Goal: Task Accomplishment & Management: Manage account settings

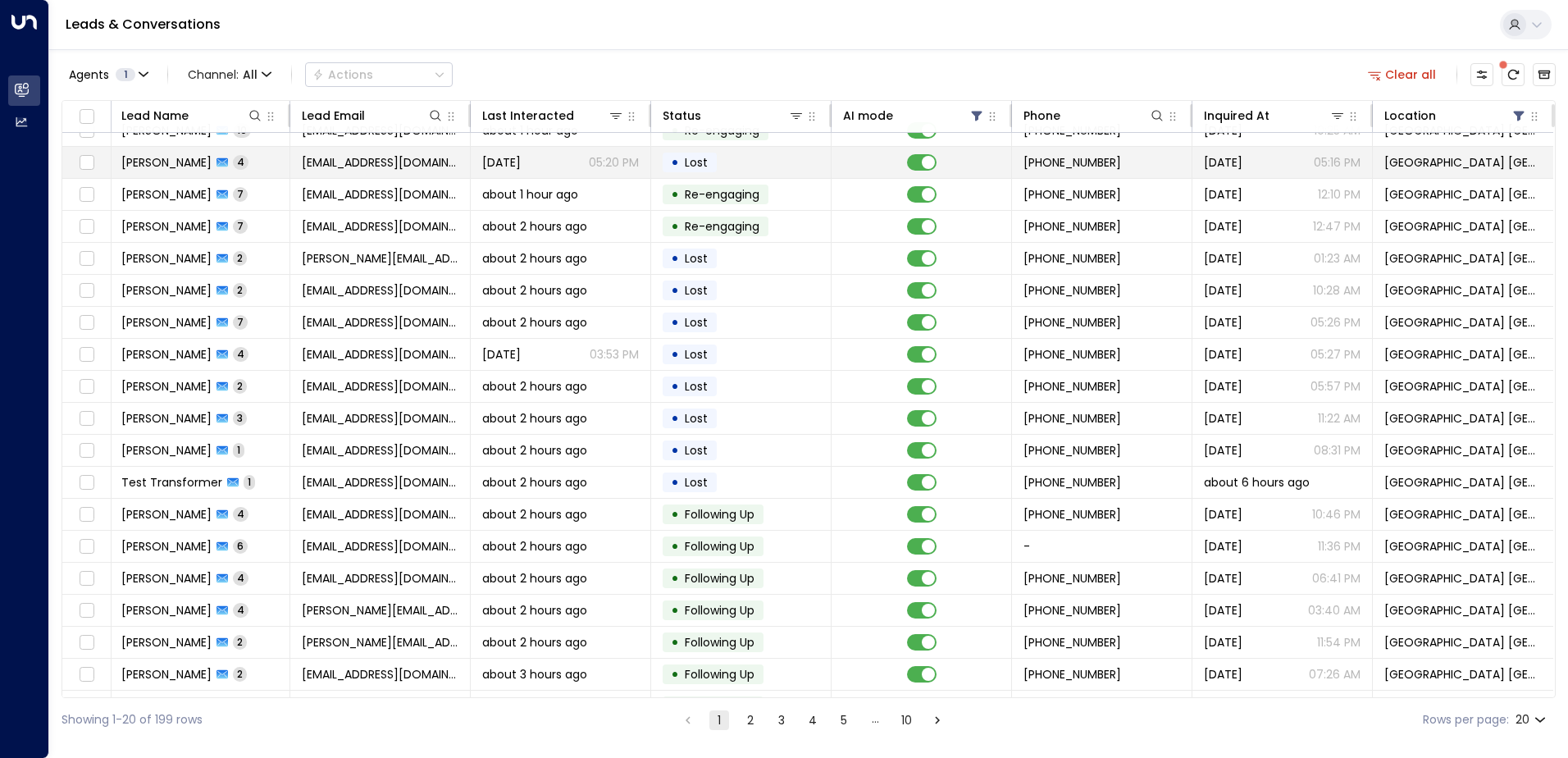
scroll to position [0, 2]
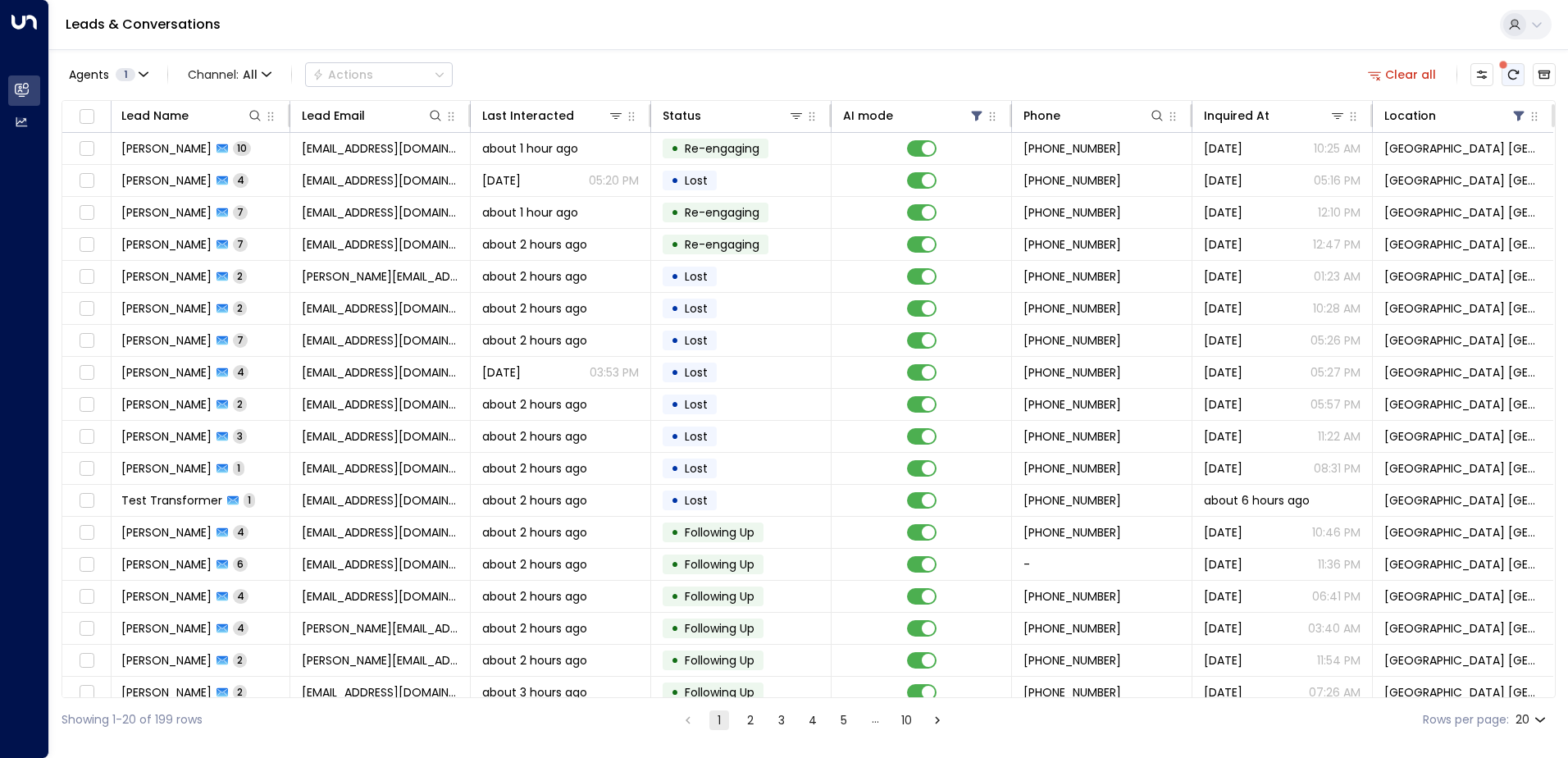
click at [1512, 65] on button "There are new threads available. Refresh the grid to view the latest updates." at bounding box center [1513, 74] width 23 height 23
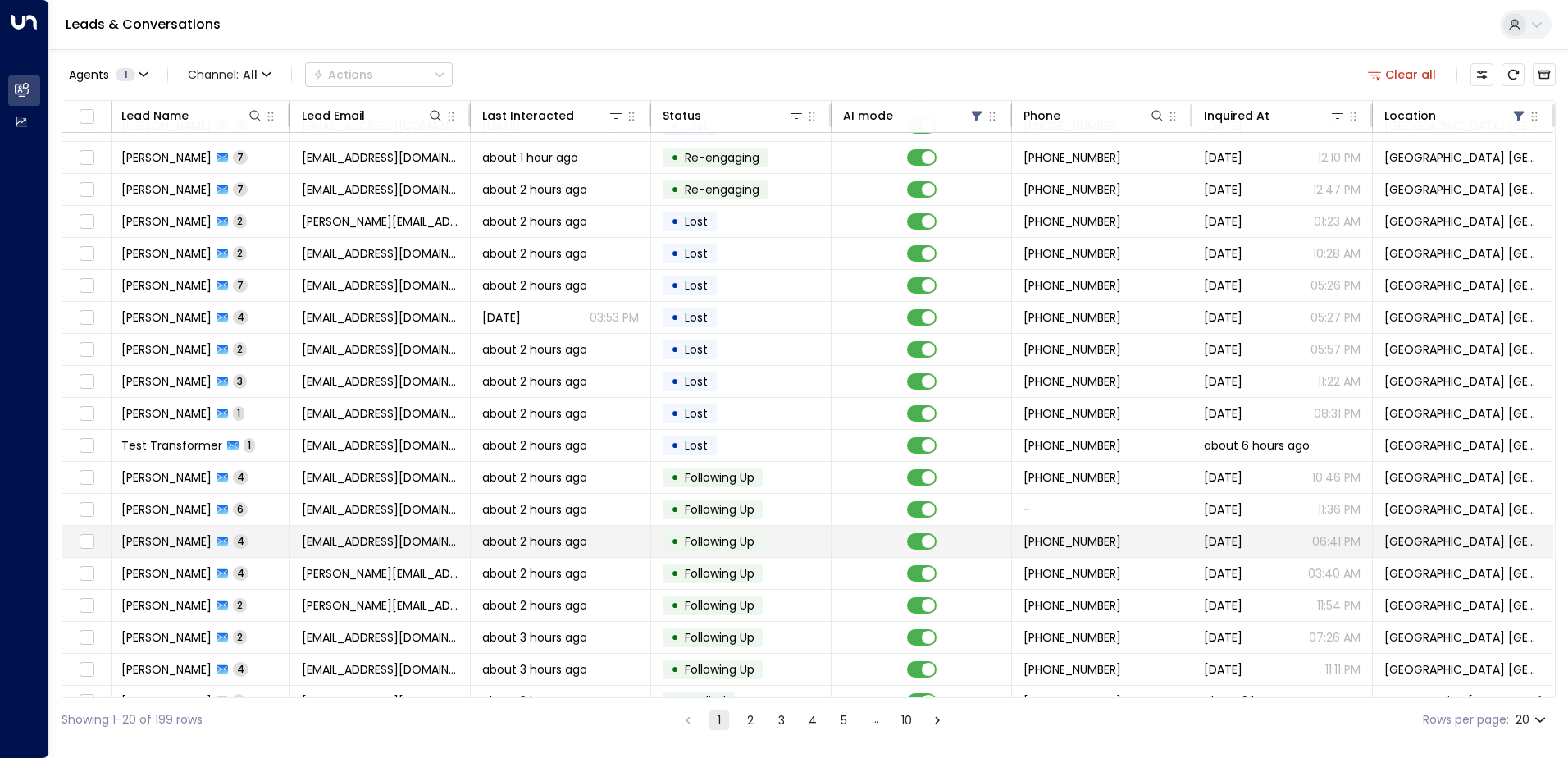
scroll to position [80, 2]
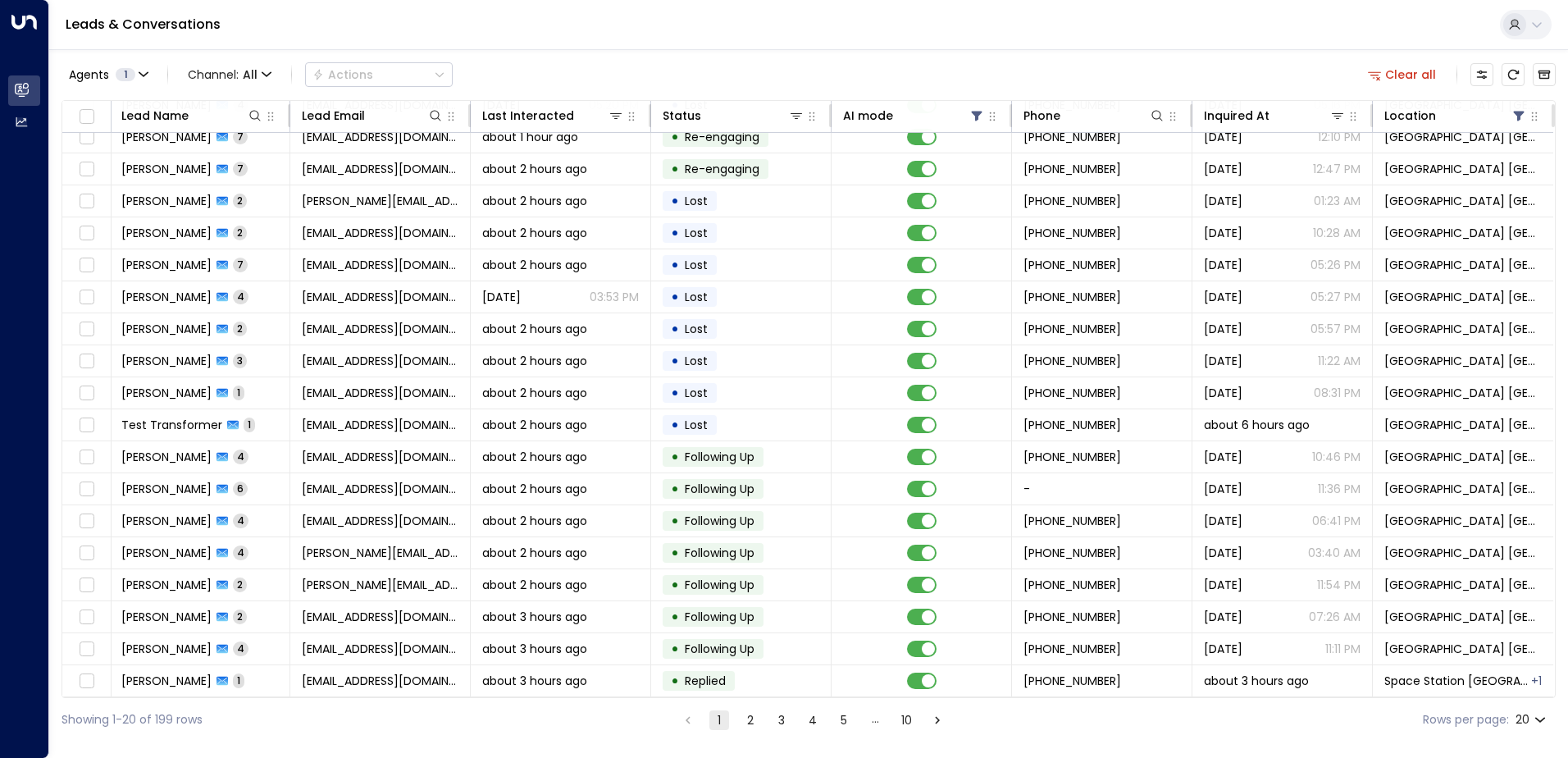
click at [747, 723] on button "2" at bounding box center [750, 720] width 20 height 20
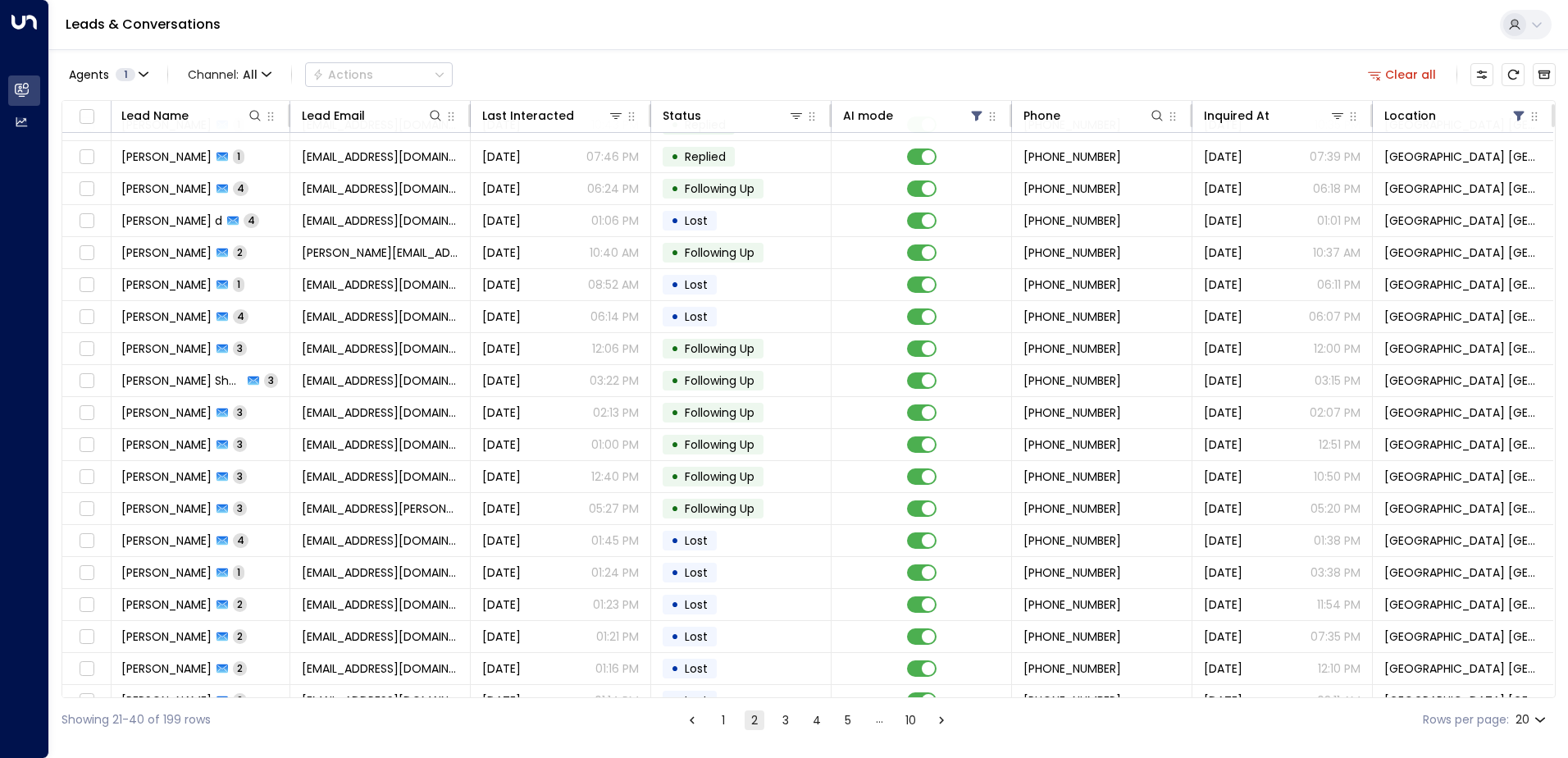
scroll to position [80, 2]
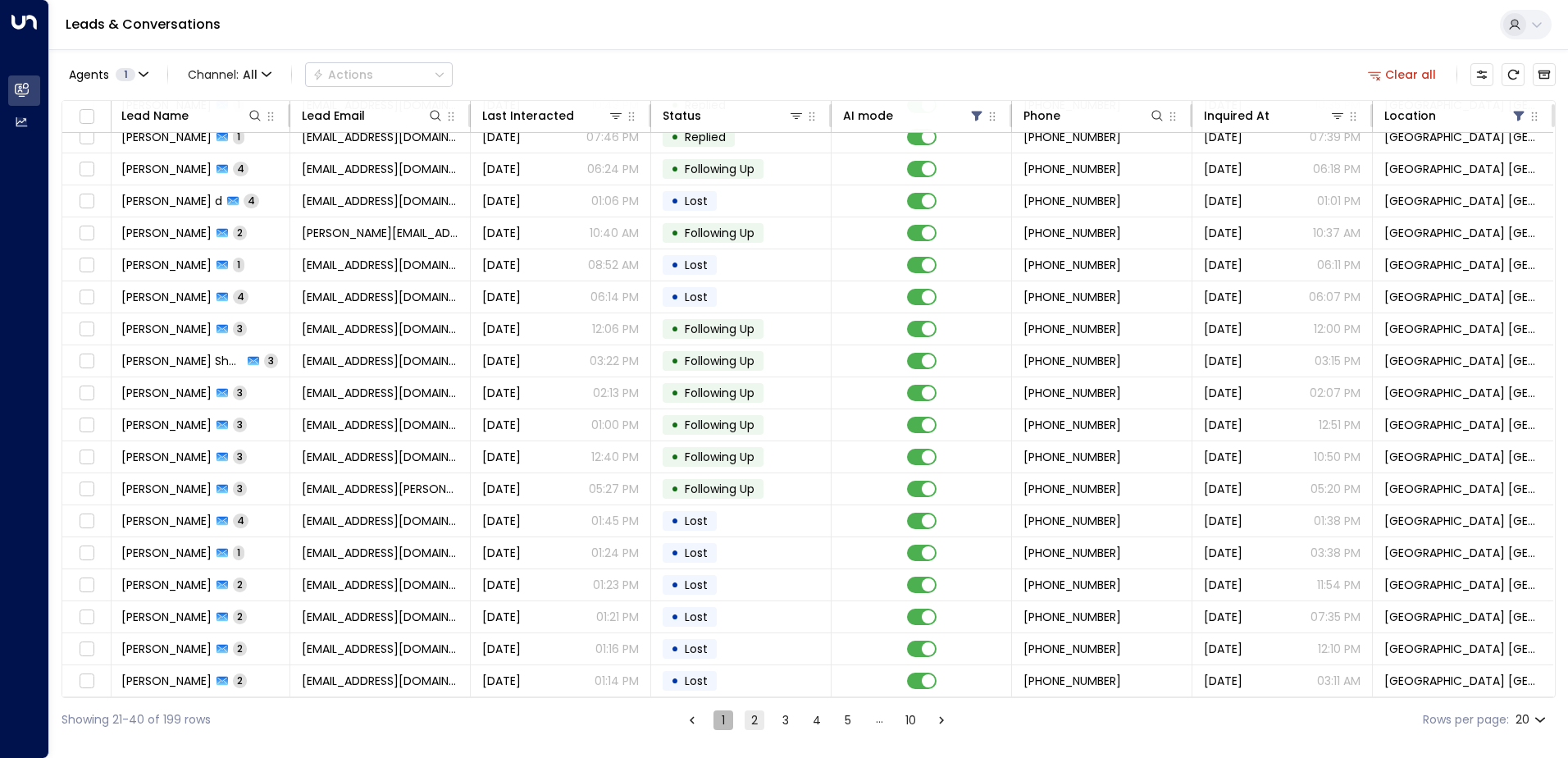
click at [729, 723] on button "1" at bounding box center [723, 720] width 20 height 20
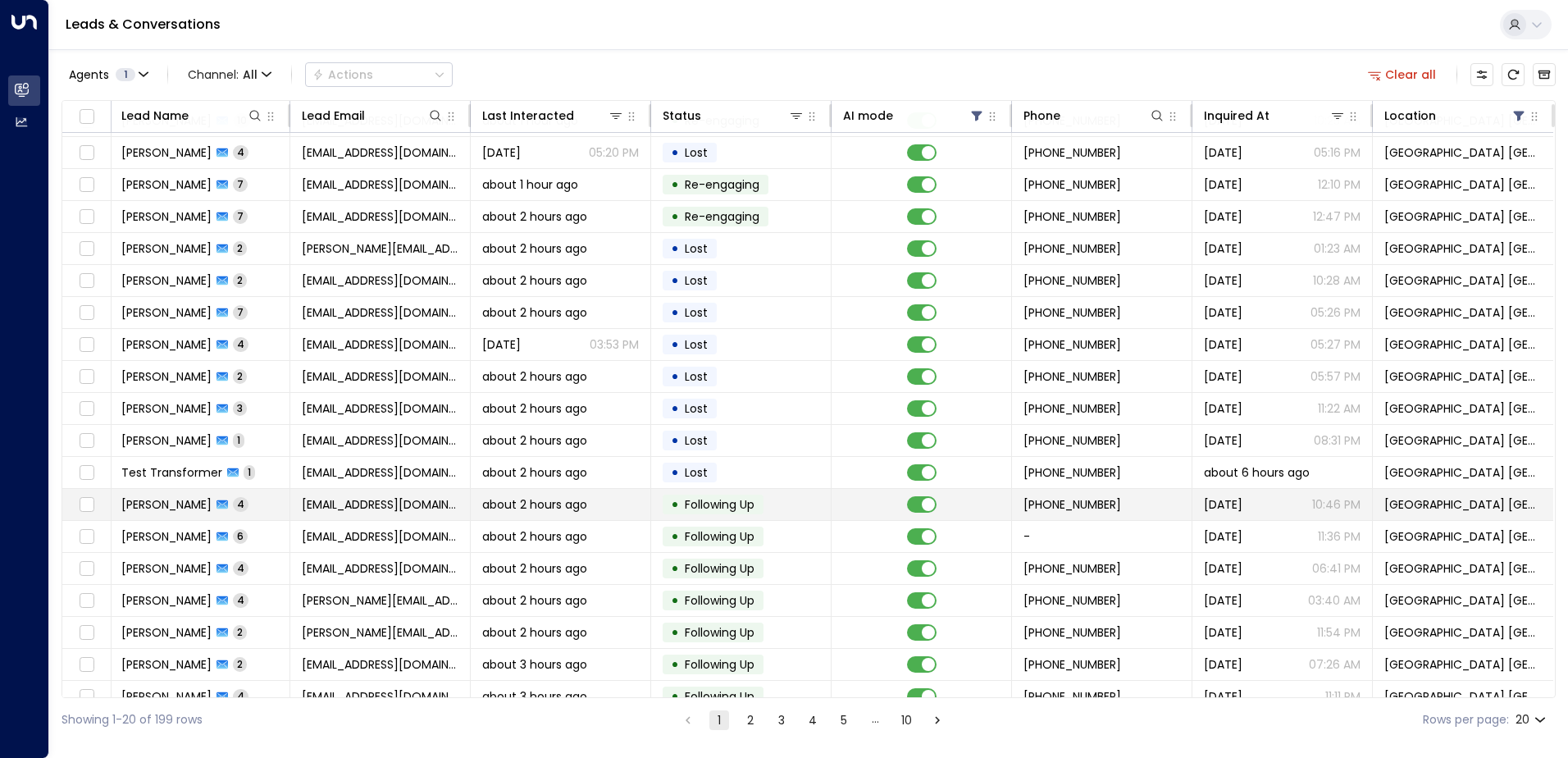
scroll to position [0, 2]
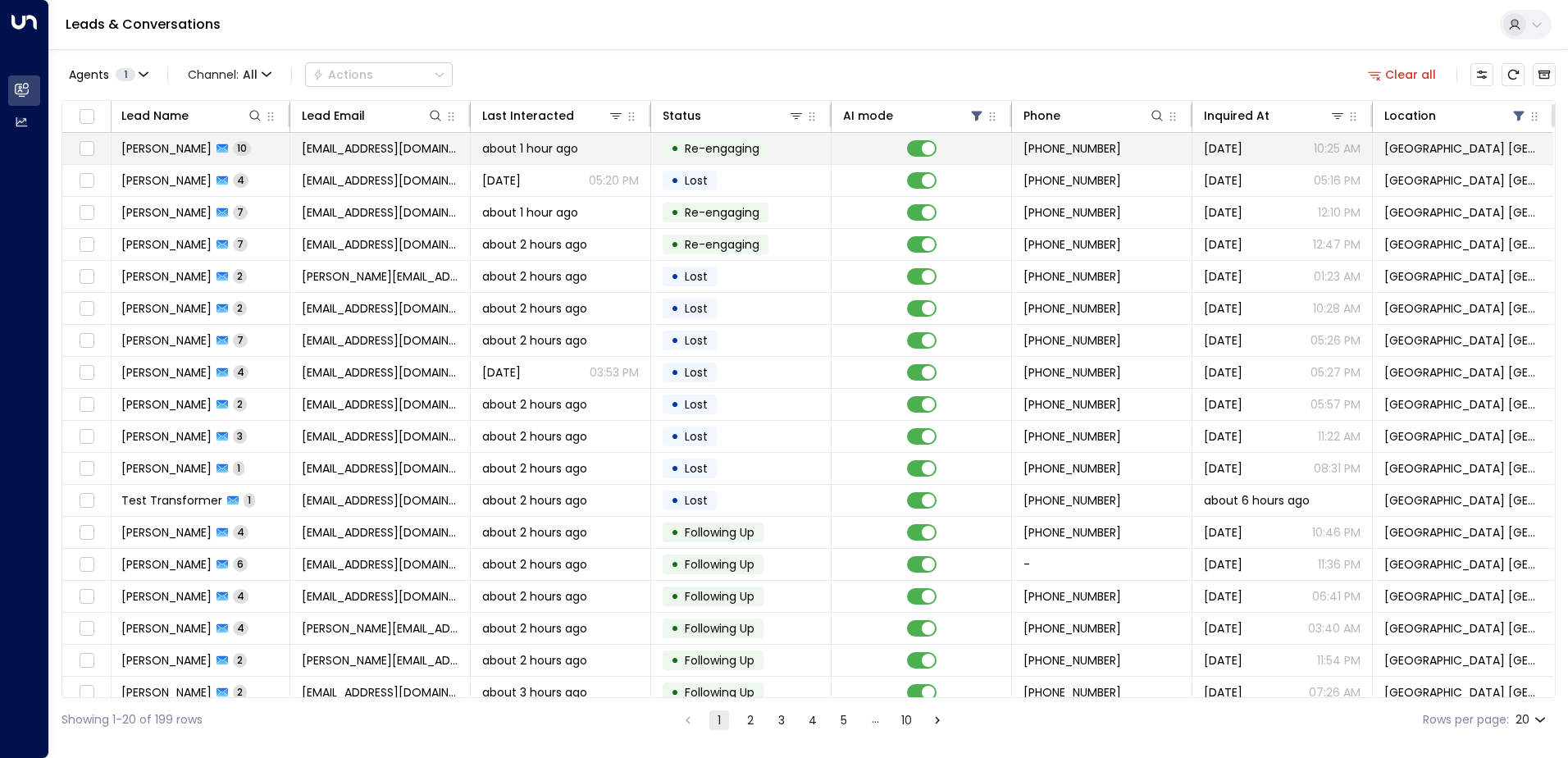
click at [311, 153] on span "[EMAIL_ADDRESS][DOMAIN_NAME]" at bounding box center [380, 148] width 157 height 16
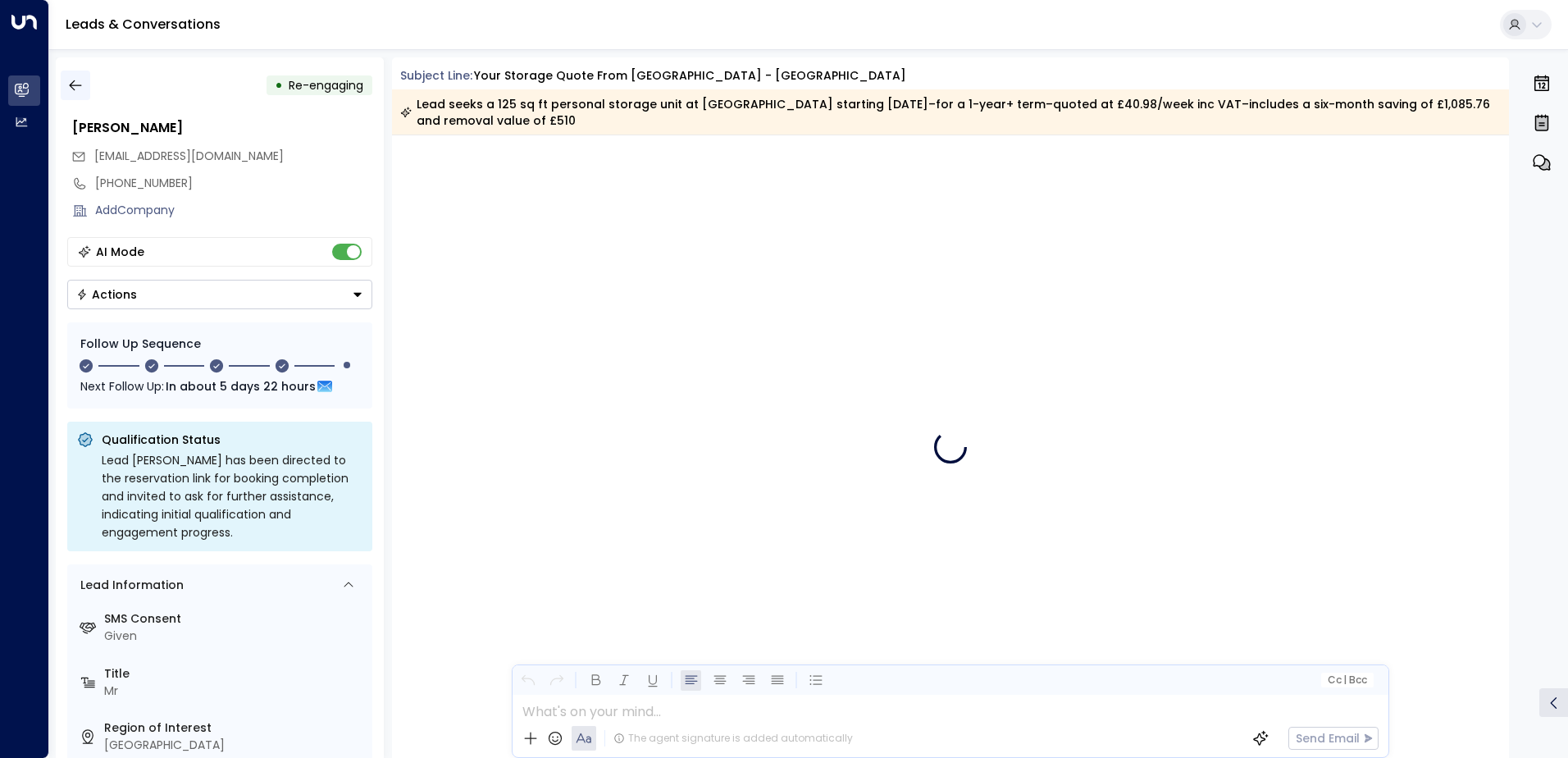
scroll to position [8705, 0]
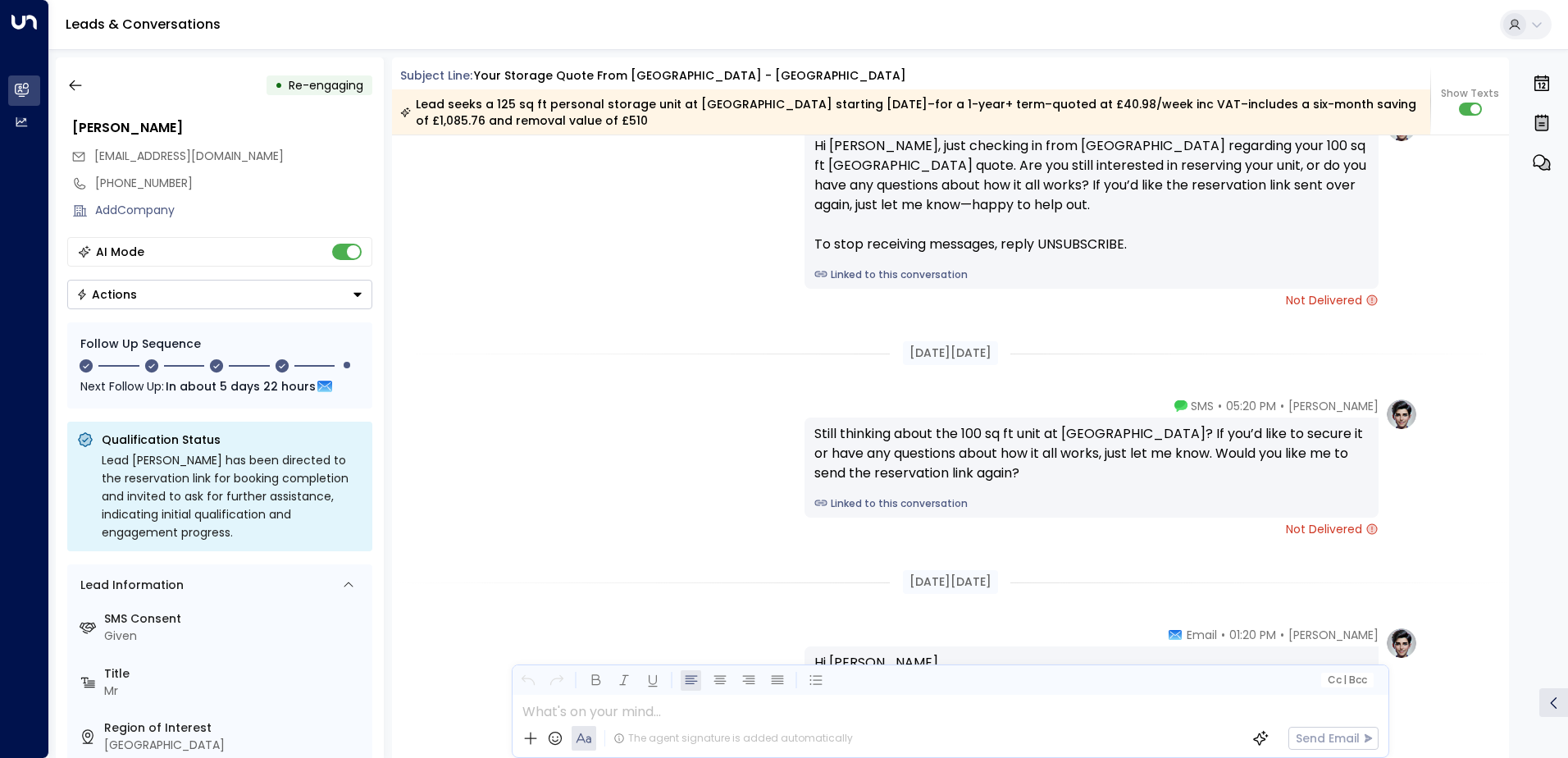
drag, startPoint x: 790, startPoint y: 263, endPoint x: 741, endPoint y: 248, distance: 51.2
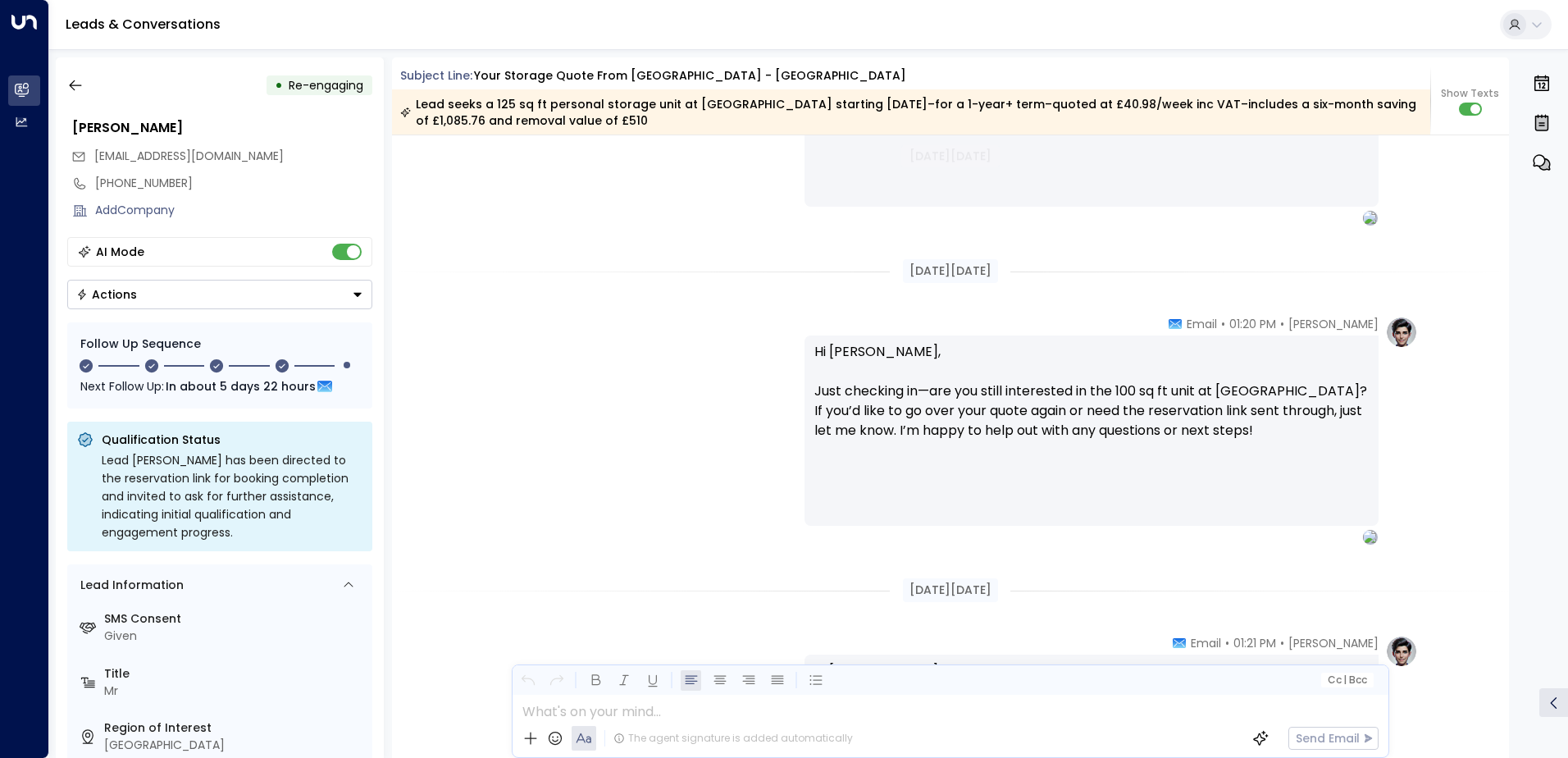
scroll to position [5933, 0]
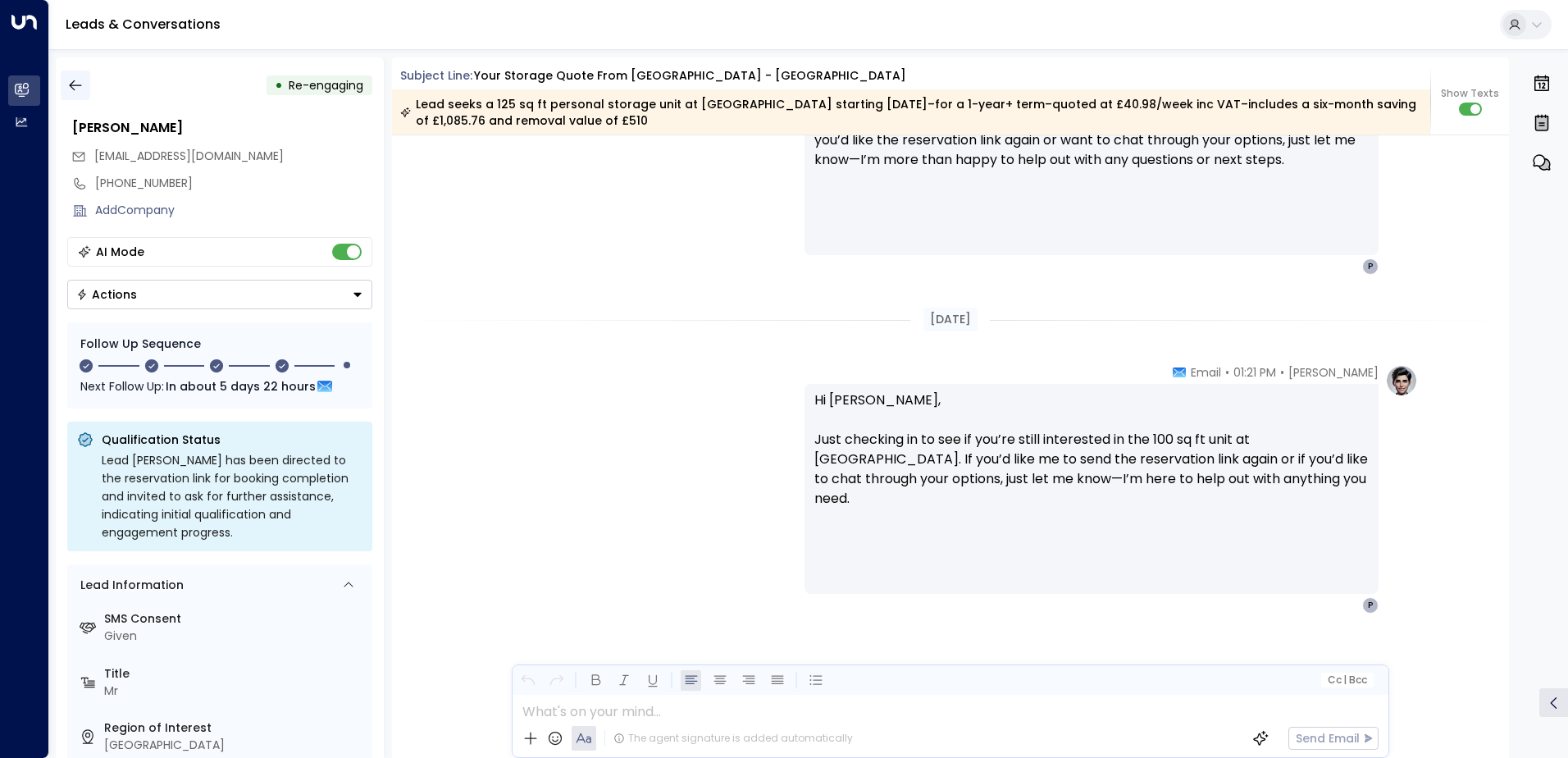
click at [73, 90] on icon "button" at bounding box center [75, 85] width 16 height 16
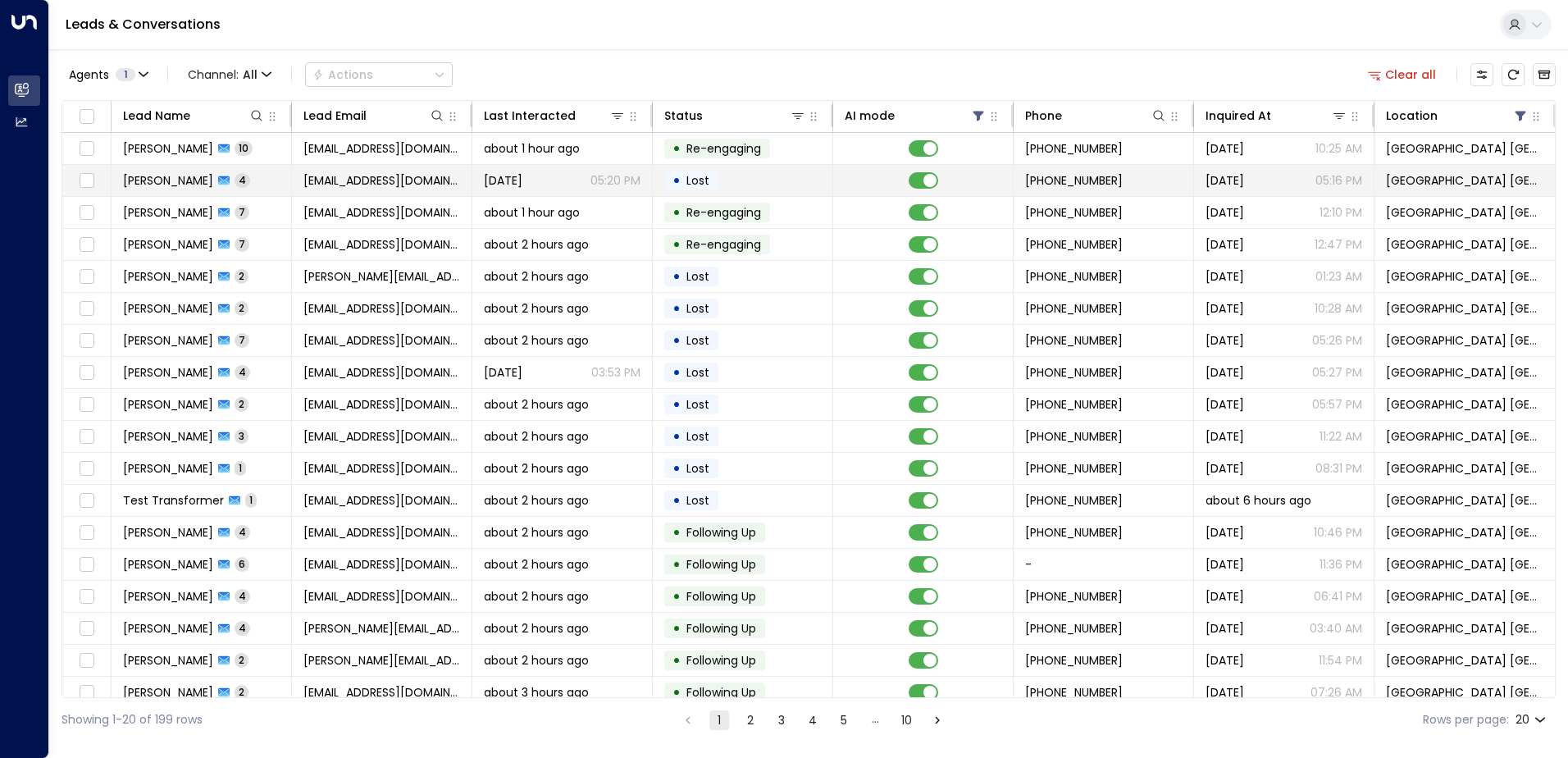
click at [397, 184] on span "[EMAIL_ADDRESS][DOMAIN_NAME]" at bounding box center [382, 180] width 157 height 16
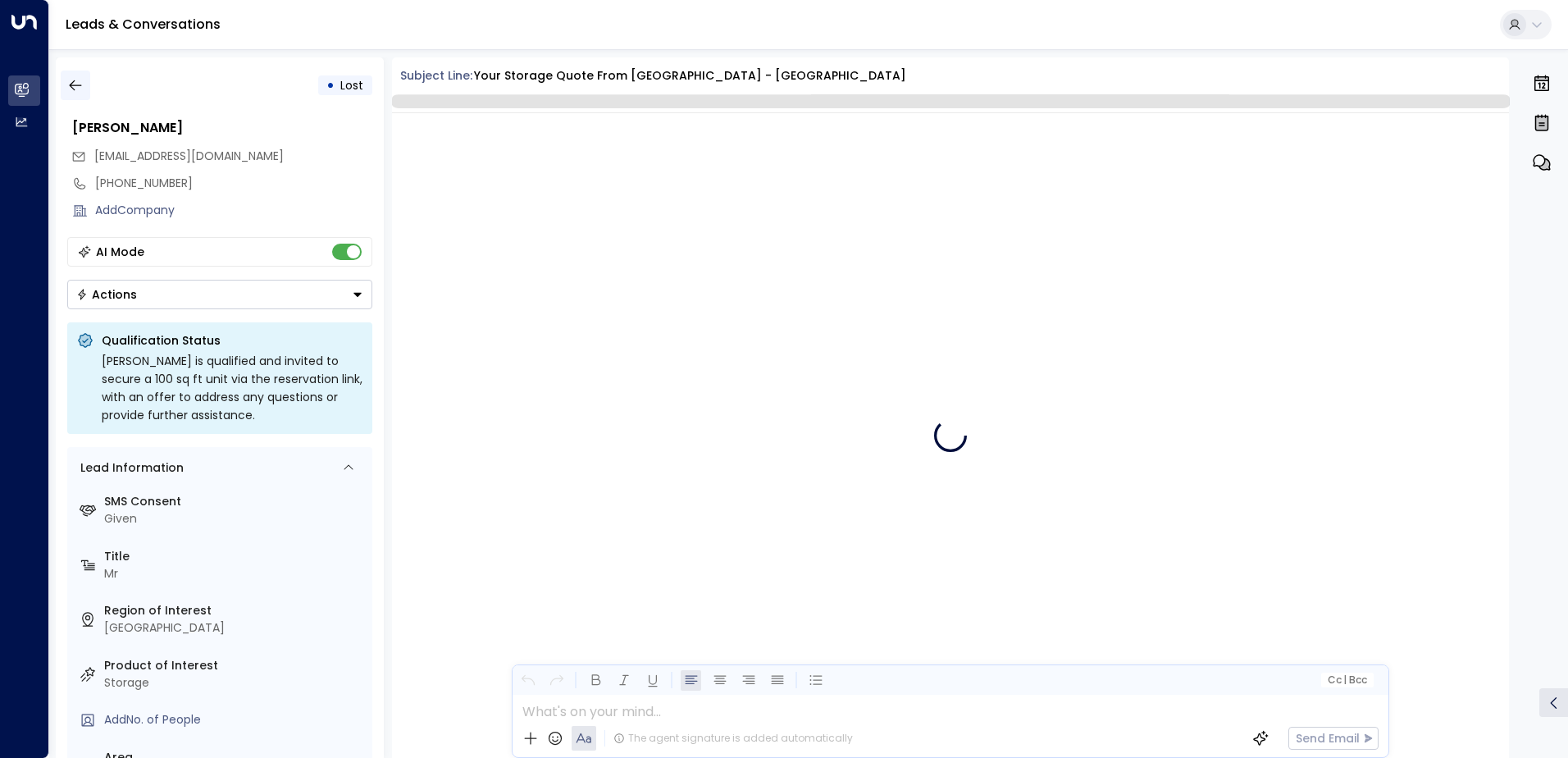
scroll to position [2998, 0]
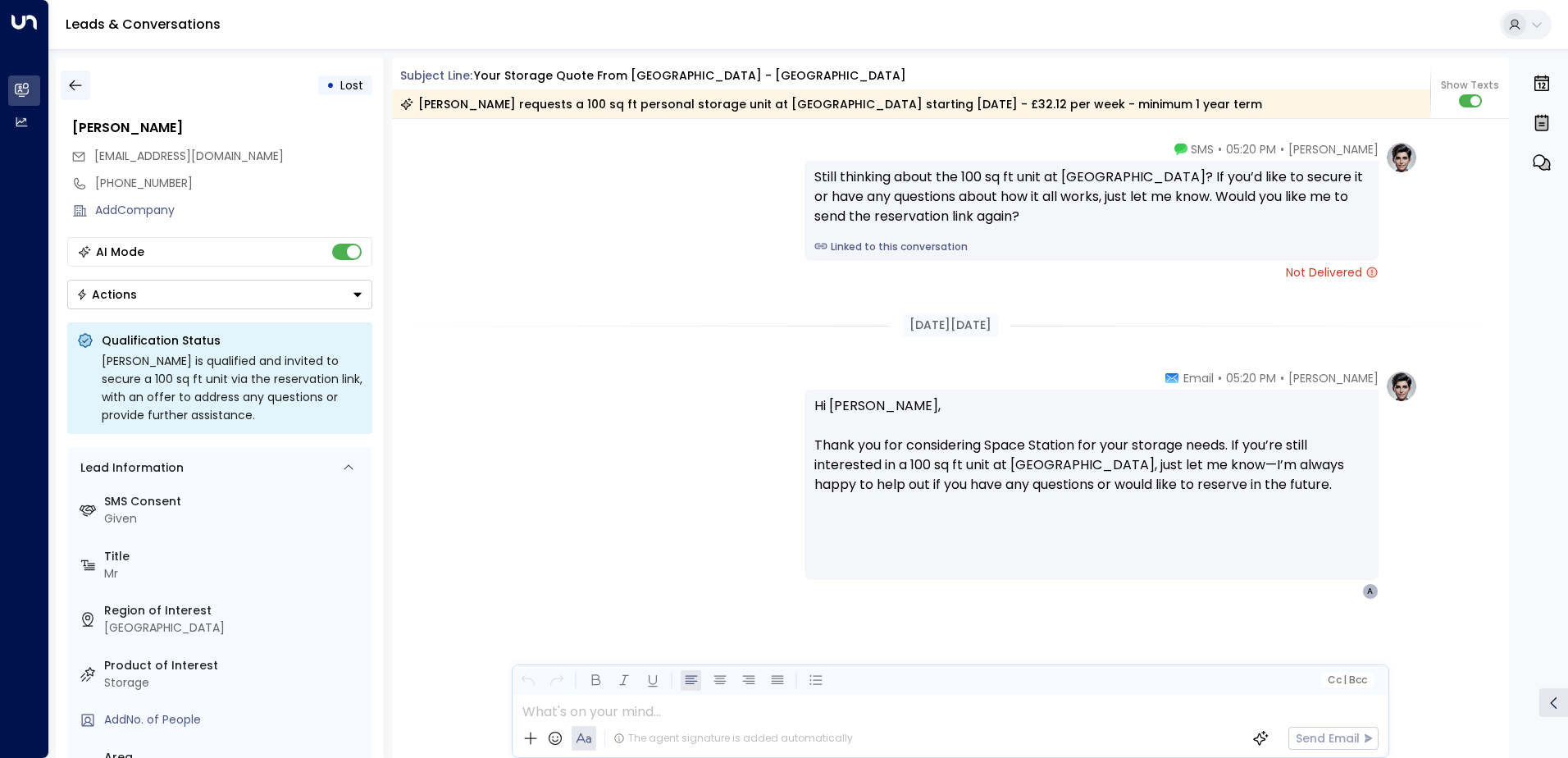
click at [75, 95] on button "button" at bounding box center [76, 85] width 29 height 29
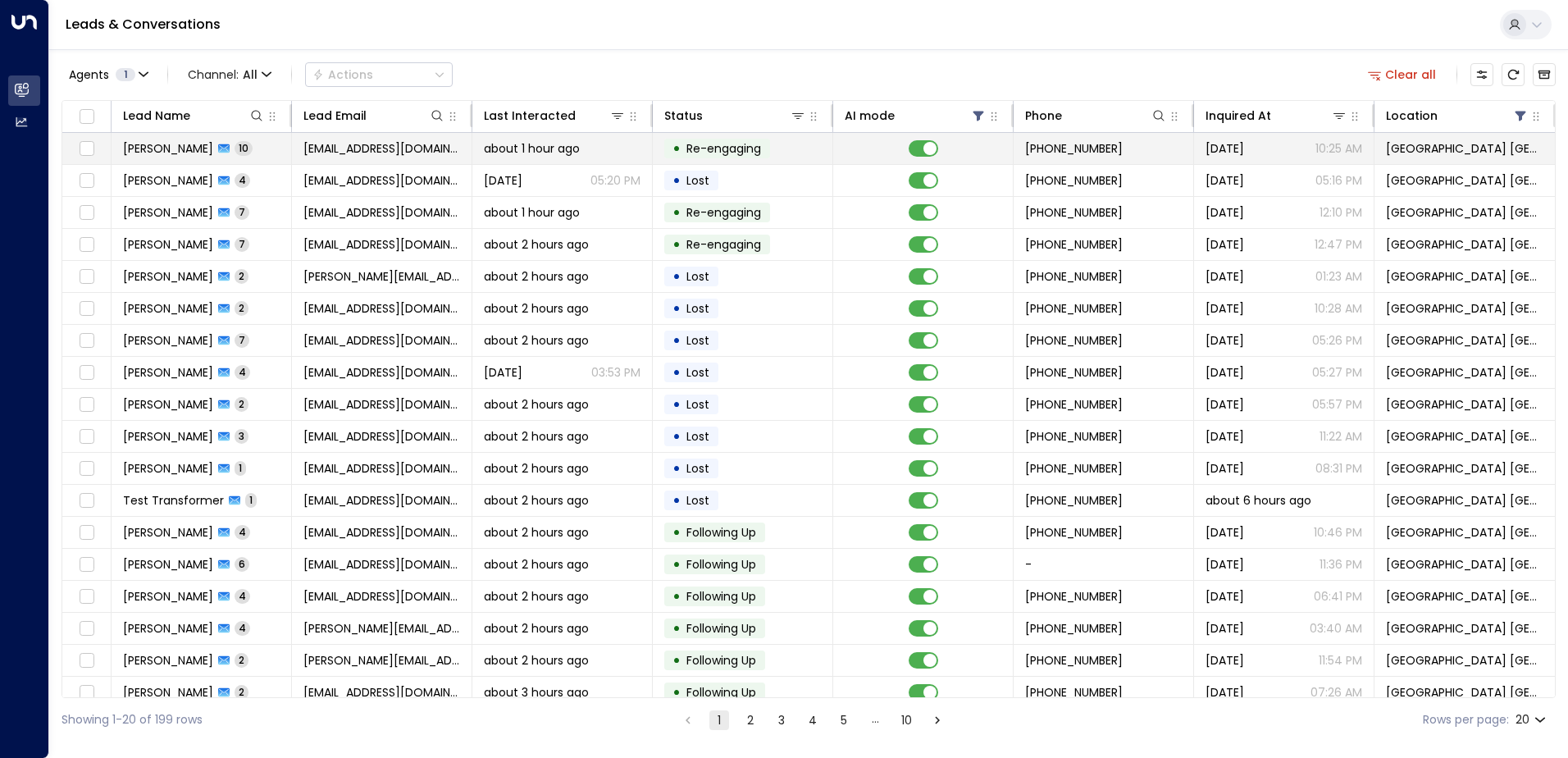
click at [304, 152] on span "[EMAIL_ADDRESS][DOMAIN_NAME]" at bounding box center [382, 148] width 157 height 16
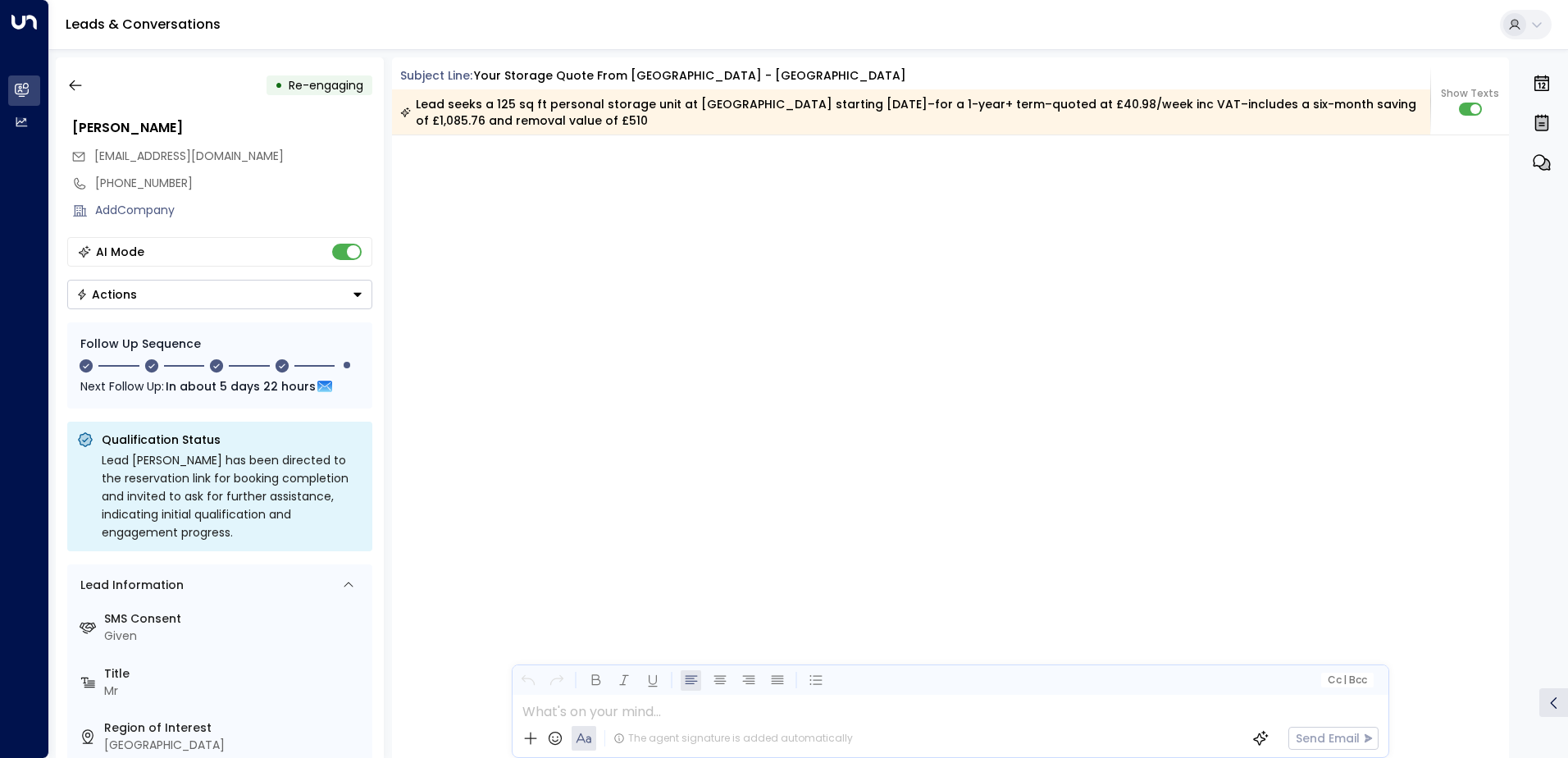
scroll to position [8705, 0]
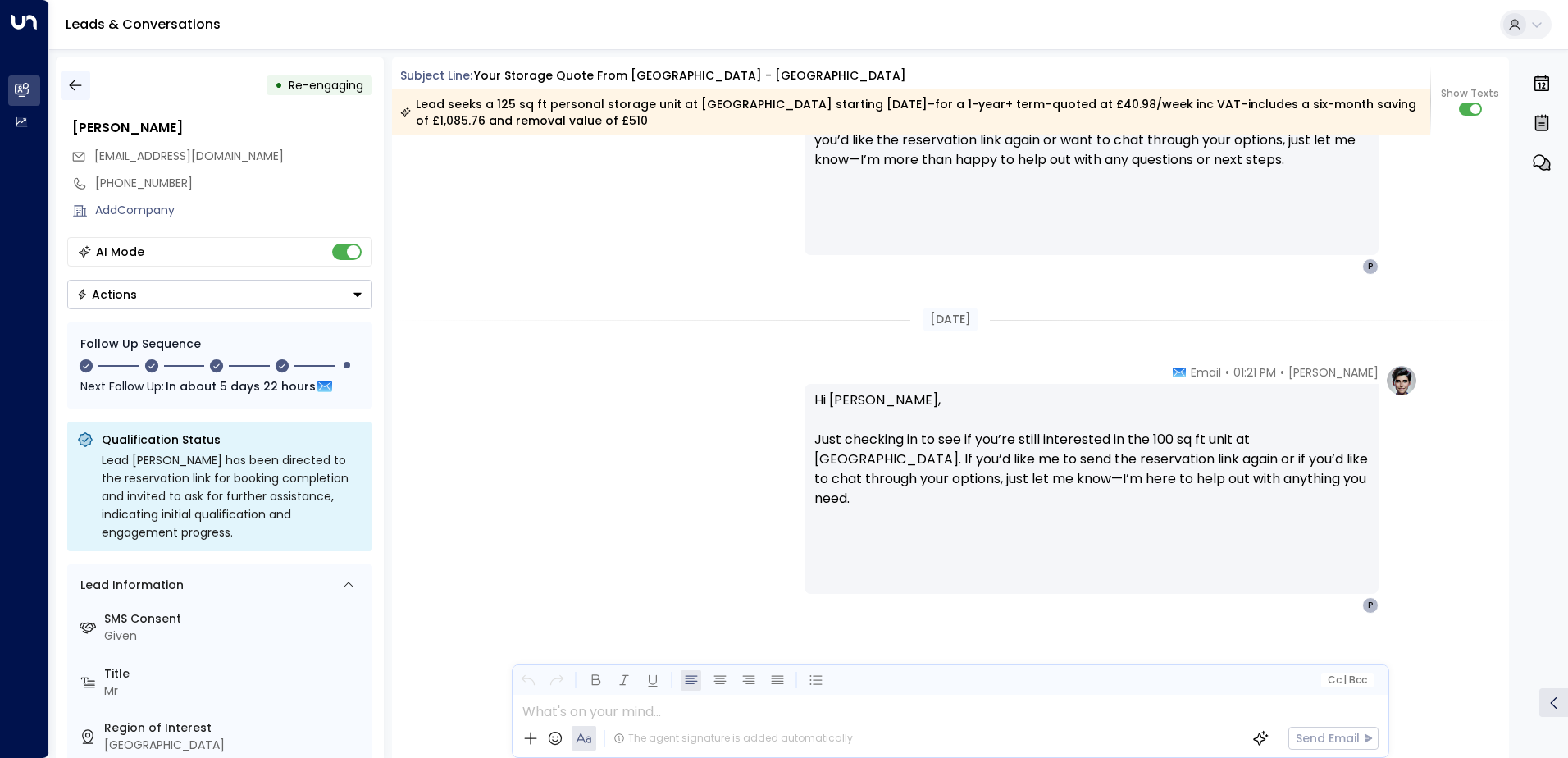
click at [72, 80] on icon "button" at bounding box center [75, 85] width 16 height 16
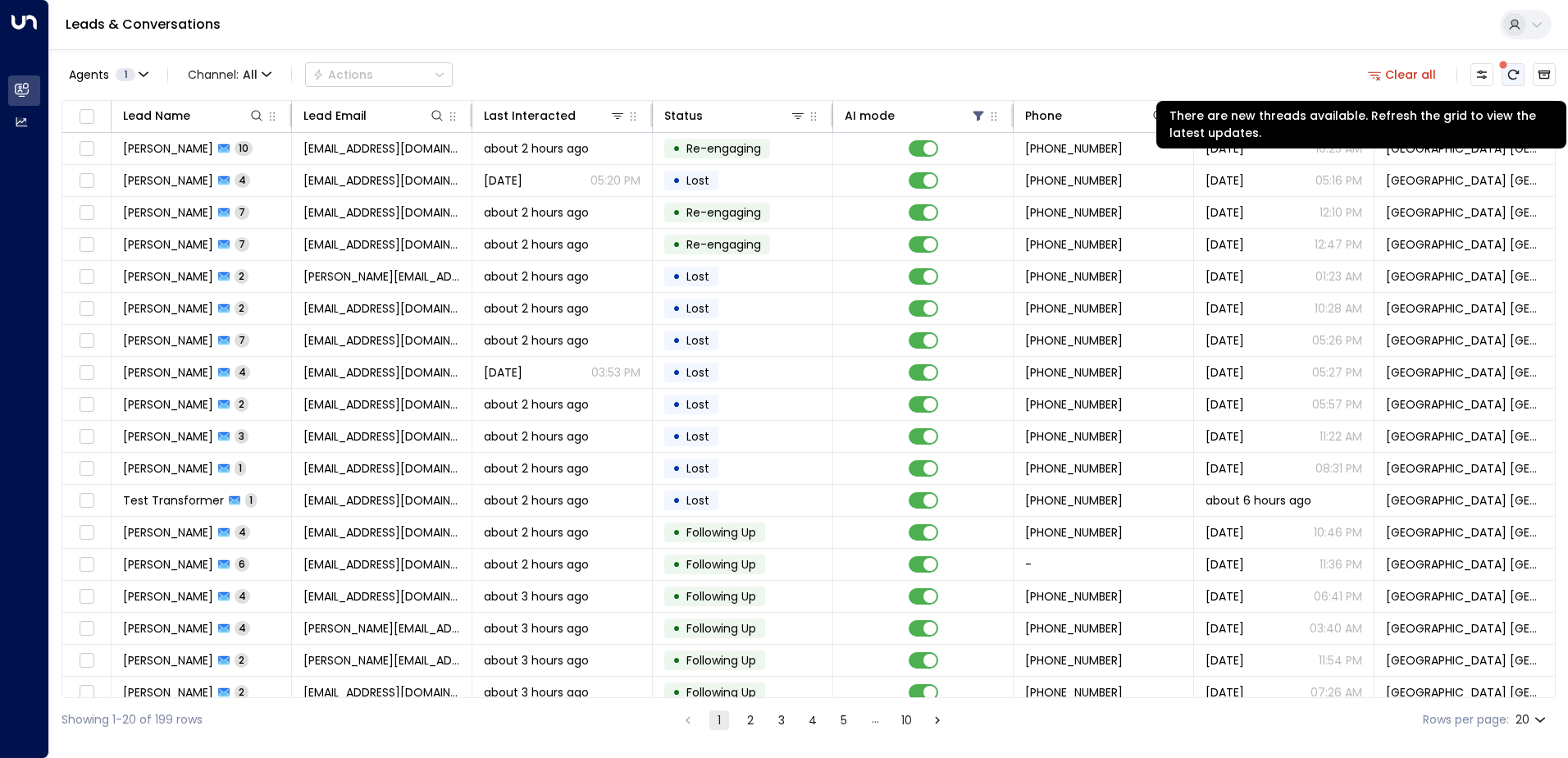
click at [1504, 77] on button "There are new threads available. Refresh the grid to view the latest updates." at bounding box center [1513, 74] width 23 height 23
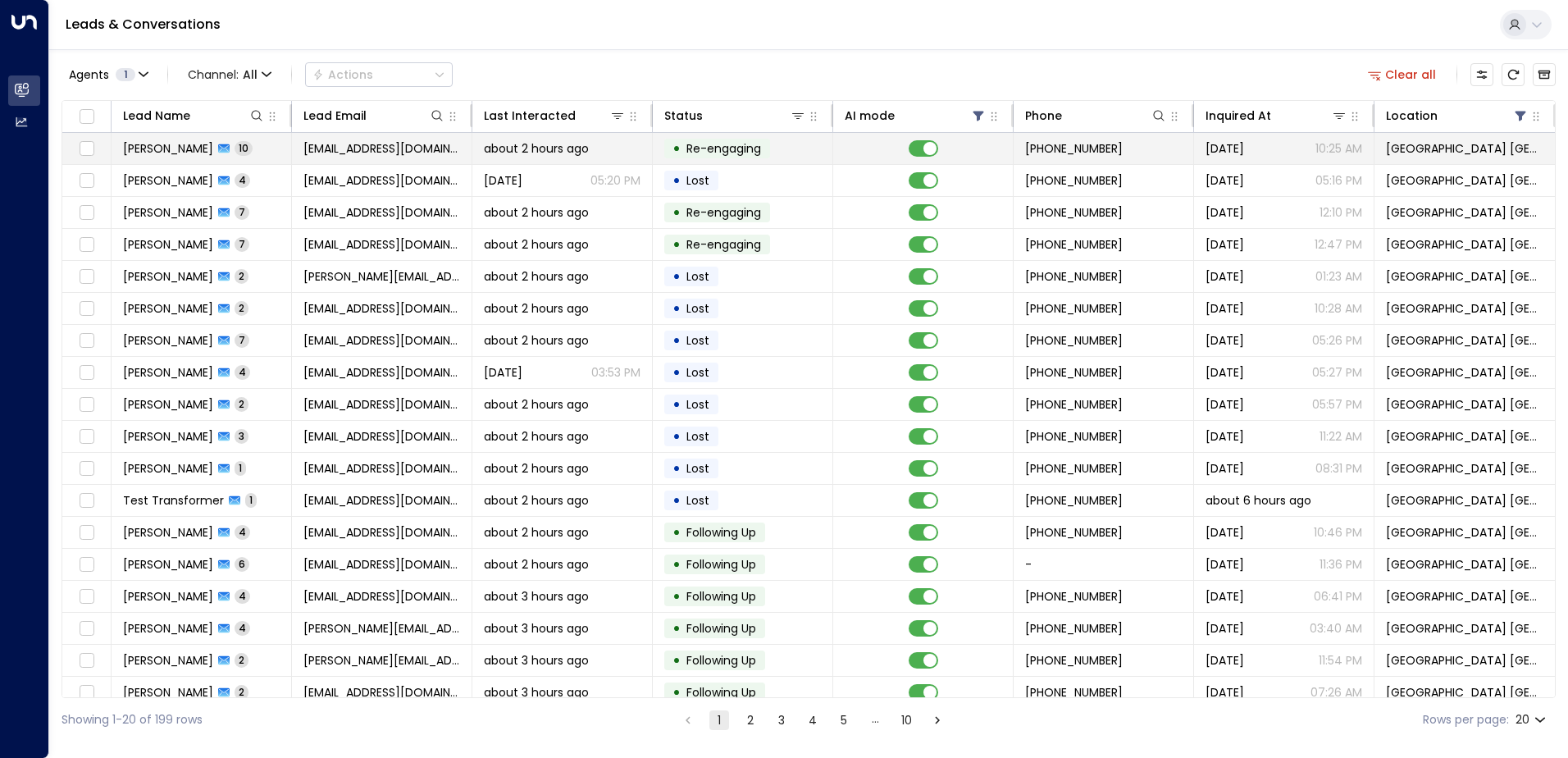
click at [555, 148] on span "about 2 hours ago" at bounding box center [537, 148] width 105 height 16
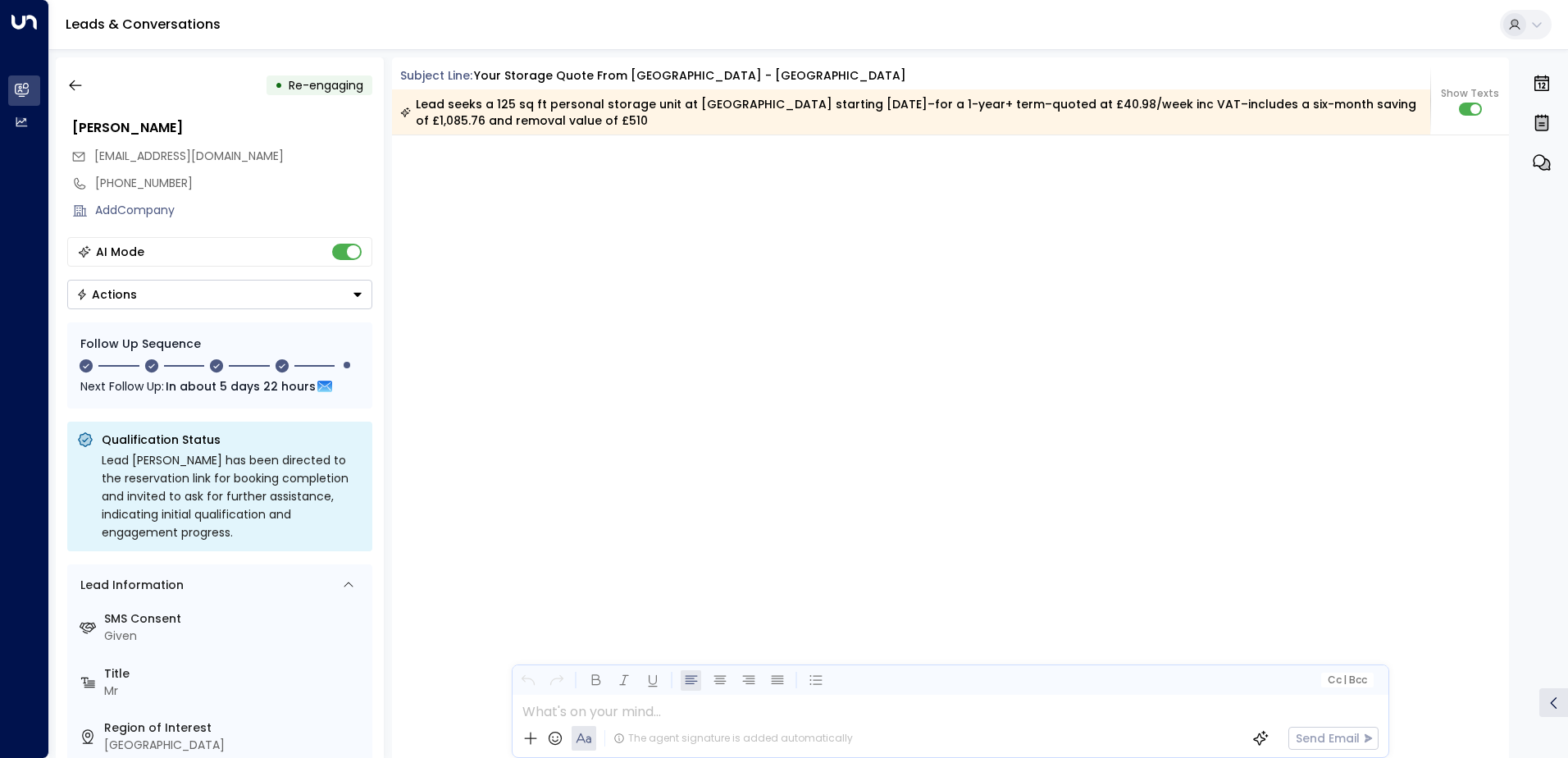
scroll to position [8705, 0]
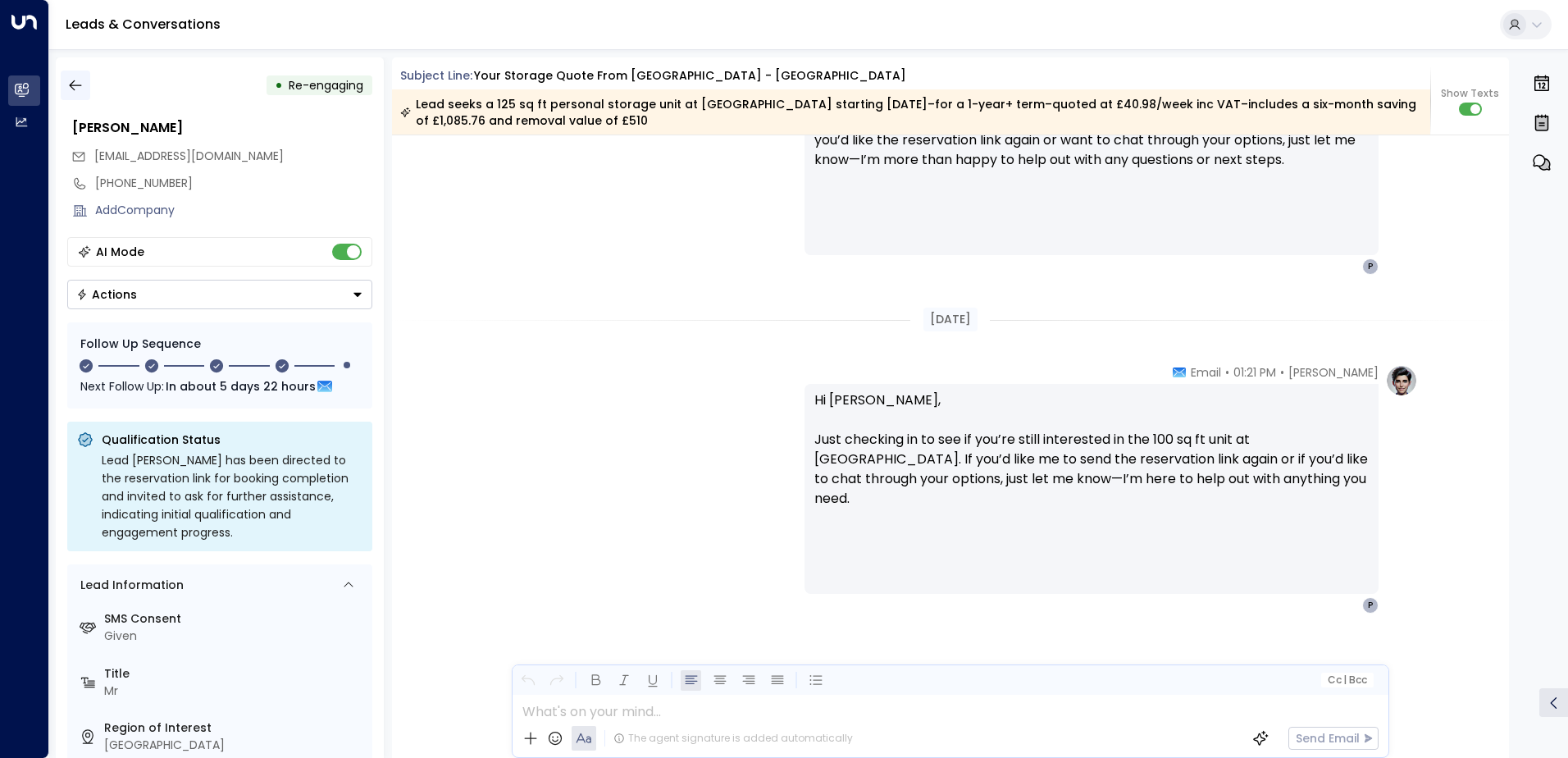
click at [70, 85] on icon "button" at bounding box center [75, 85] width 12 height 10
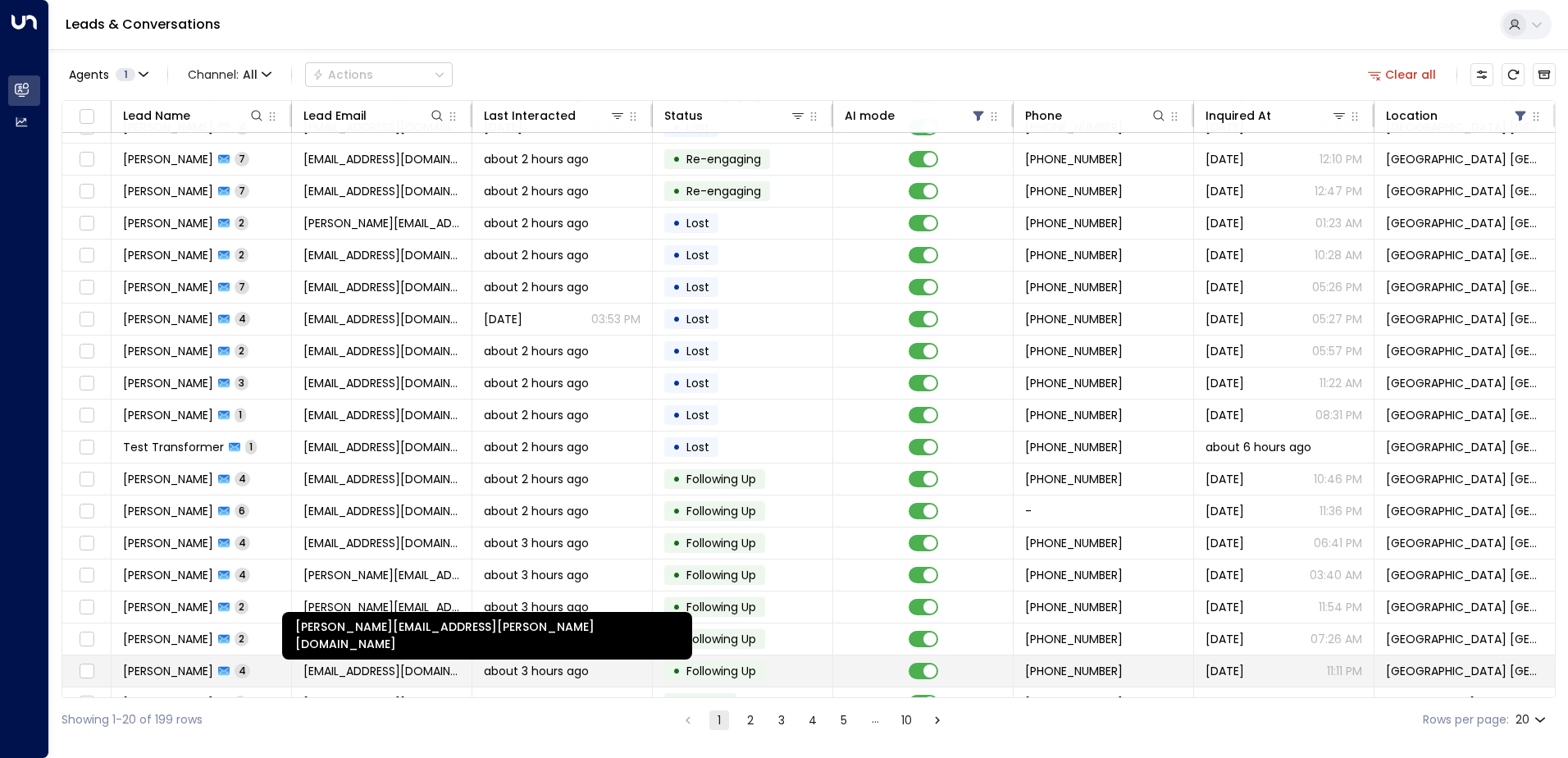
scroll to position [80, 0]
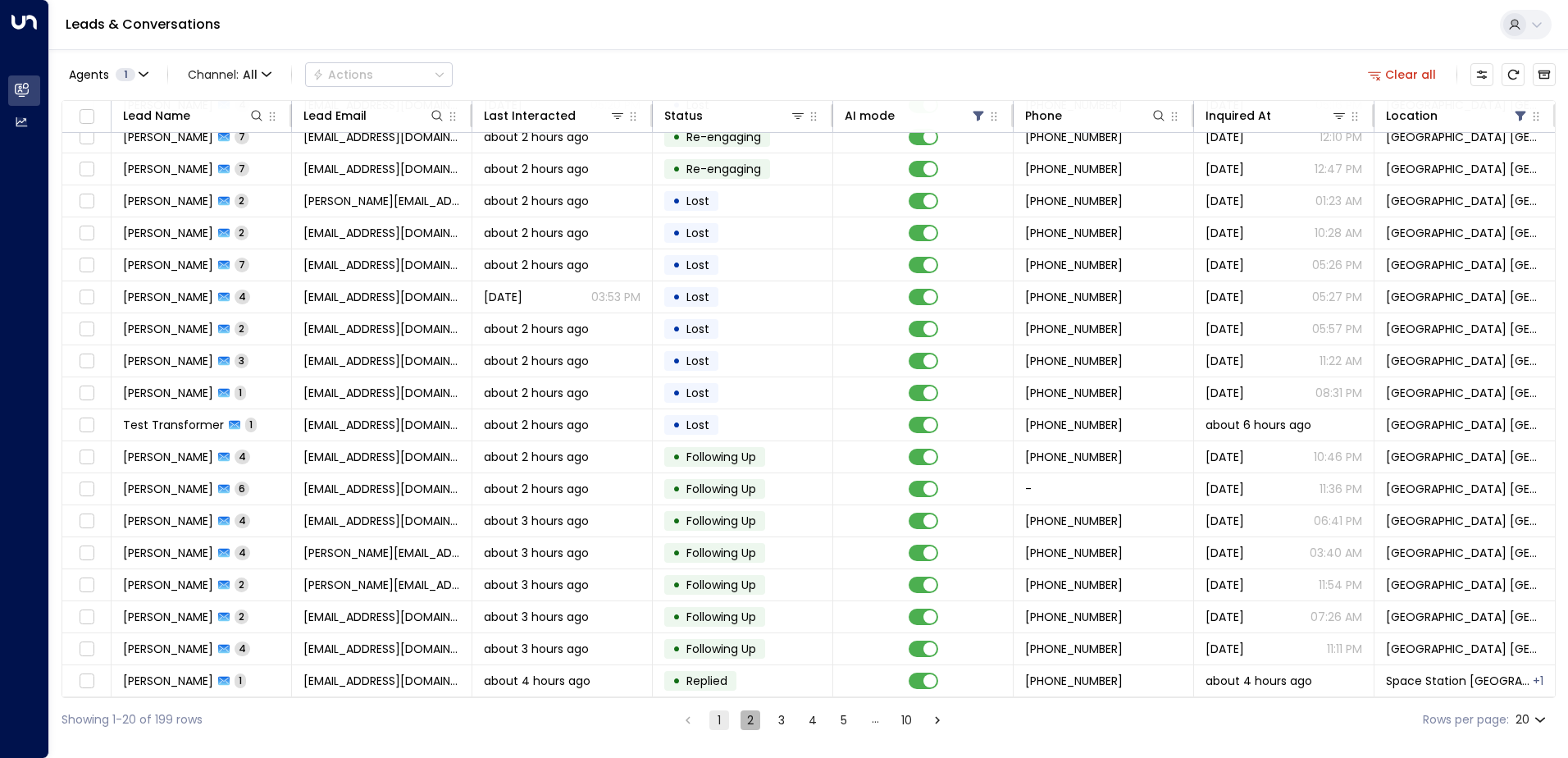
click at [753, 723] on button "2" at bounding box center [750, 720] width 20 height 20
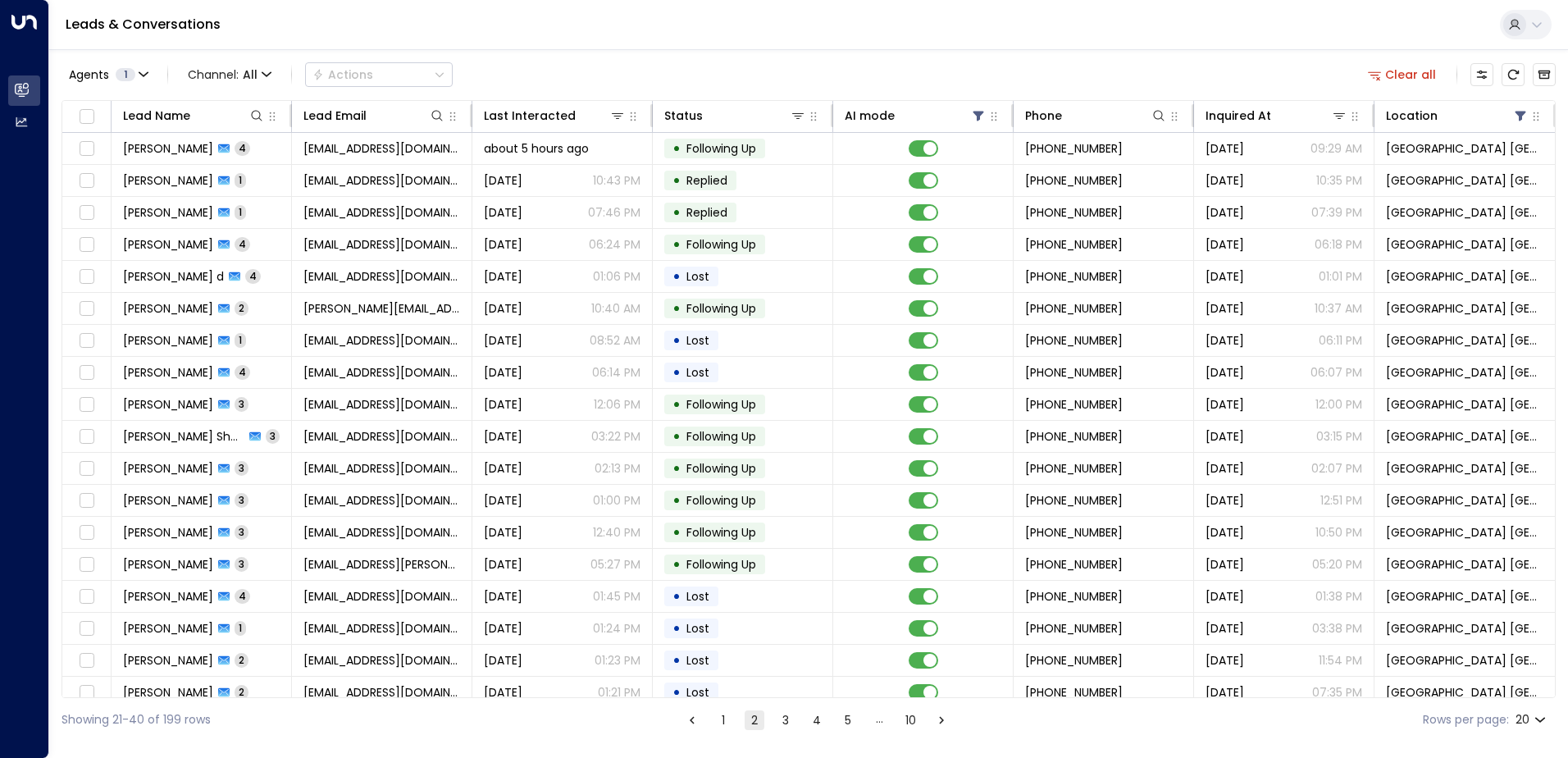
click at [727, 720] on button "1" at bounding box center [723, 720] width 20 height 20
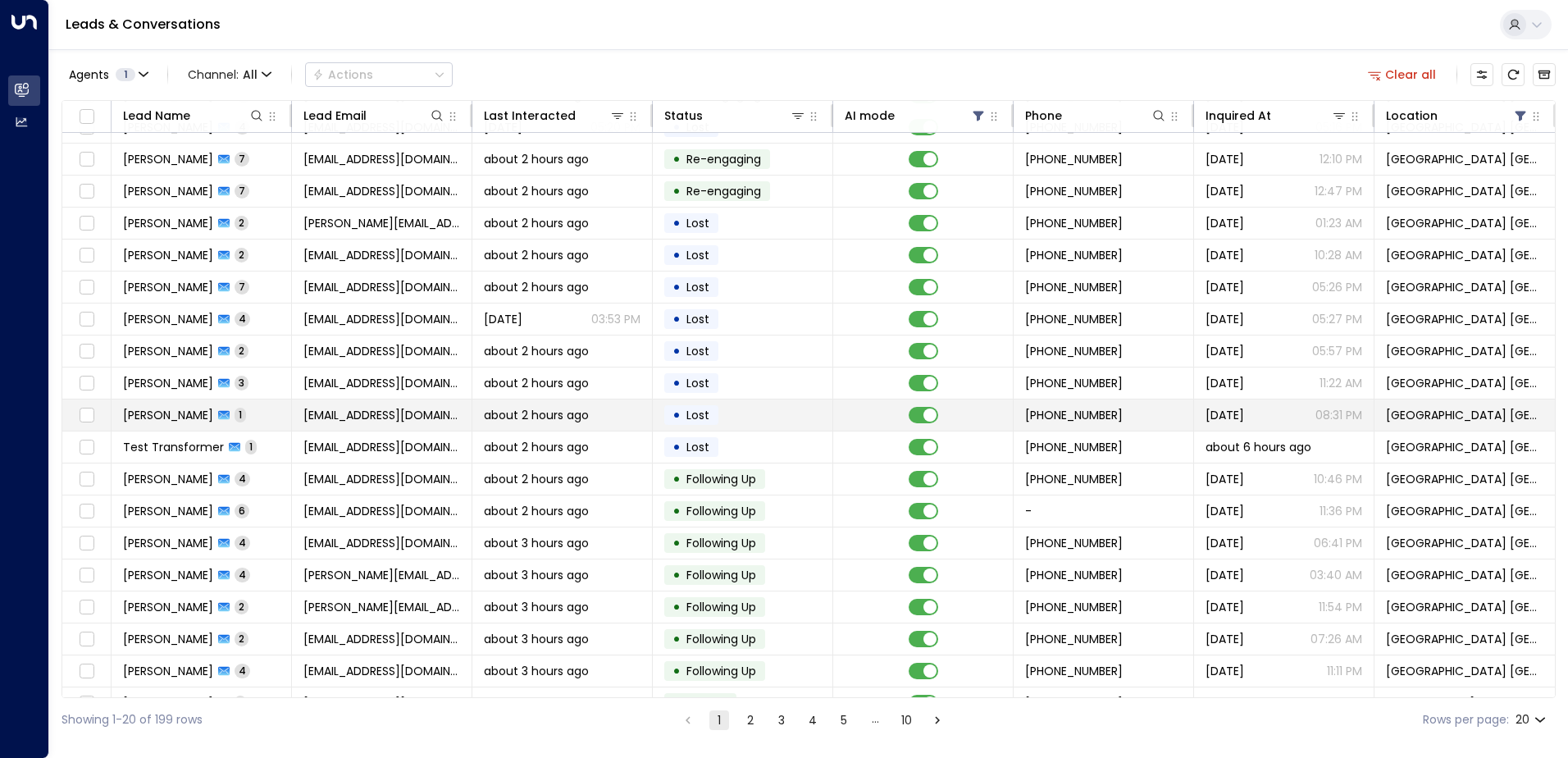
scroll to position [80, 0]
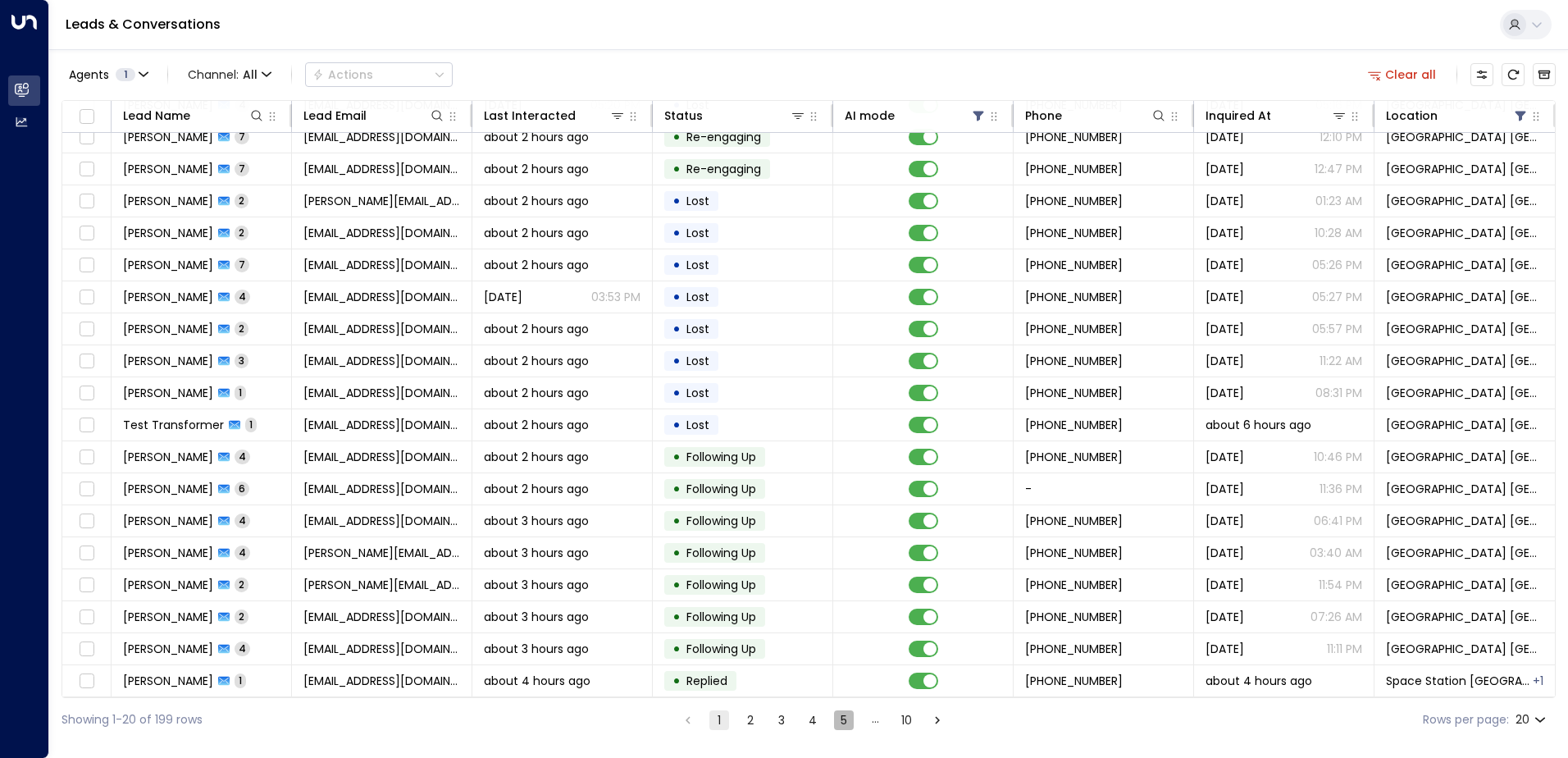
click at [847, 717] on button "5" at bounding box center [844, 720] width 20 height 20
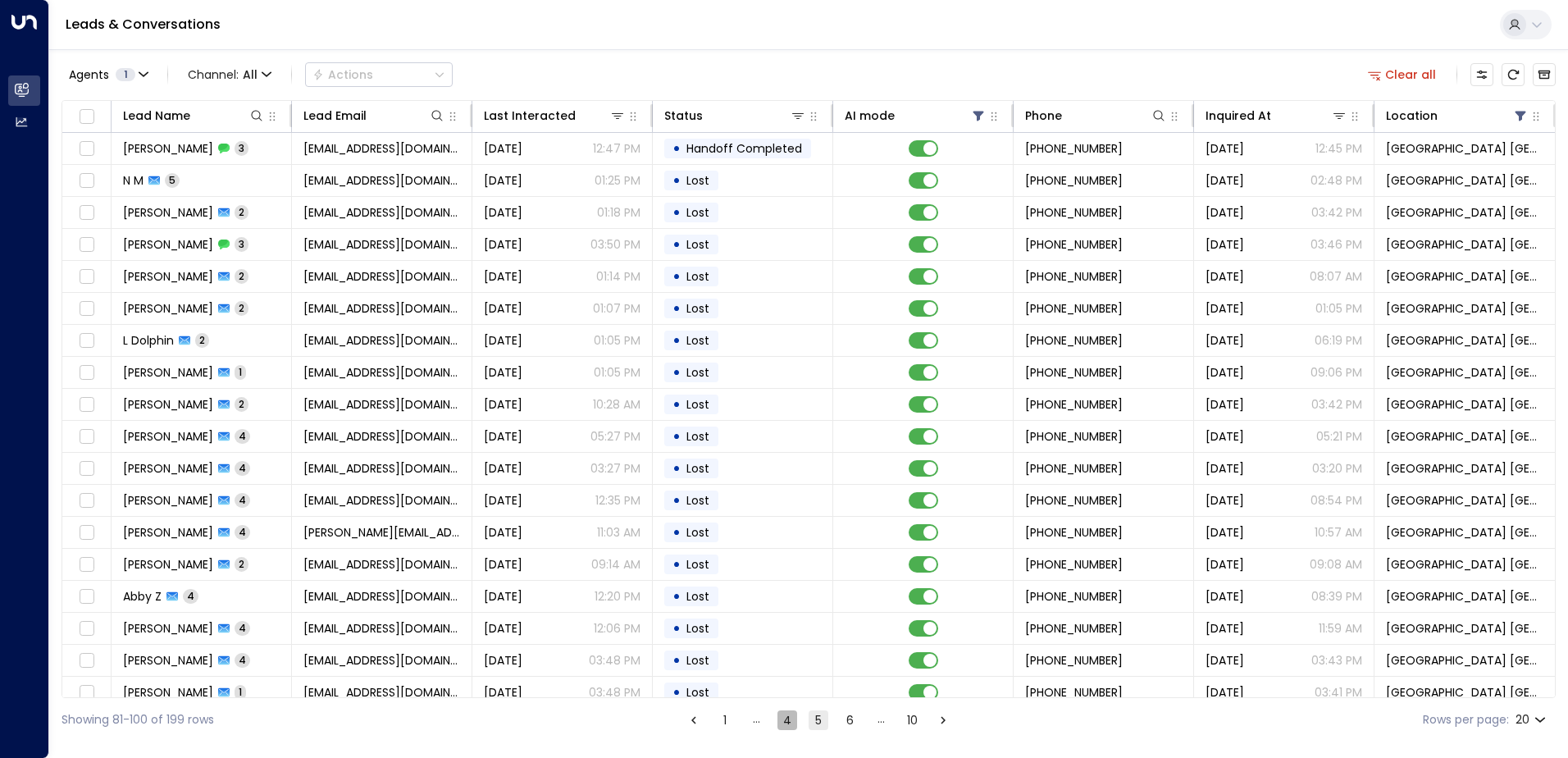
click at [793, 725] on button "4" at bounding box center [787, 720] width 20 height 20
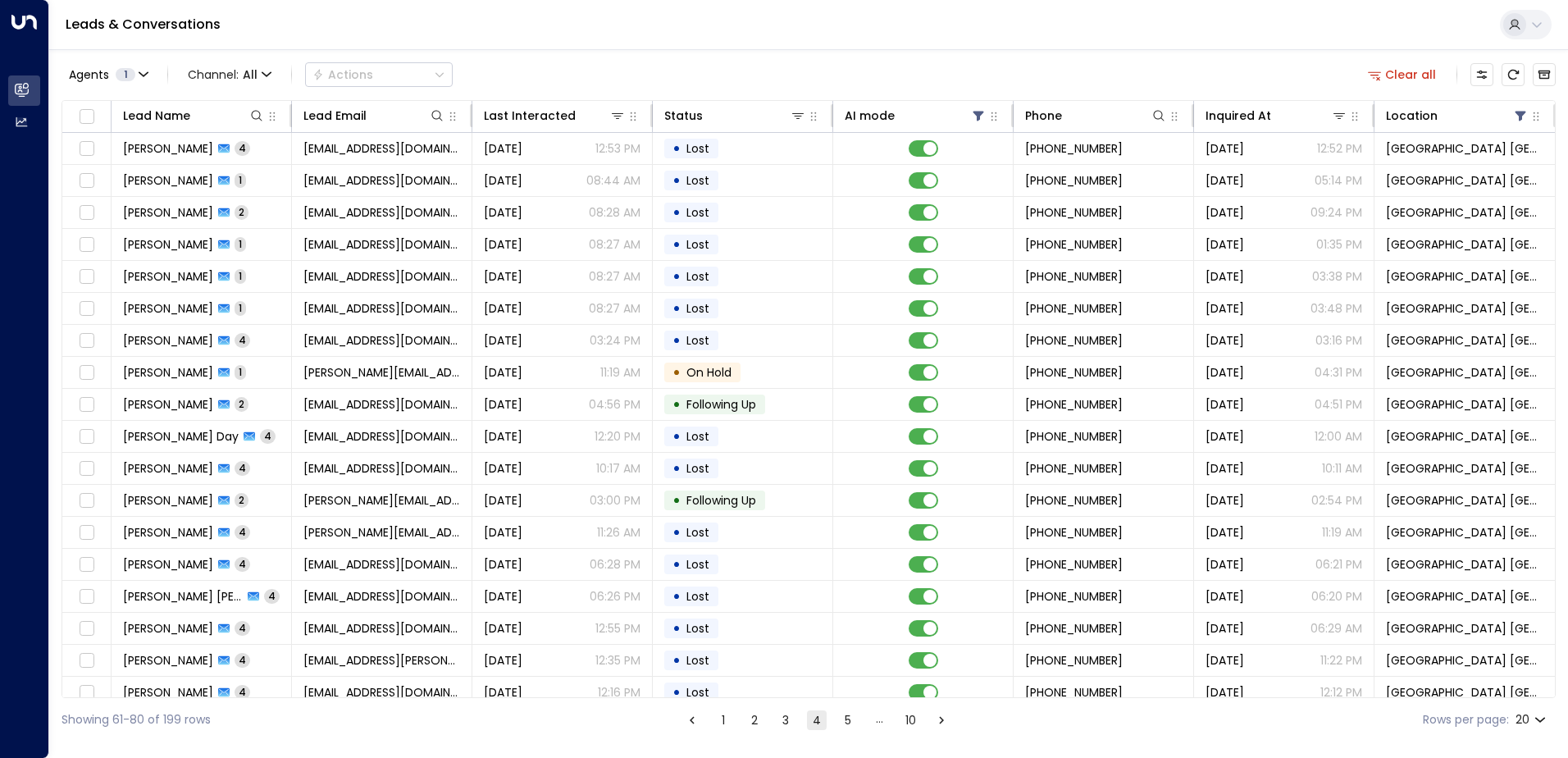
scroll to position [80, 0]
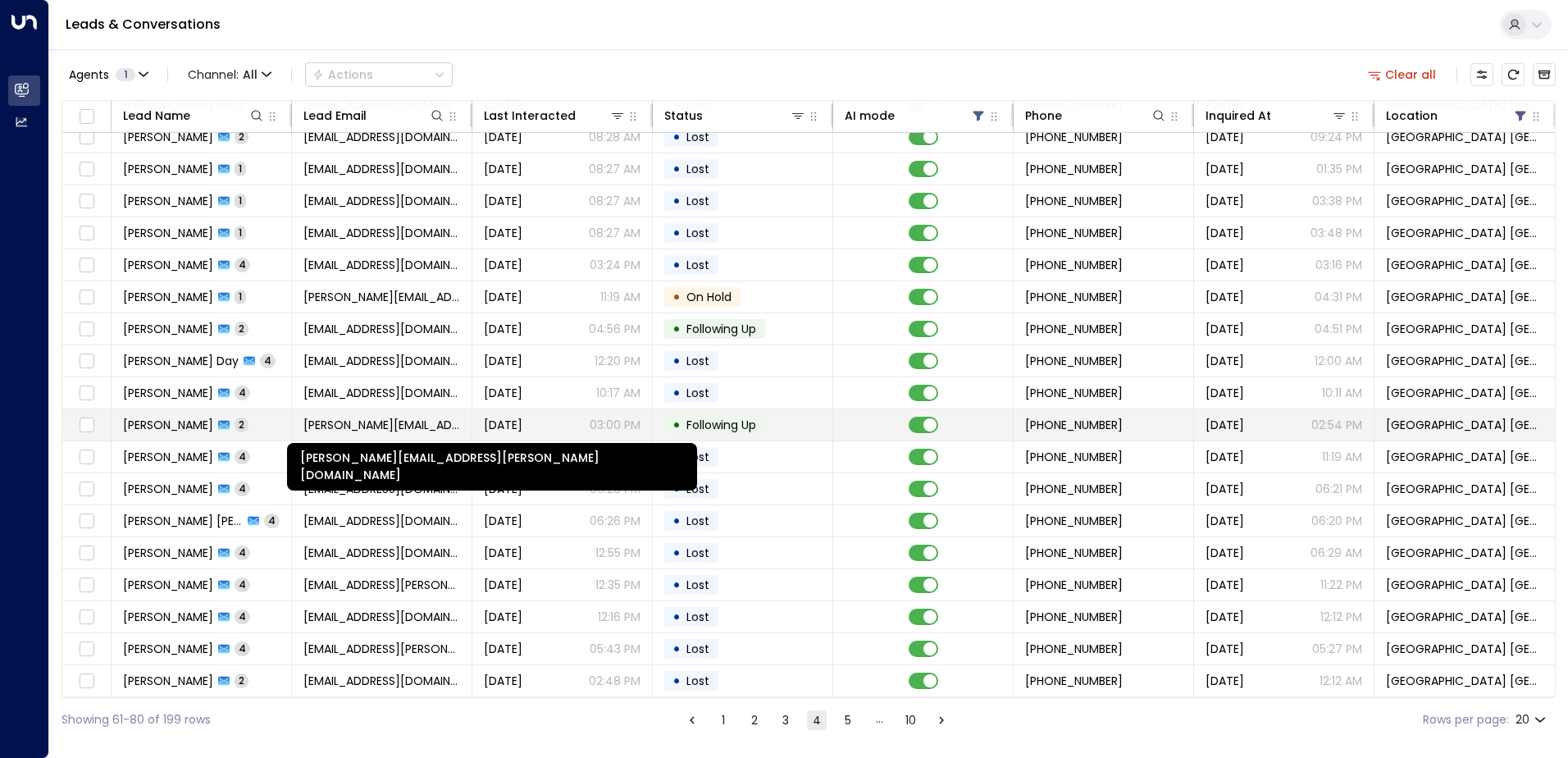
click at [307, 428] on span "[PERSON_NAME][EMAIL_ADDRESS][PERSON_NAME][DOMAIN_NAME]" at bounding box center [382, 424] width 157 height 16
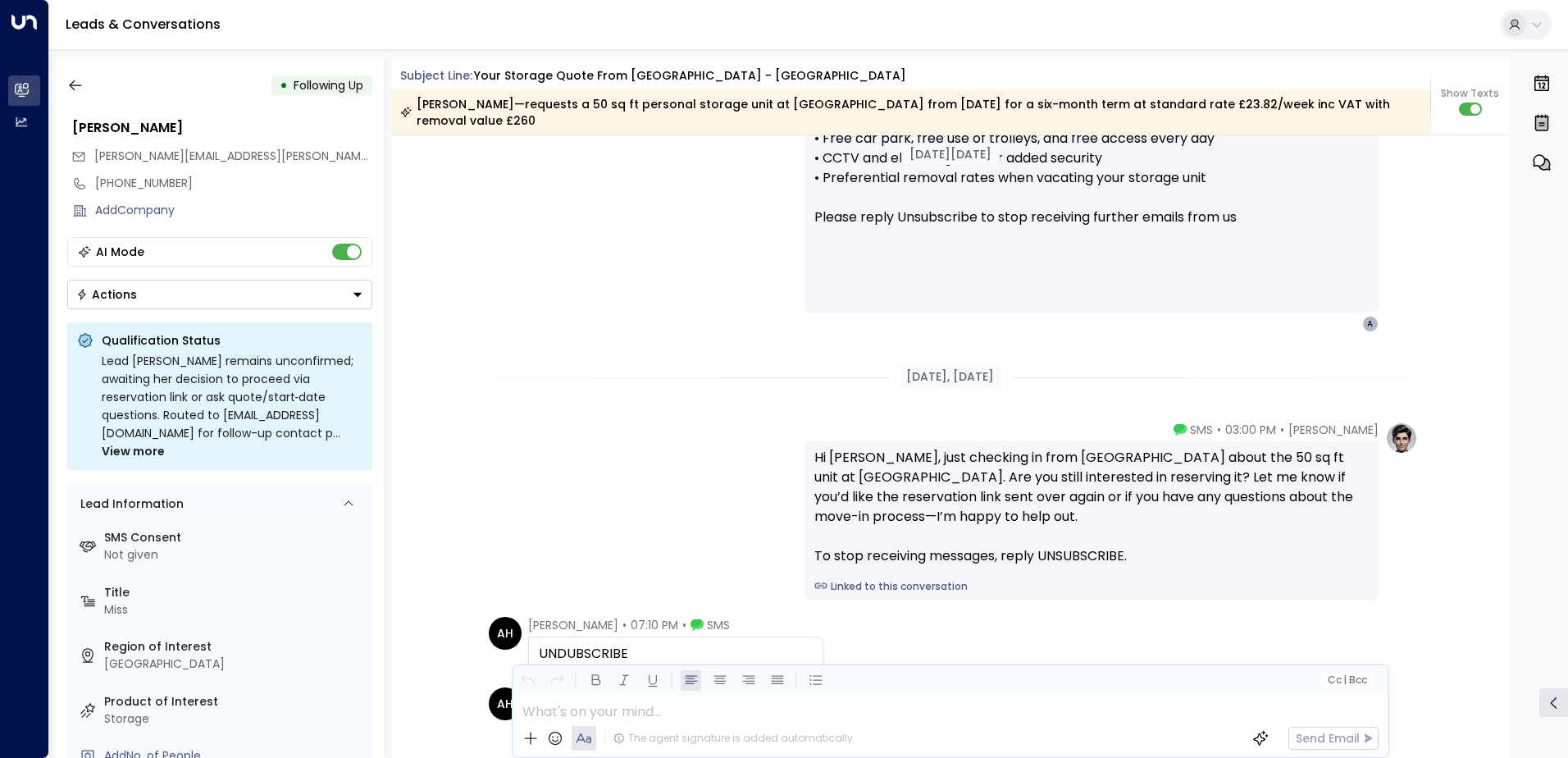
scroll to position [1609, 0]
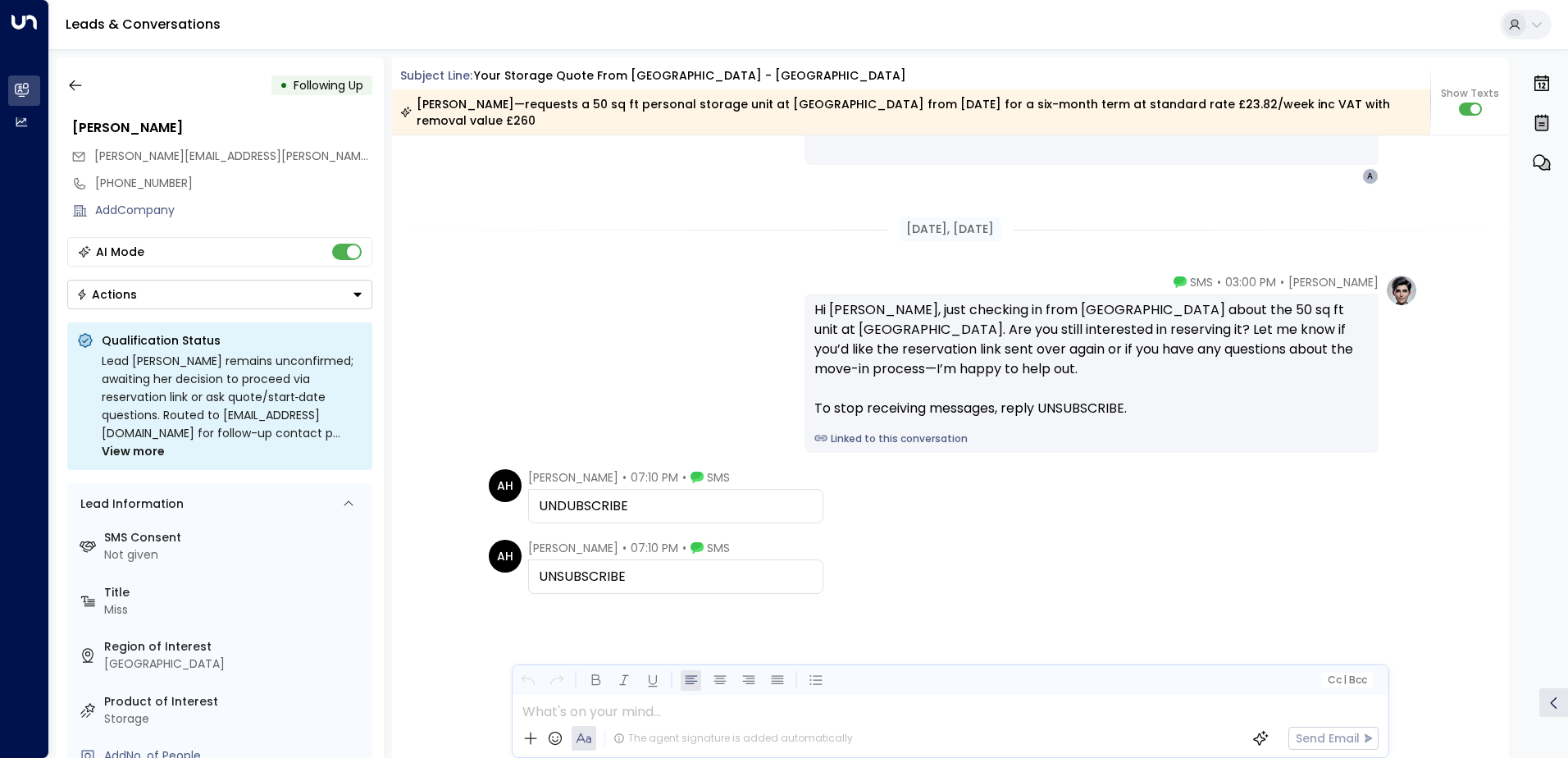
click at [193, 298] on button "Actions" at bounding box center [219, 294] width 305 height 29
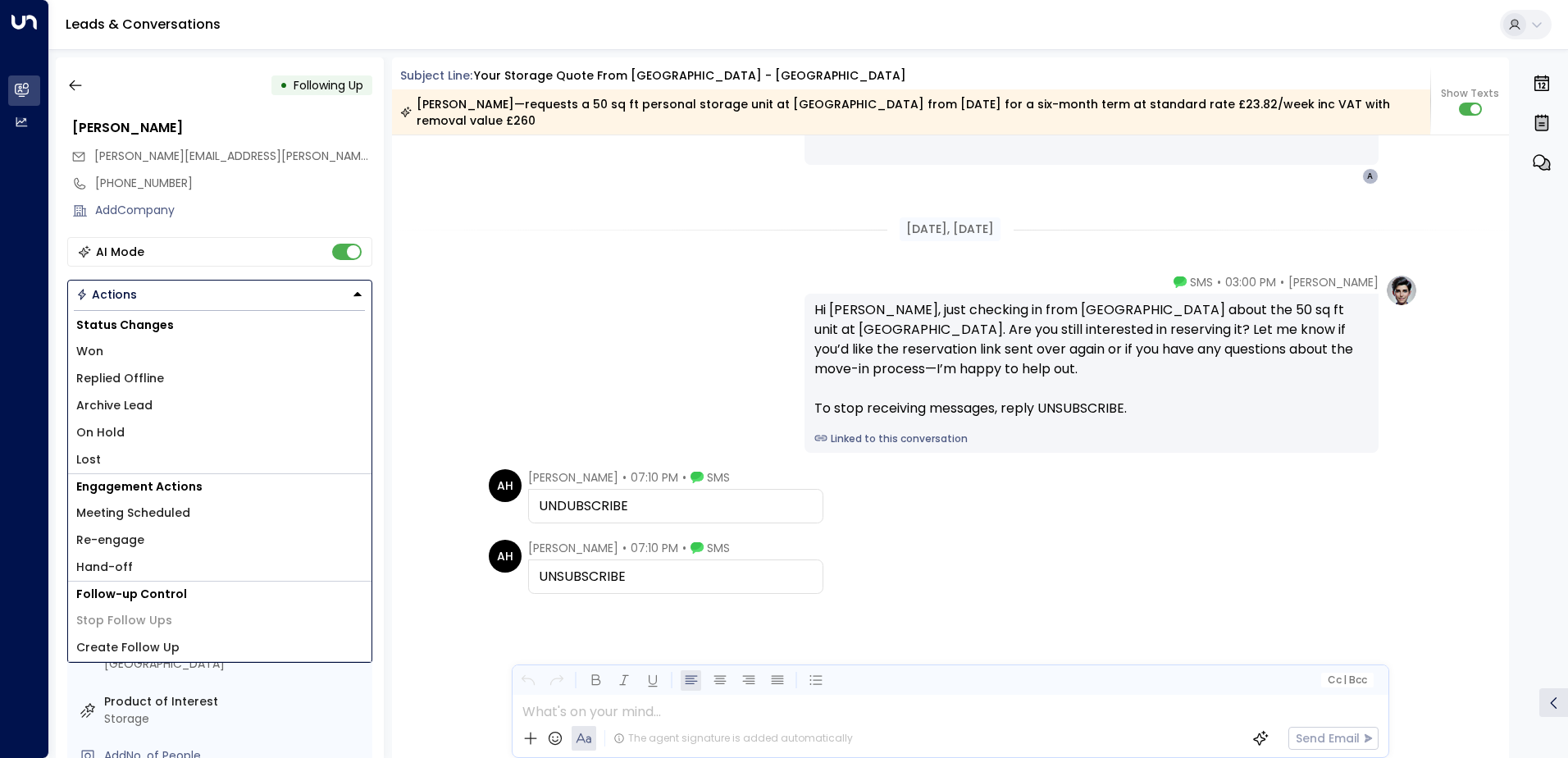
click at [117, 456] on li "Lost" at bounding box center [219, 459] width 304 height 27
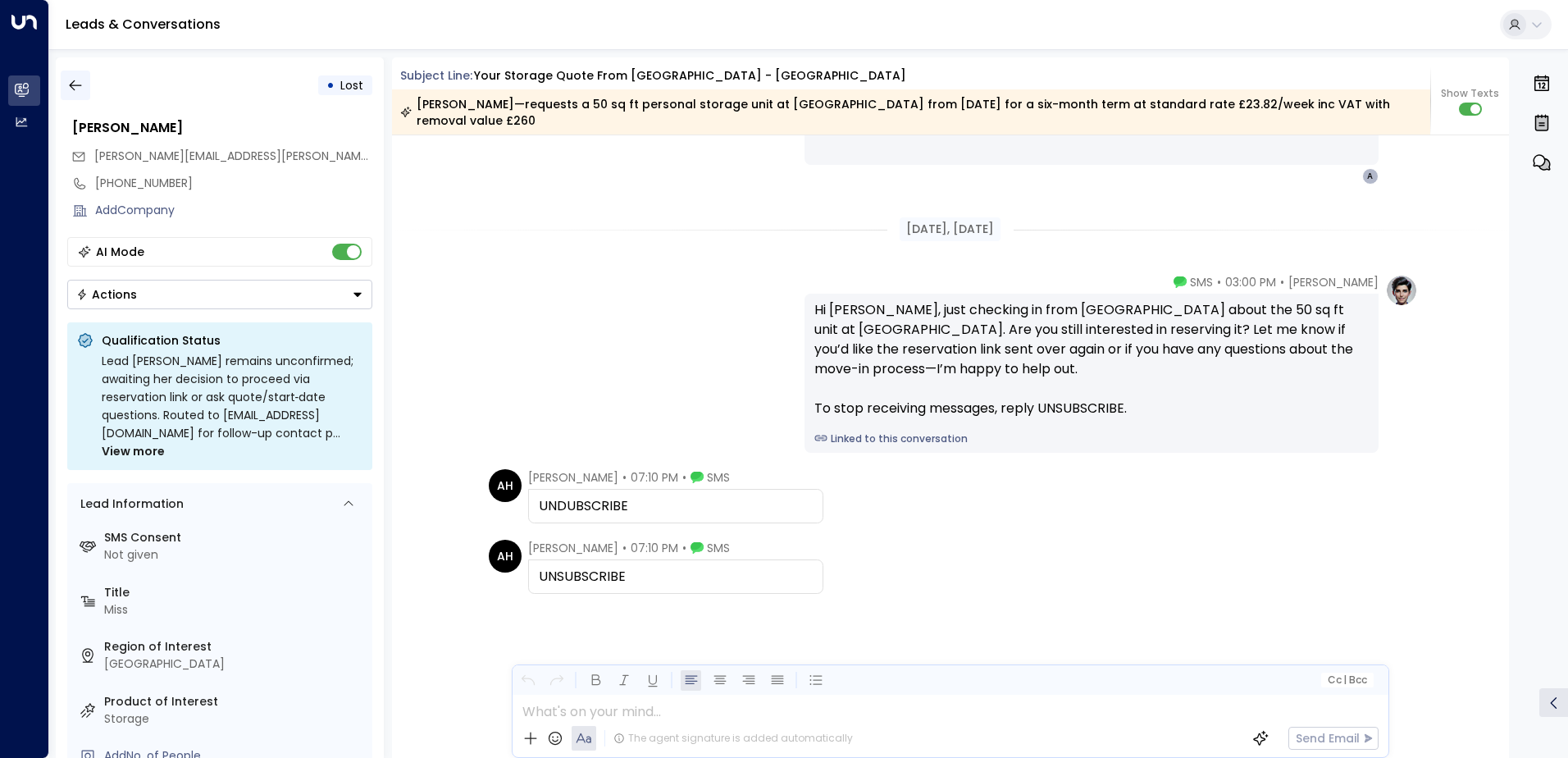
click at [63, 79] on button "button" at bounding box center [76, 85] width 29 height 29
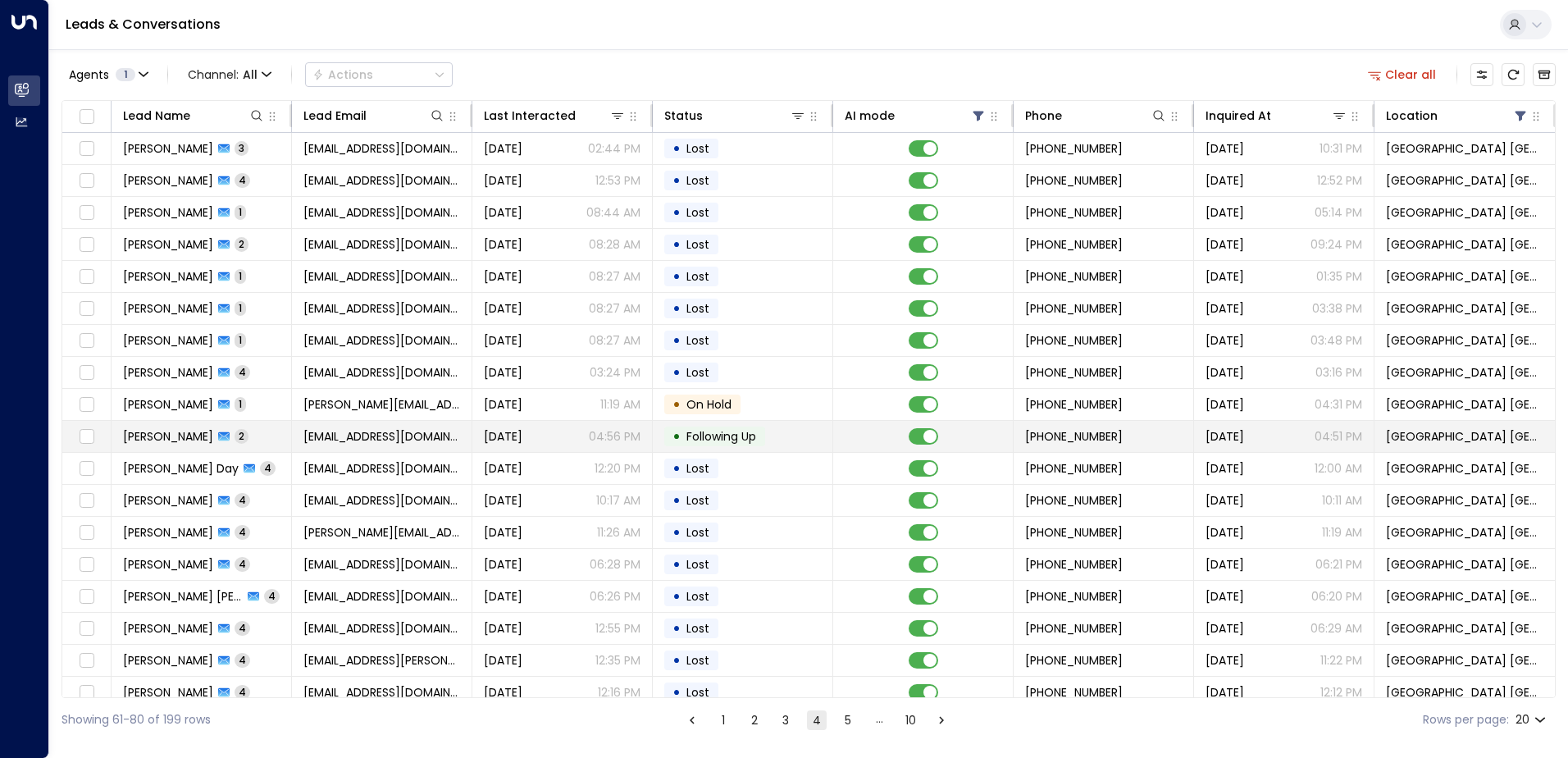
click at [435, 434] on span "[EMAIL_ADDRESS][DOMAIN_NAME]" at bounding box center [382, 436] width 157 height 16
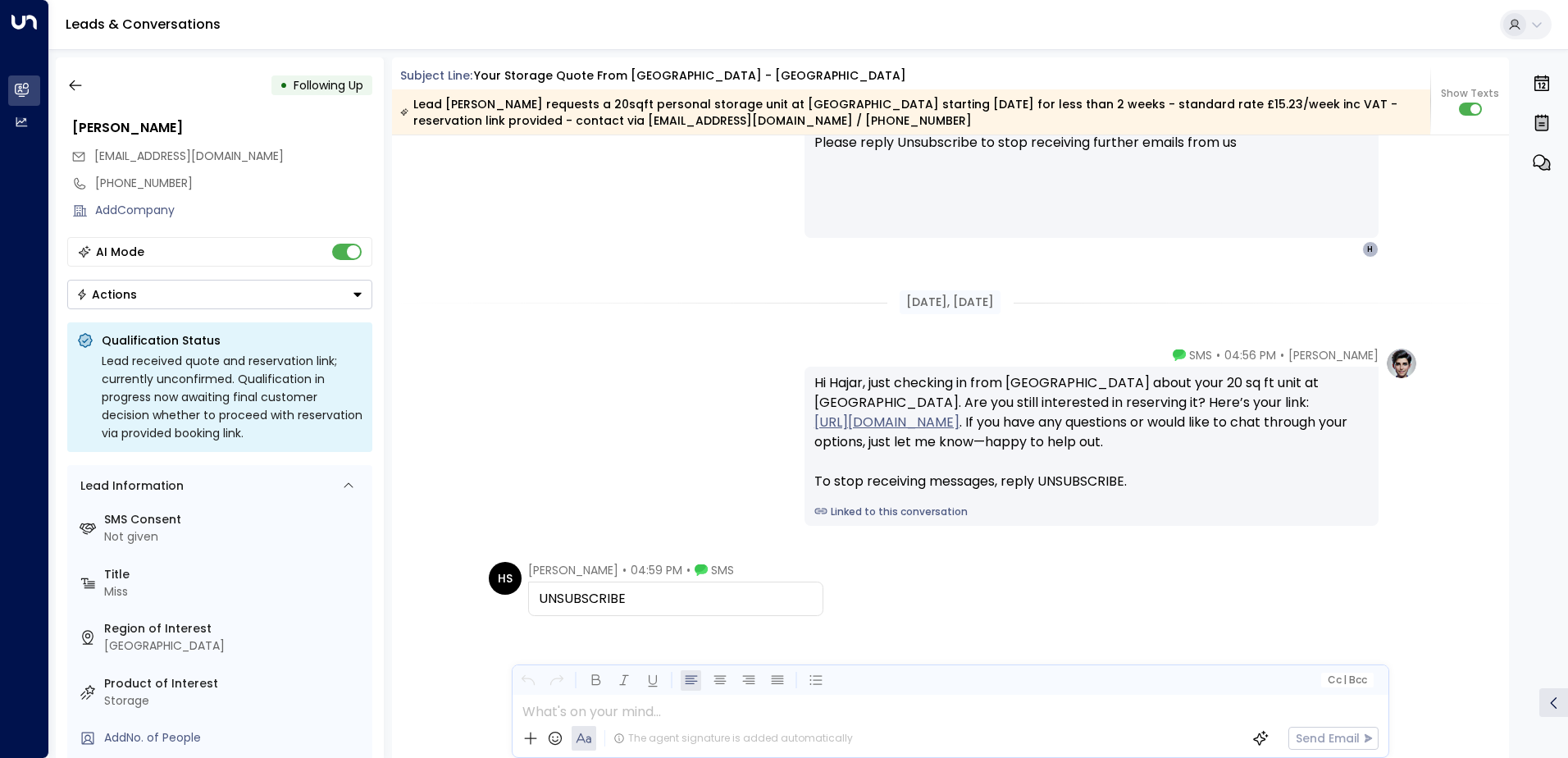
scroll to position [1735, 0]
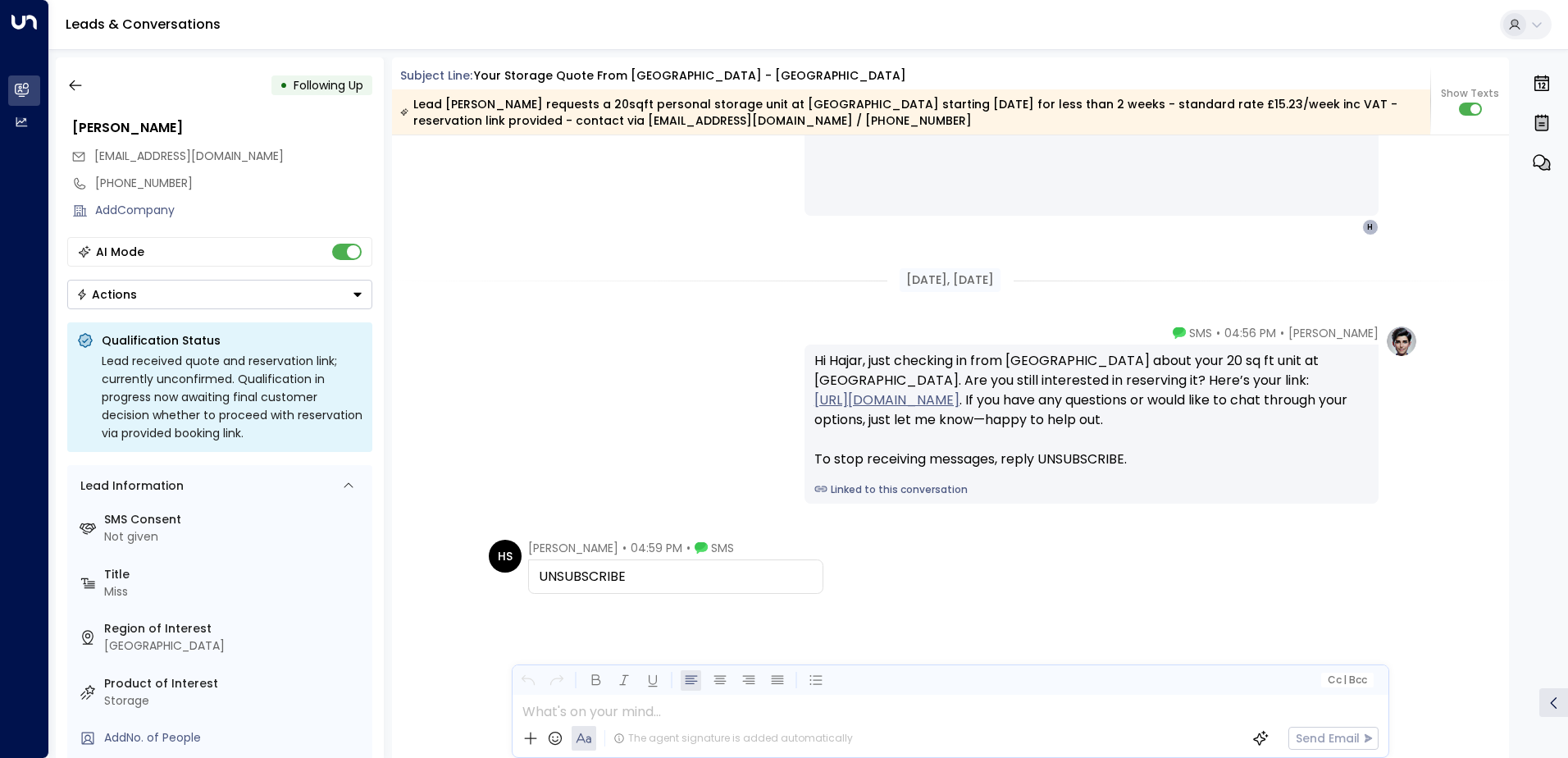
click at [271, 291] on button "Actions" at bounding box center [219, 294] width 305 height 29
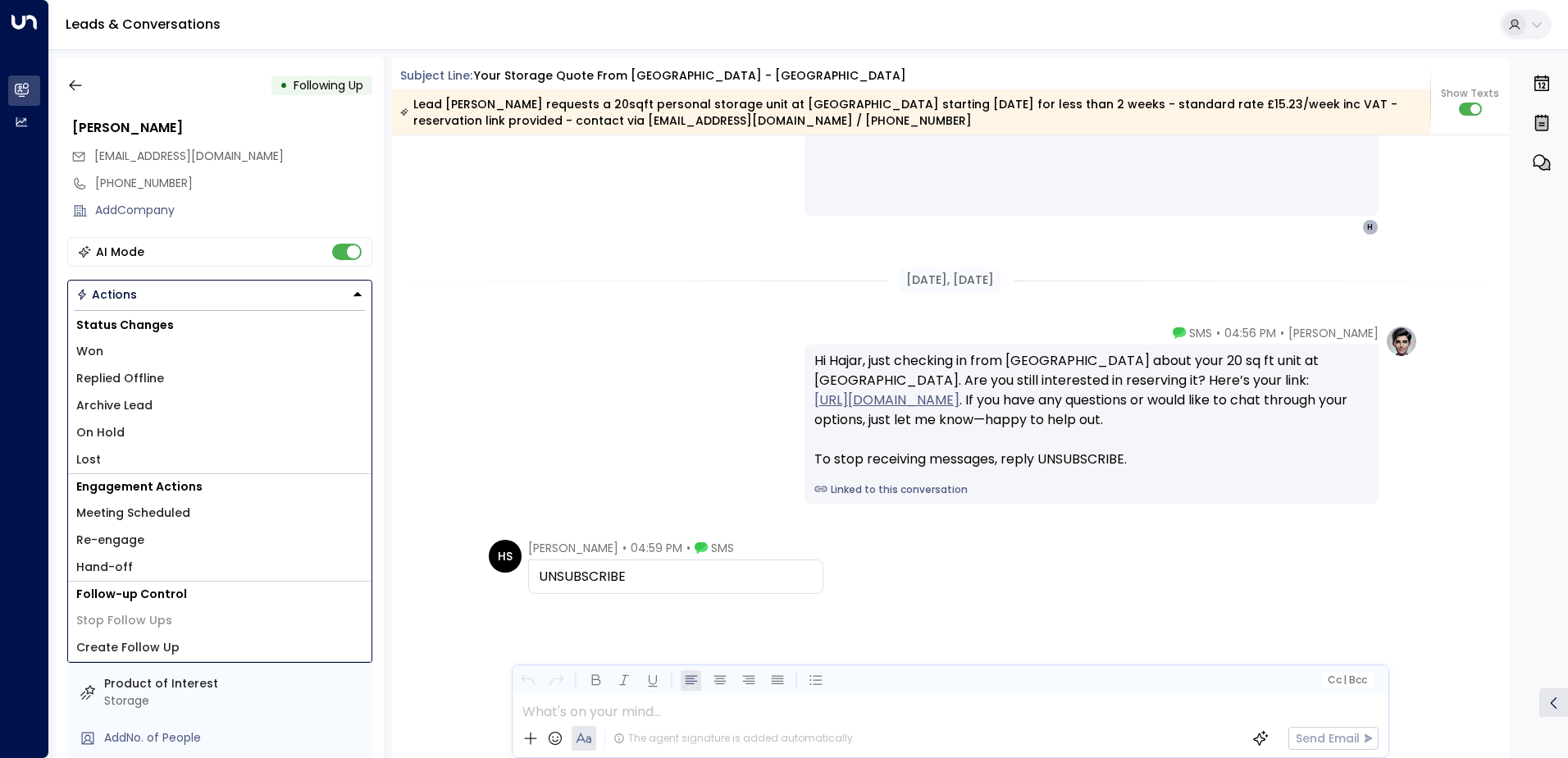
click at [107, 450] on li "Lost" at bounding box center [219, 459] width 304 height 27
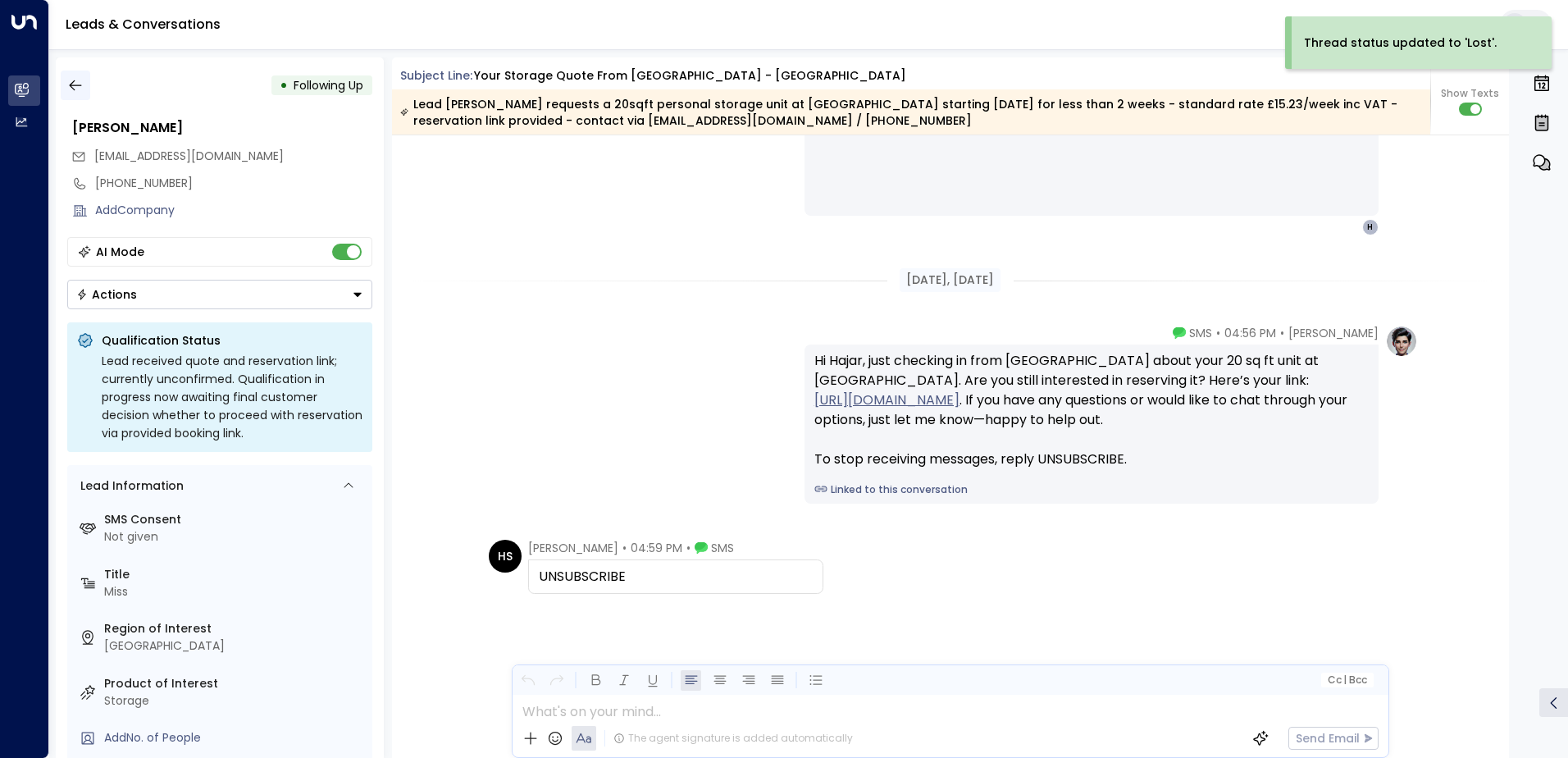
click at [71, 96] on button "button" at bounding box center [76, 85] width 29 height 29
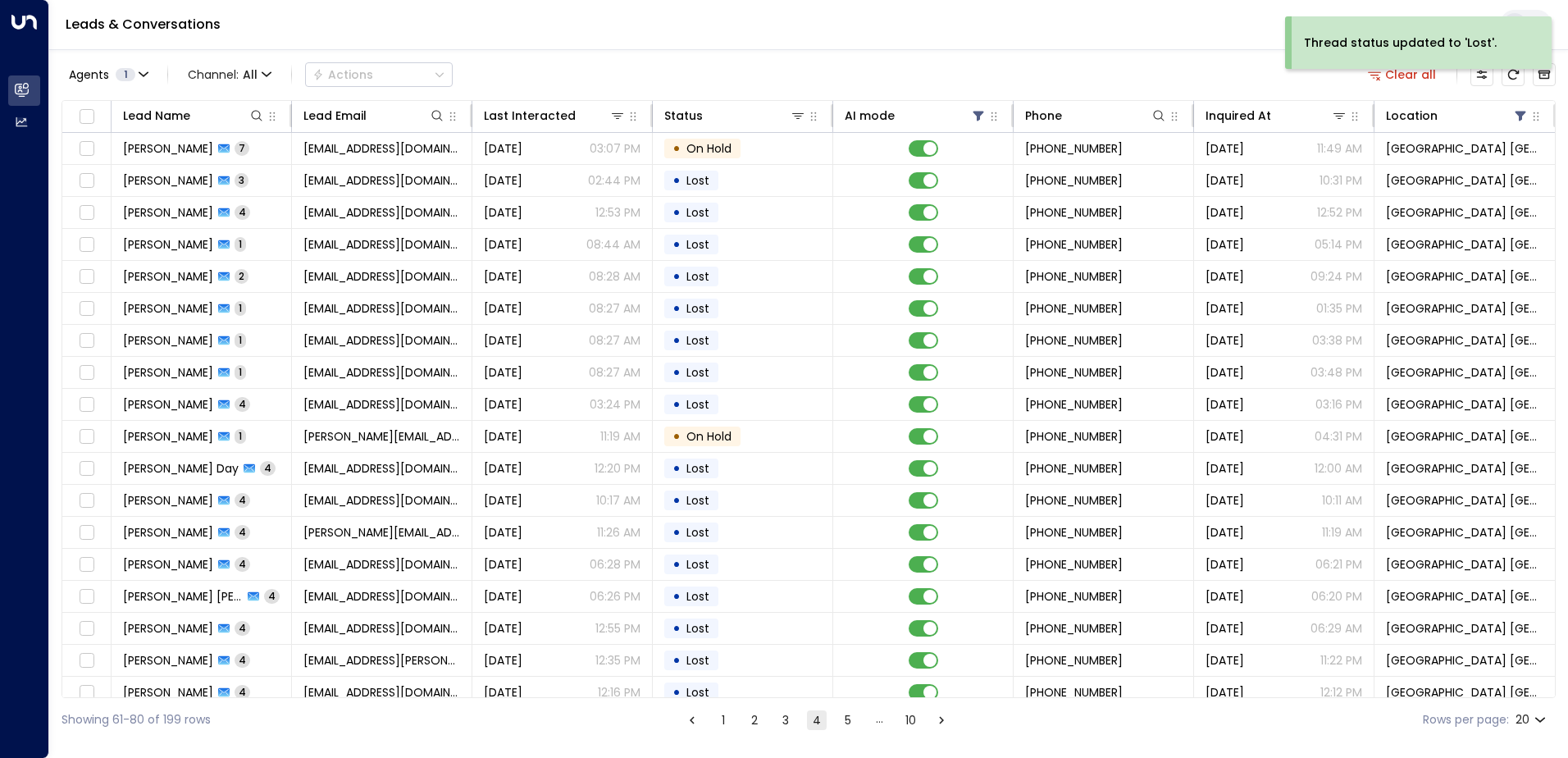
click at [852, 718] on button "5" at bounding box center [847, 720] width 20 height 20
click at [918, 723] on button "10" at bounding box center [912, 720] width 20 height 20
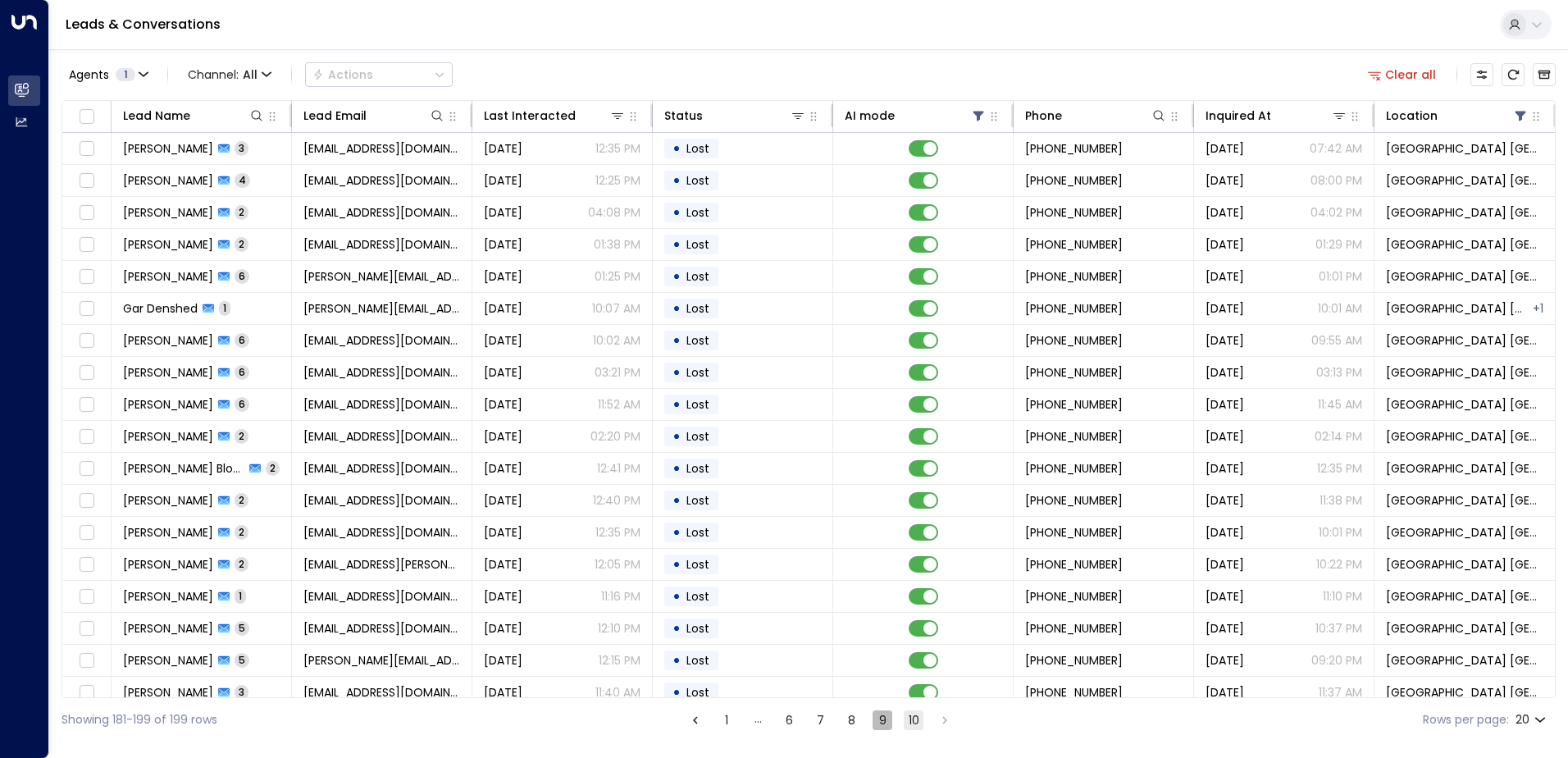
click at [879, 718] on button "9" at bounding box center [882, 720] width 20 height 20
click at [852, 719] on button "8" at bounding box center [851, 720] width 20 height 20
click at [822, 723] on button "7" at bounding box center [821, 720] width 20 height 20
click at [790, 724] on button "6" at bounding box center [789, 720] width 20 height 20
click at [790, 724] on button "5" at bounding box center [789, 720] width 20 height 20
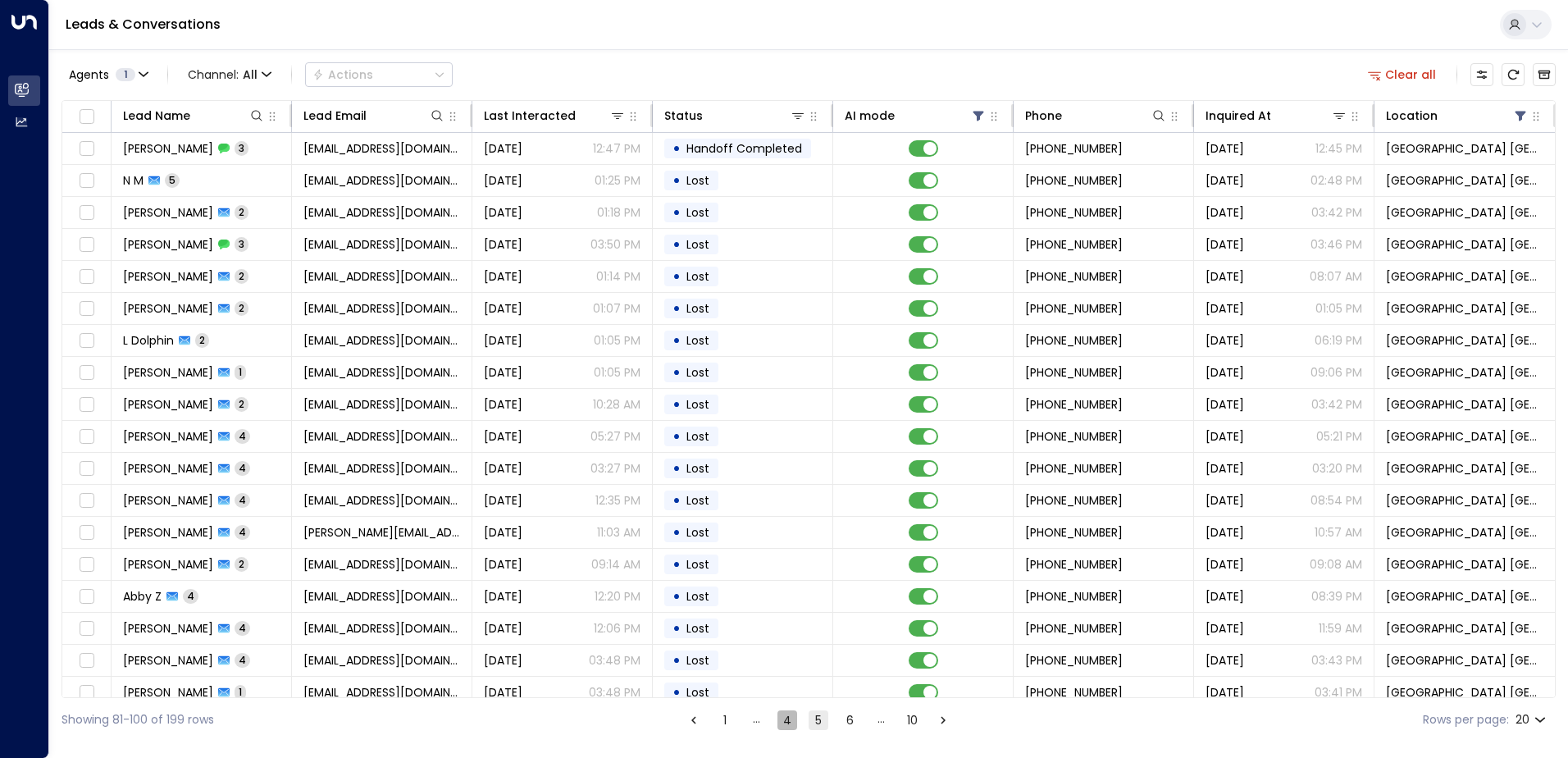
click at [778, 722] on button "4" at bounding box center [787, 720] width 20 height 20
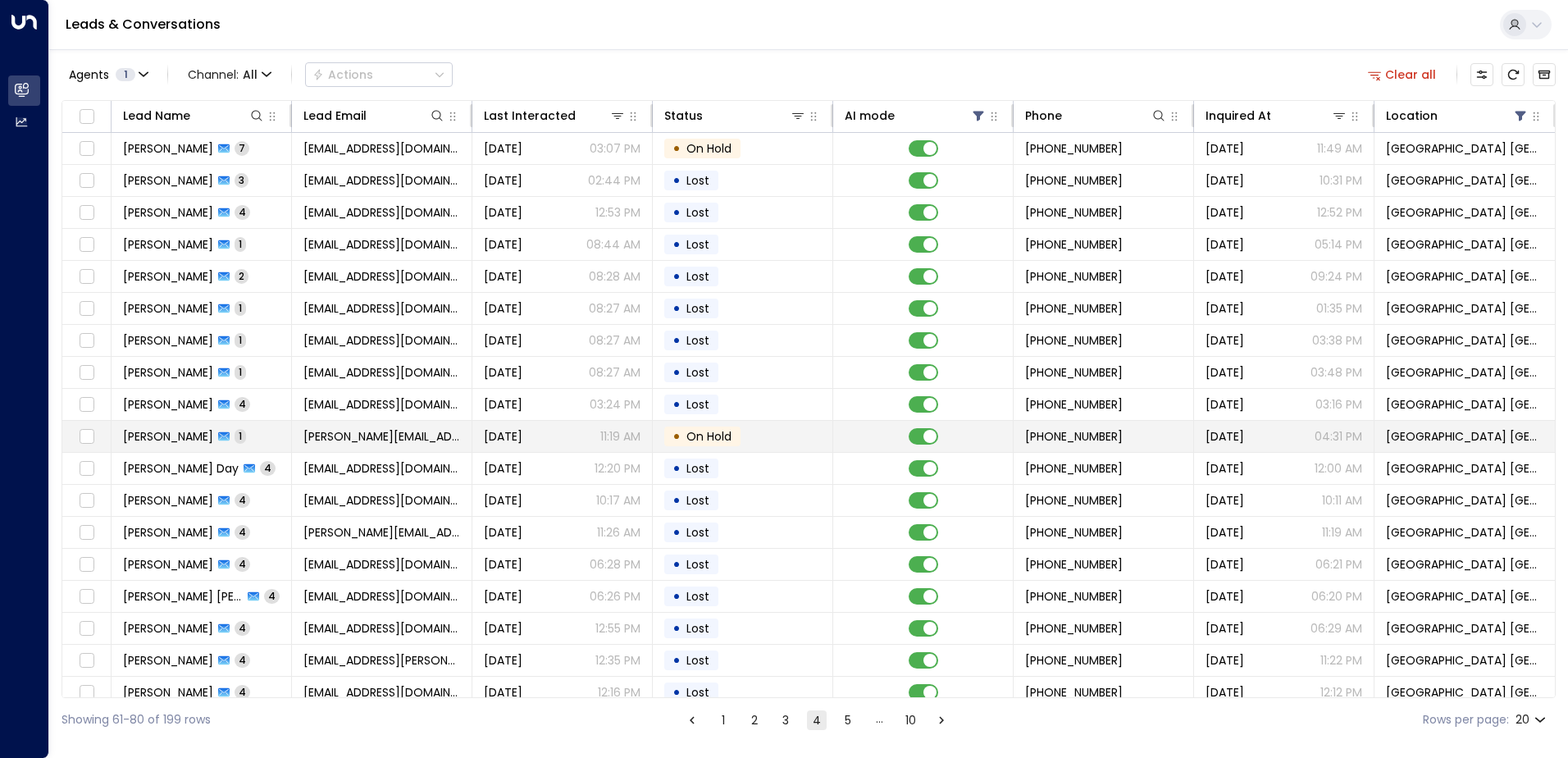
click at [297, 444] on td "[PERSON_NAME][EMAIL_ADDRESS][DOMAIN_NAME]" at bounding box center [382, 436] width 181 height 31
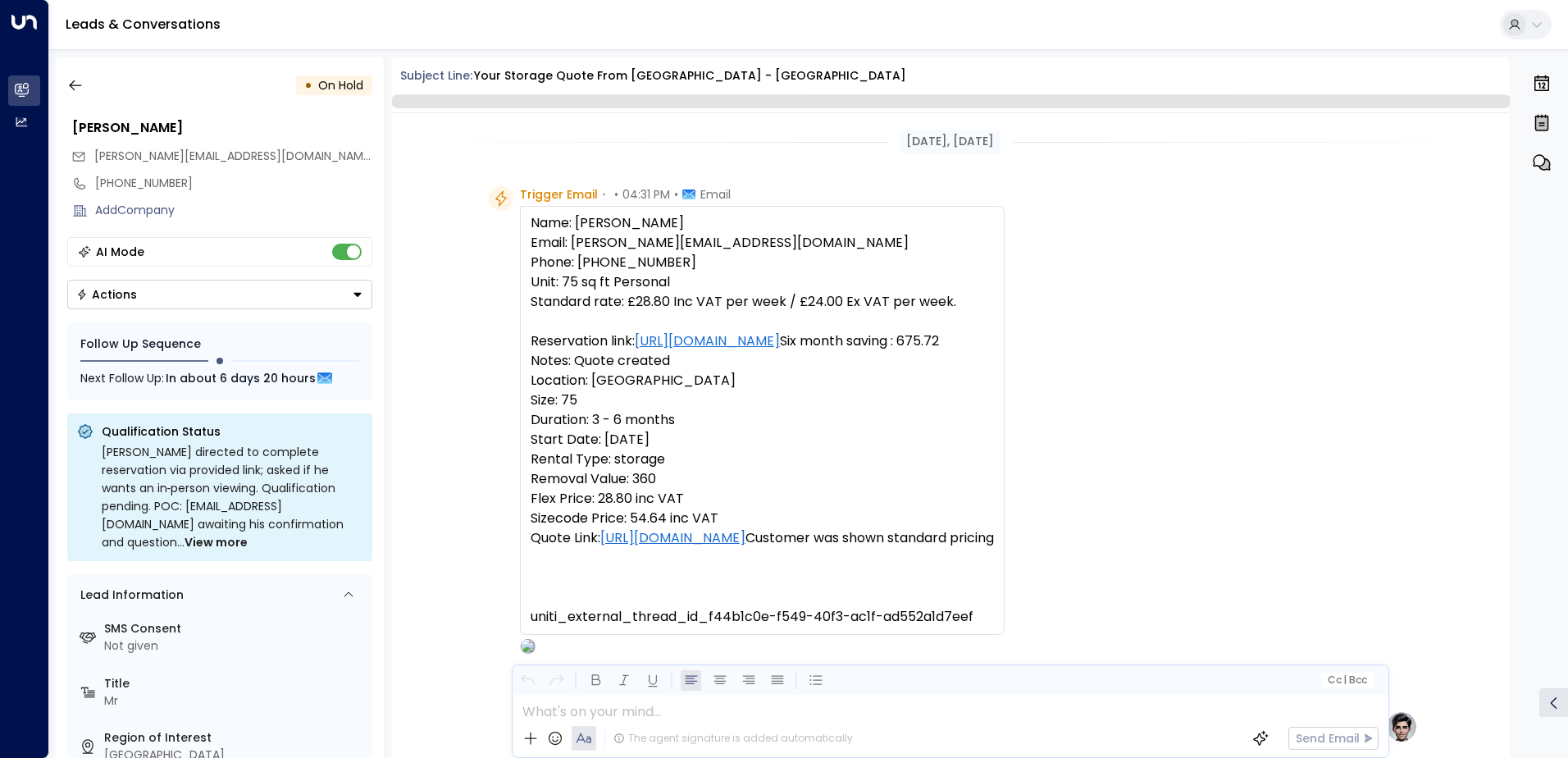
scroll to position [619, 0]
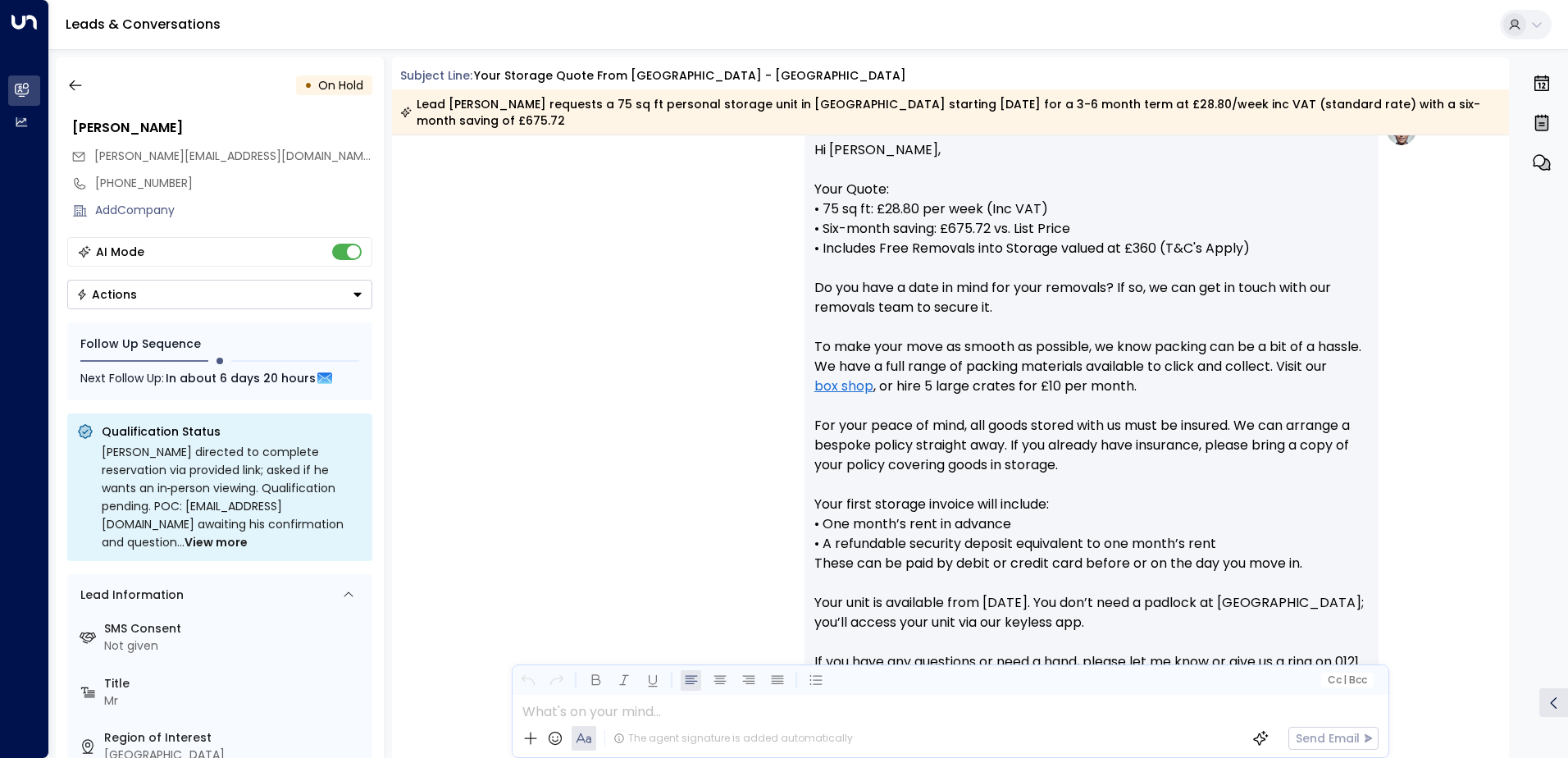
click at [178, 299] on button "Actions" at bounding box center [219, 294] width 305 height 29
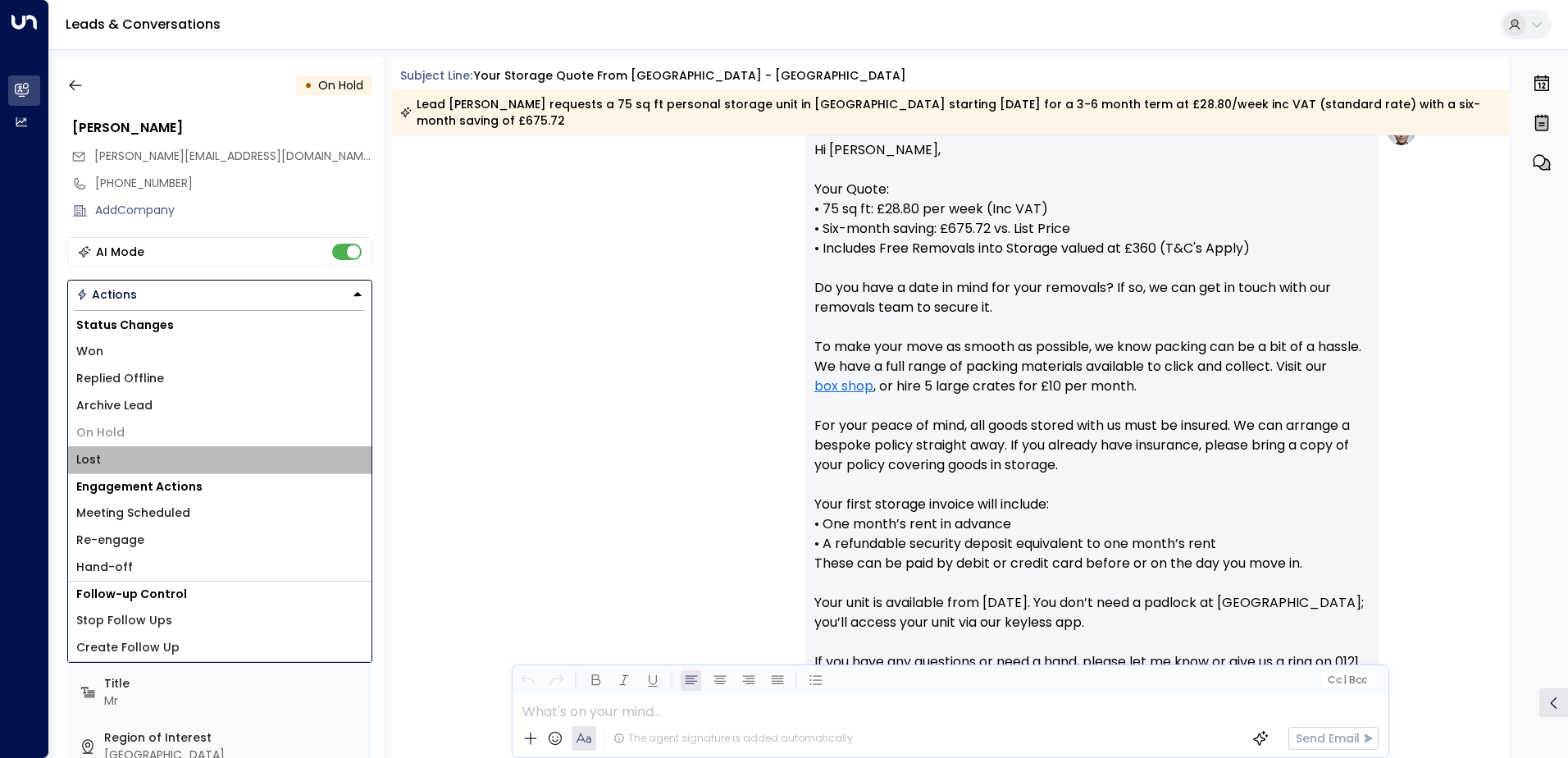
click at [97, 470] on li "Lost" at bounding box center [219, 459] width 304 height 27
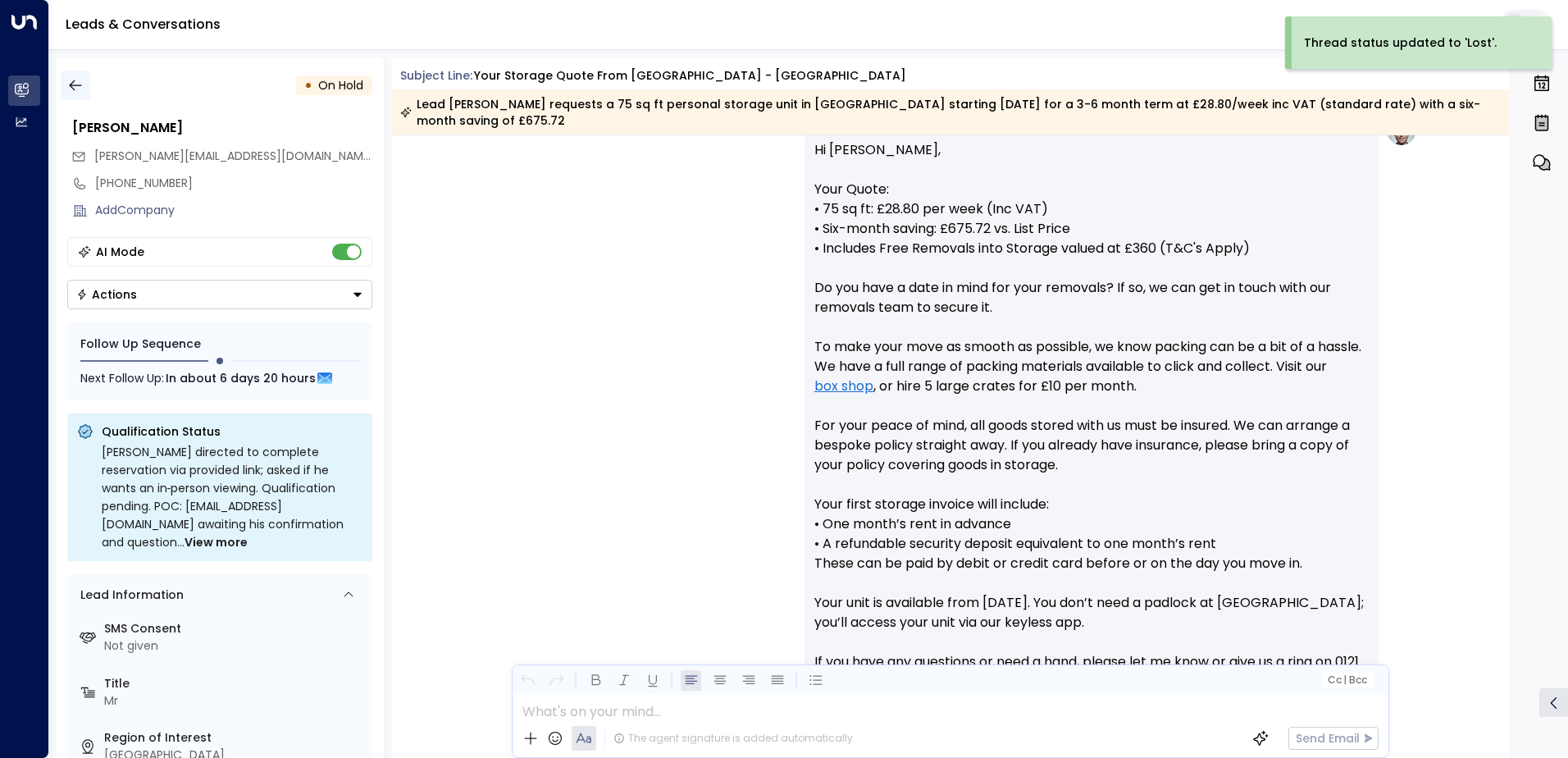
click at [73, 83] on icon "button" at bounding box center [75, 85] width 16 height 16
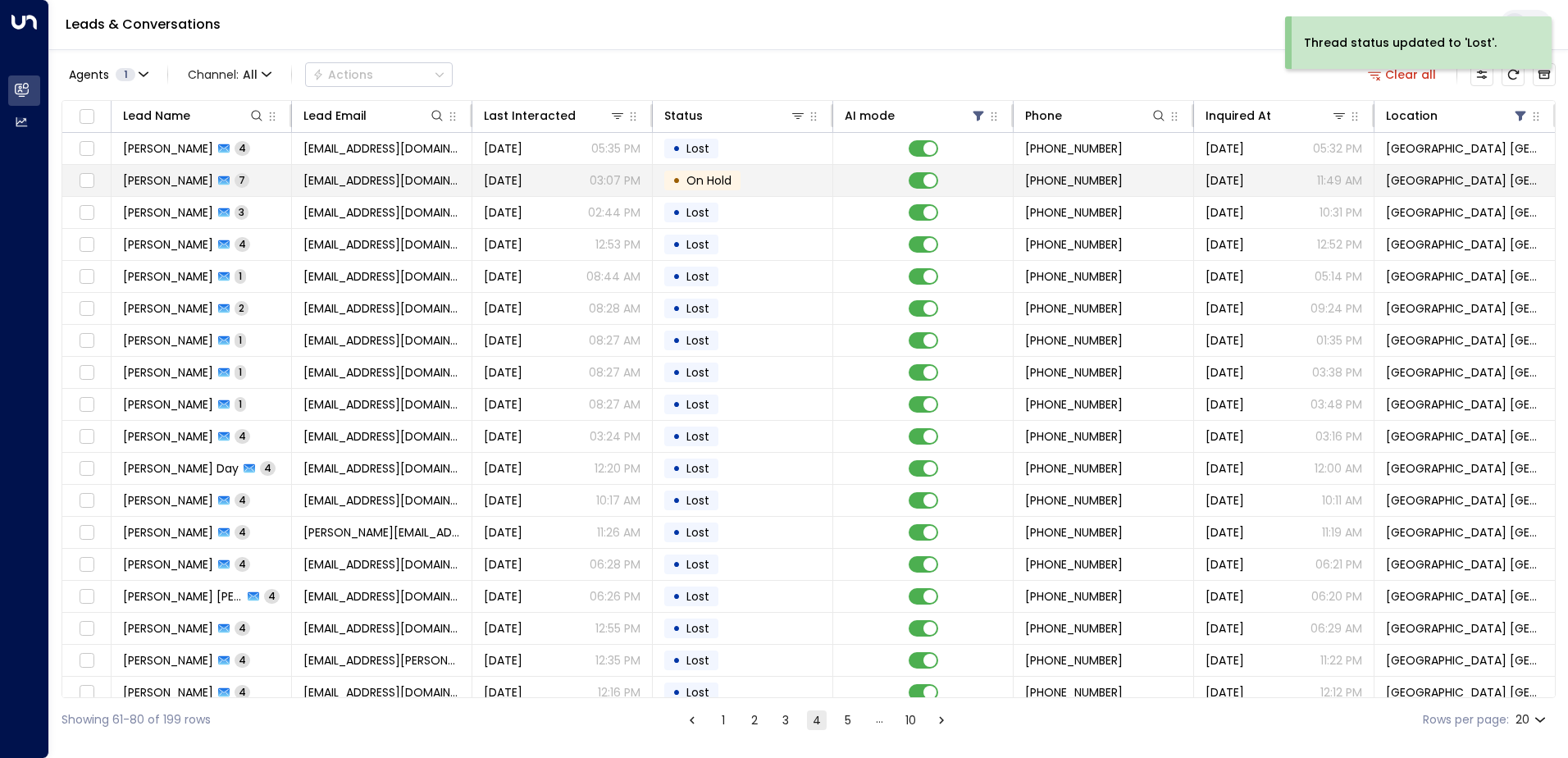
click at [346, 185] on span "[EMAIL_ADDRESS][DOMAIN_NAME]" at bounding box center [382, 180] width 157 height 16
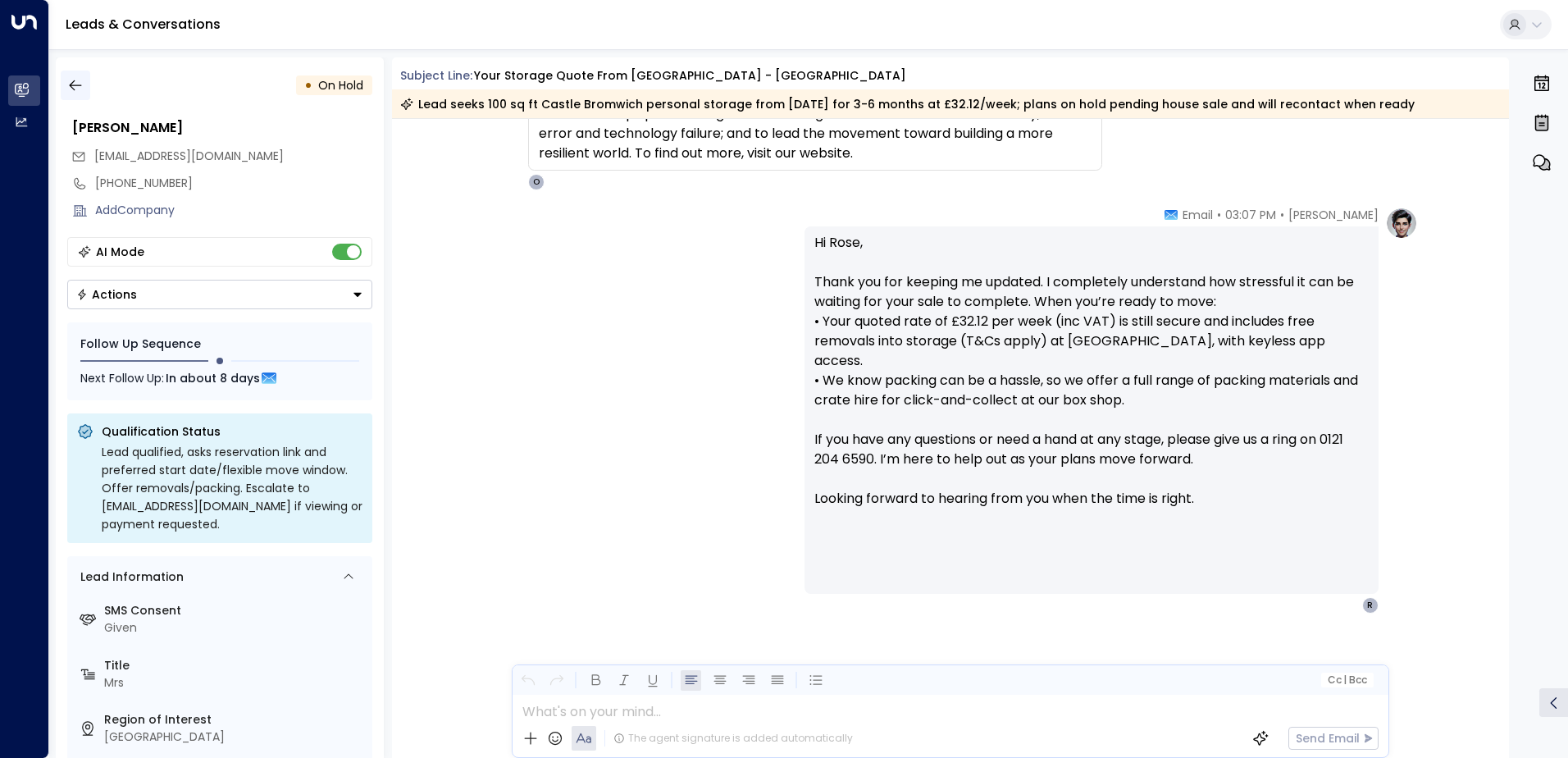
click at [84, 79] on button "button" at bounding box center [76, 85] width 29 height 29
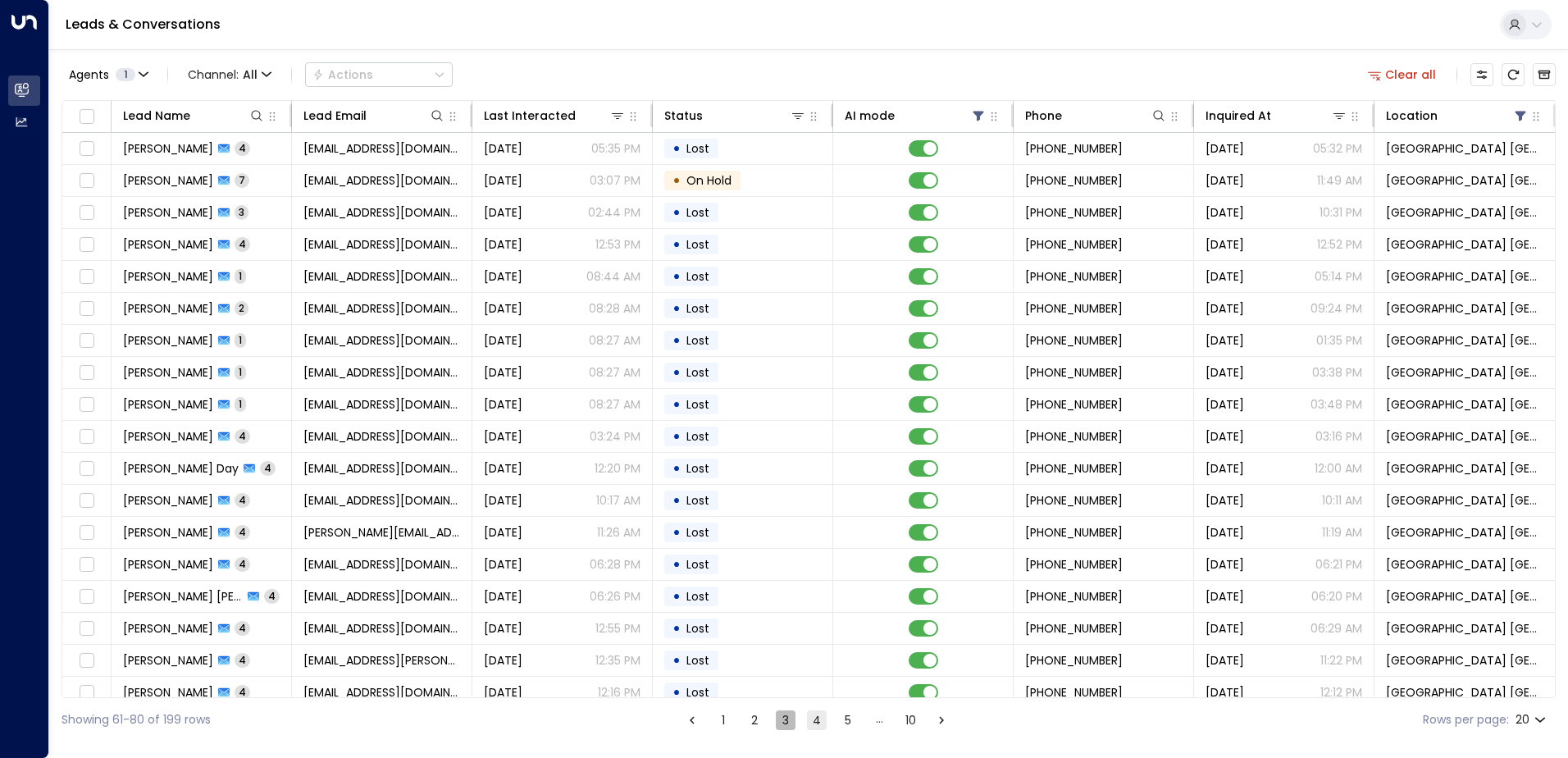
click at [784, 722] on button "3" at bounding box center [785, 720] width 20 height 20
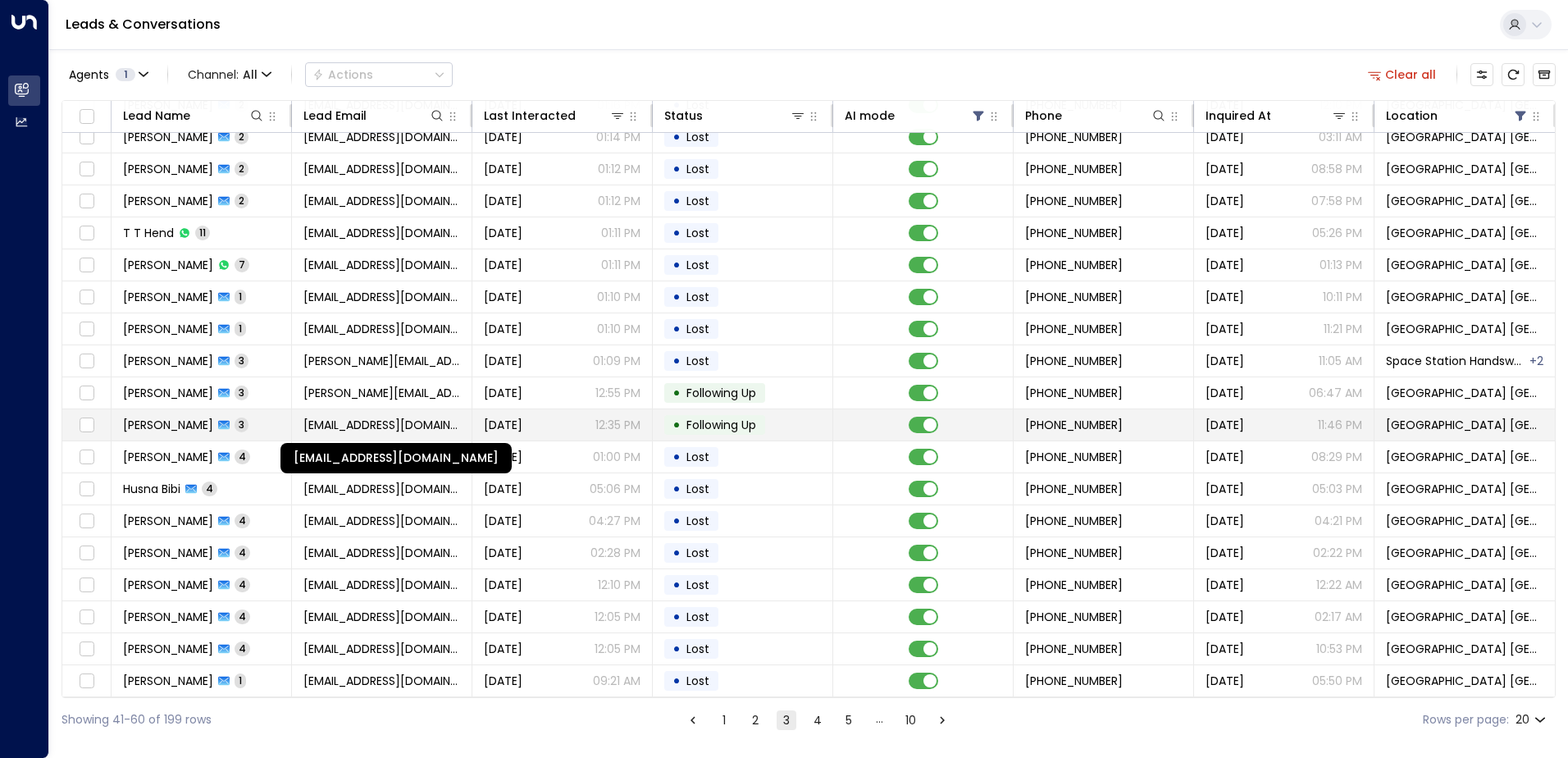
click at [414, 418] on span "[EMAIL_ADDRESS][DOMAIN_NAME]" at bounding box center [382, 424] width 157 height 16
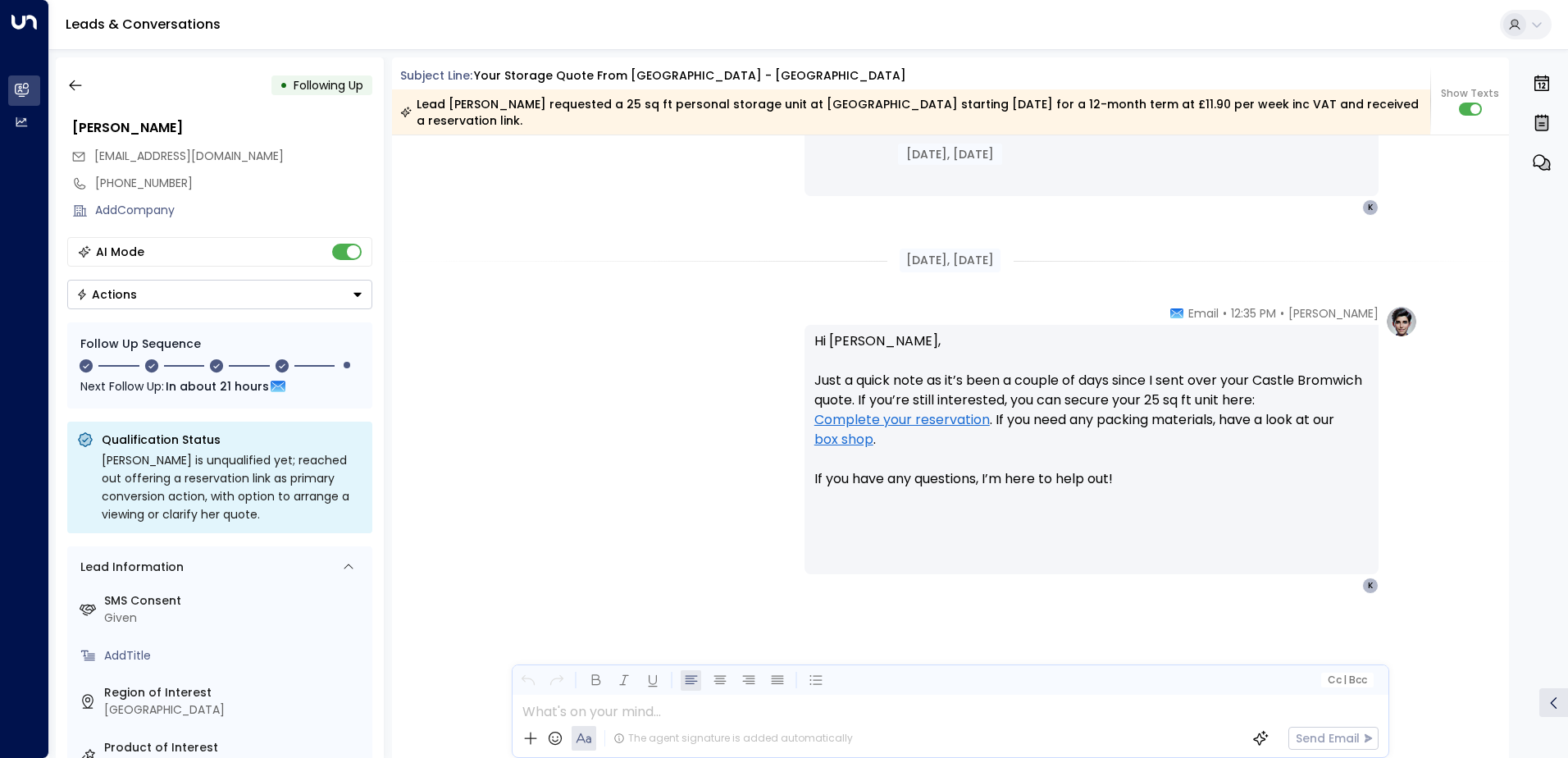
scroll to position [1164, 0]
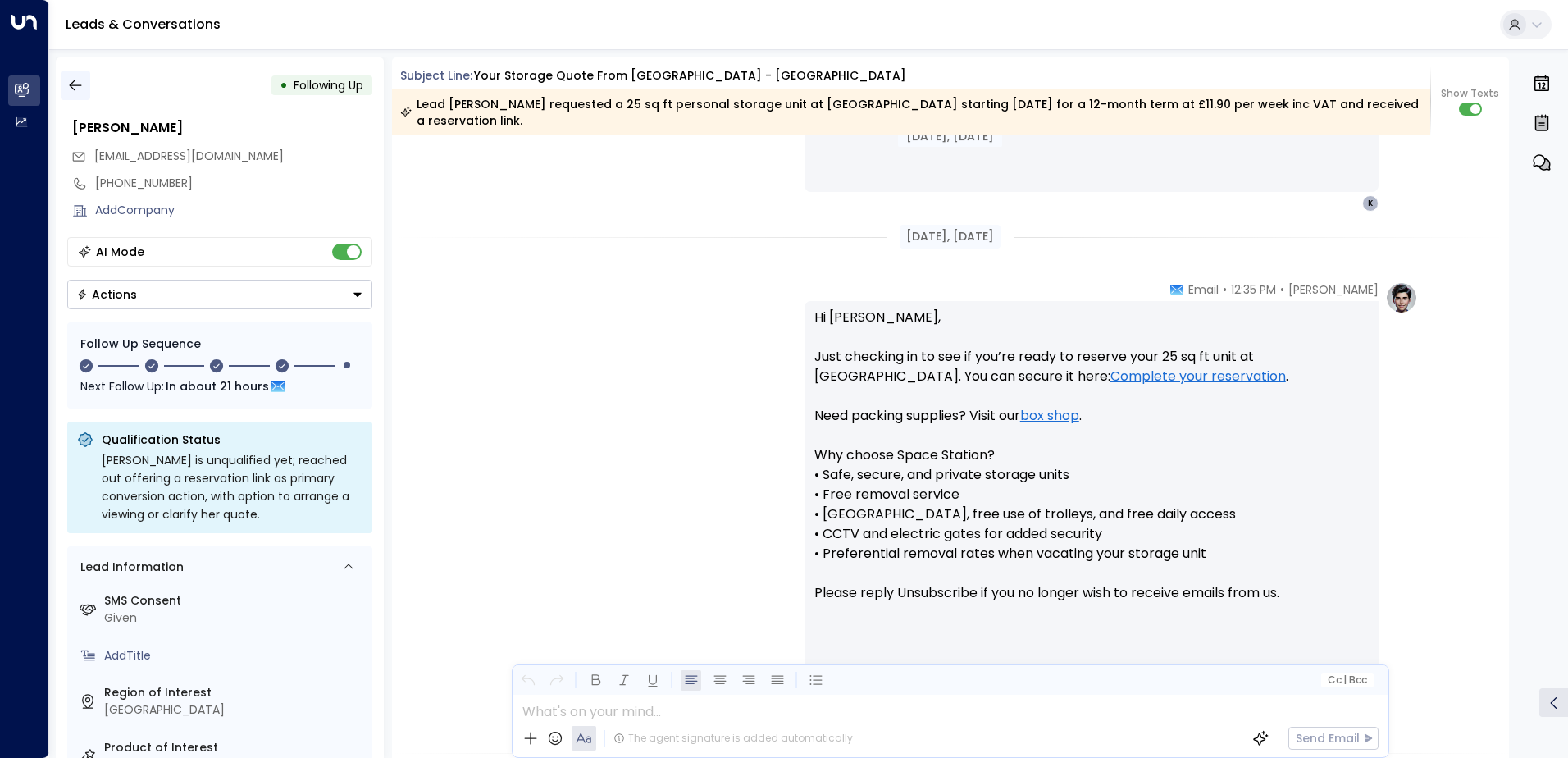
click at [72, 90] on icon "button" at bounding box center [75, 85] width 16 height 16
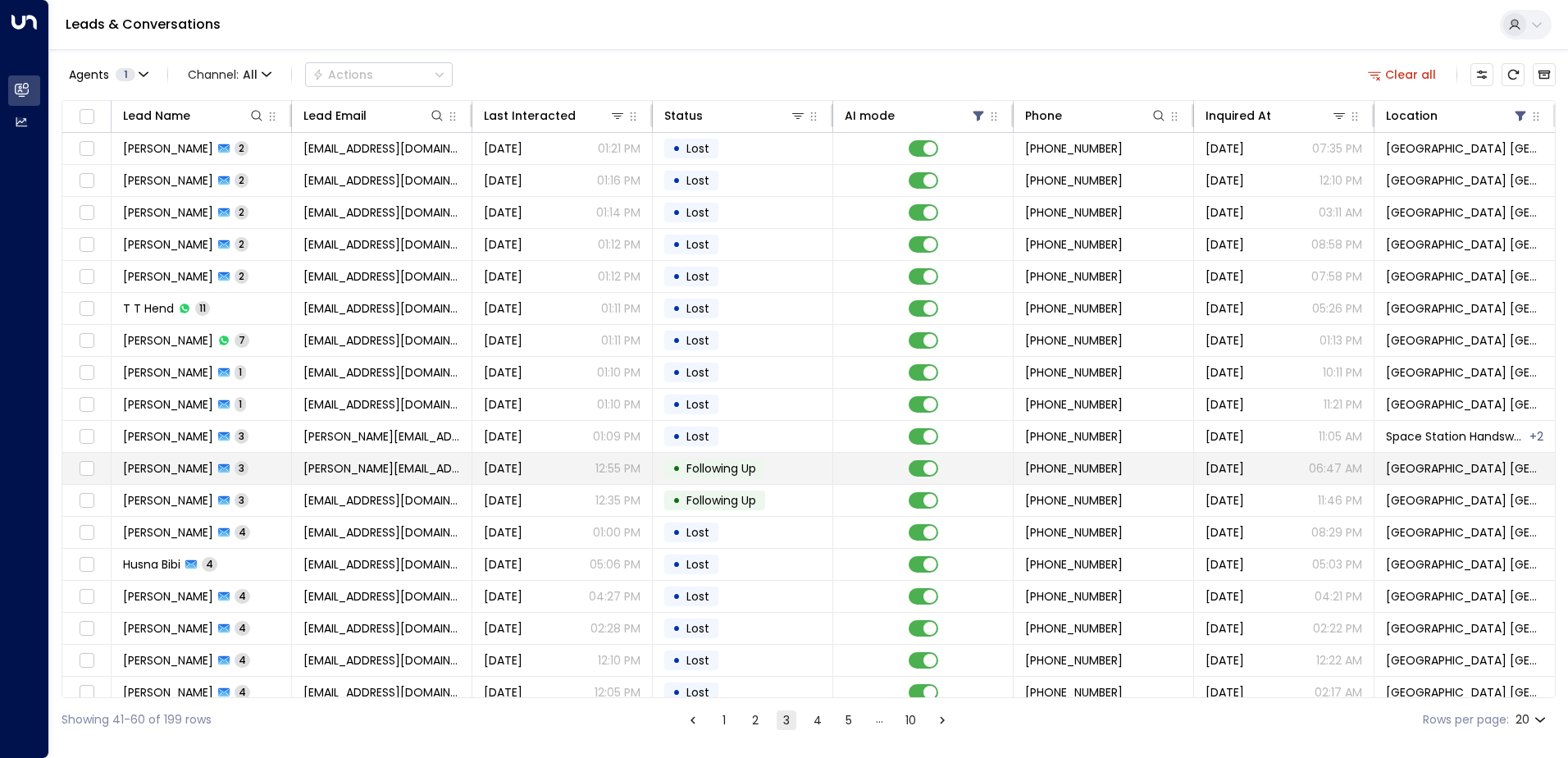
click at [444, 472] on td "[PERSON_NAME][EMAIL_ADDRESS][DOMAIN_NAME]" at bounding box center [382, 468] width 181 height 31
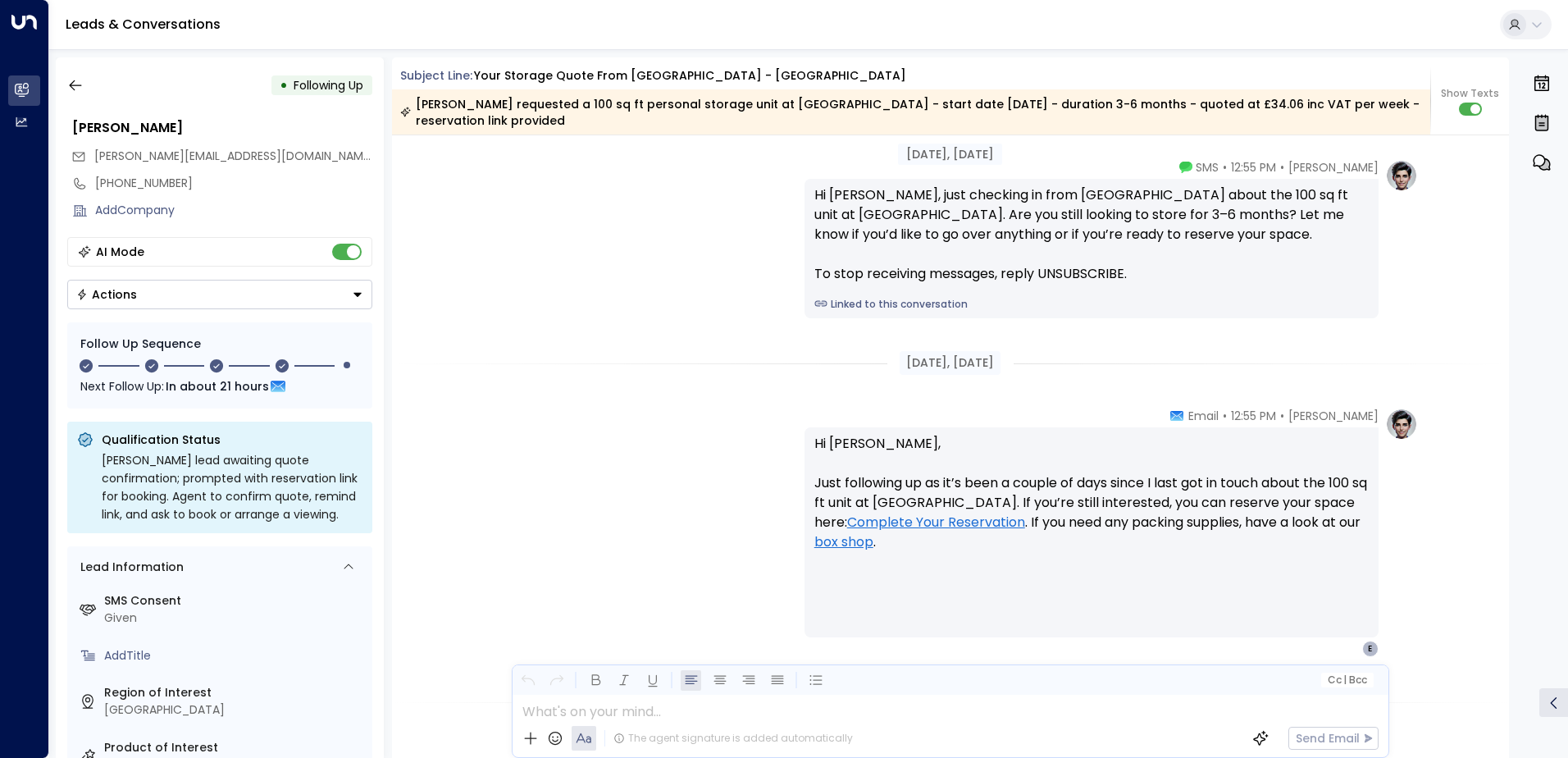
scroll to position [1767, 0]
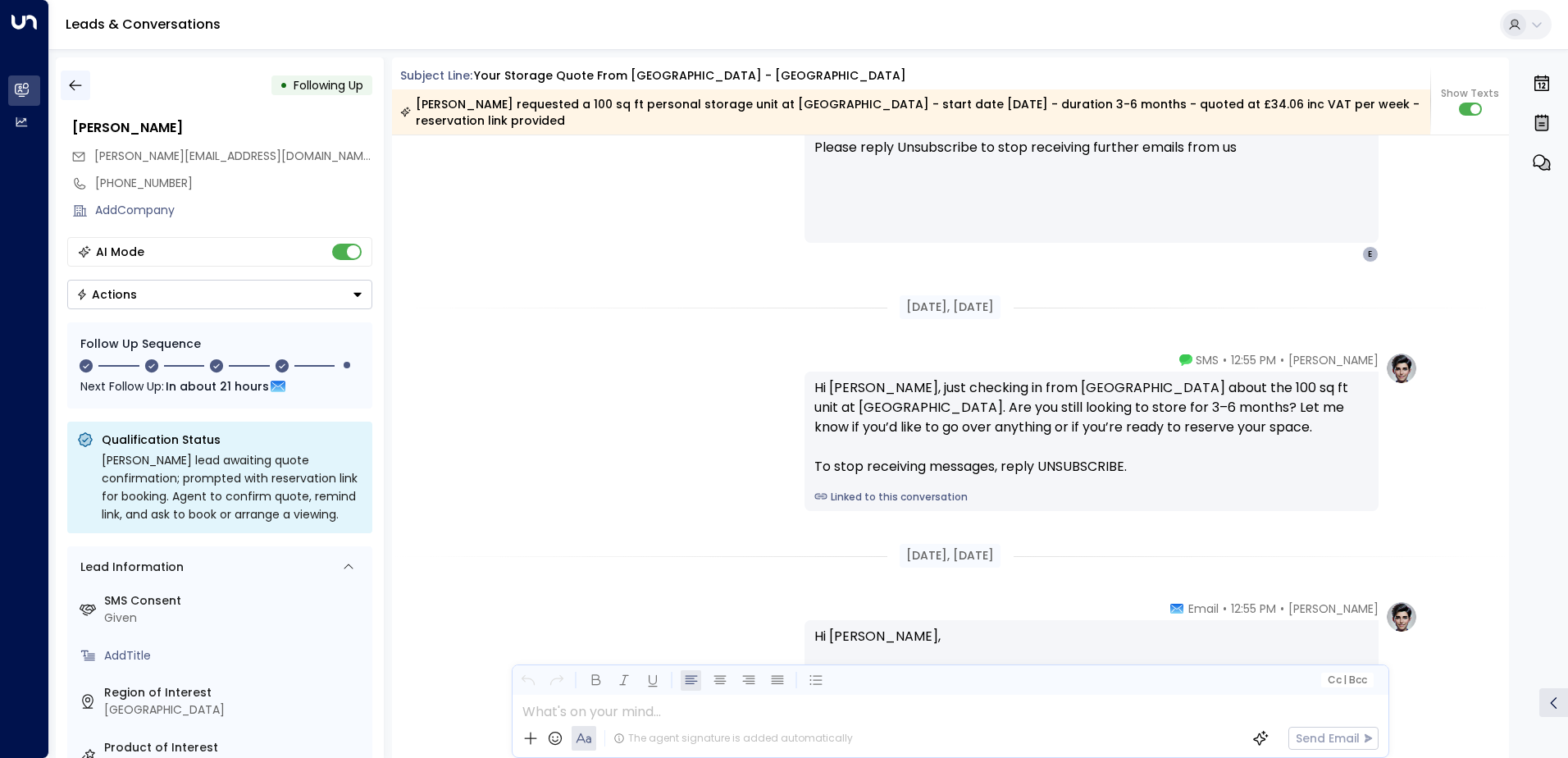
click at [68, 89] on icon "button" at bounding box center [75, 85] width 16 height 16
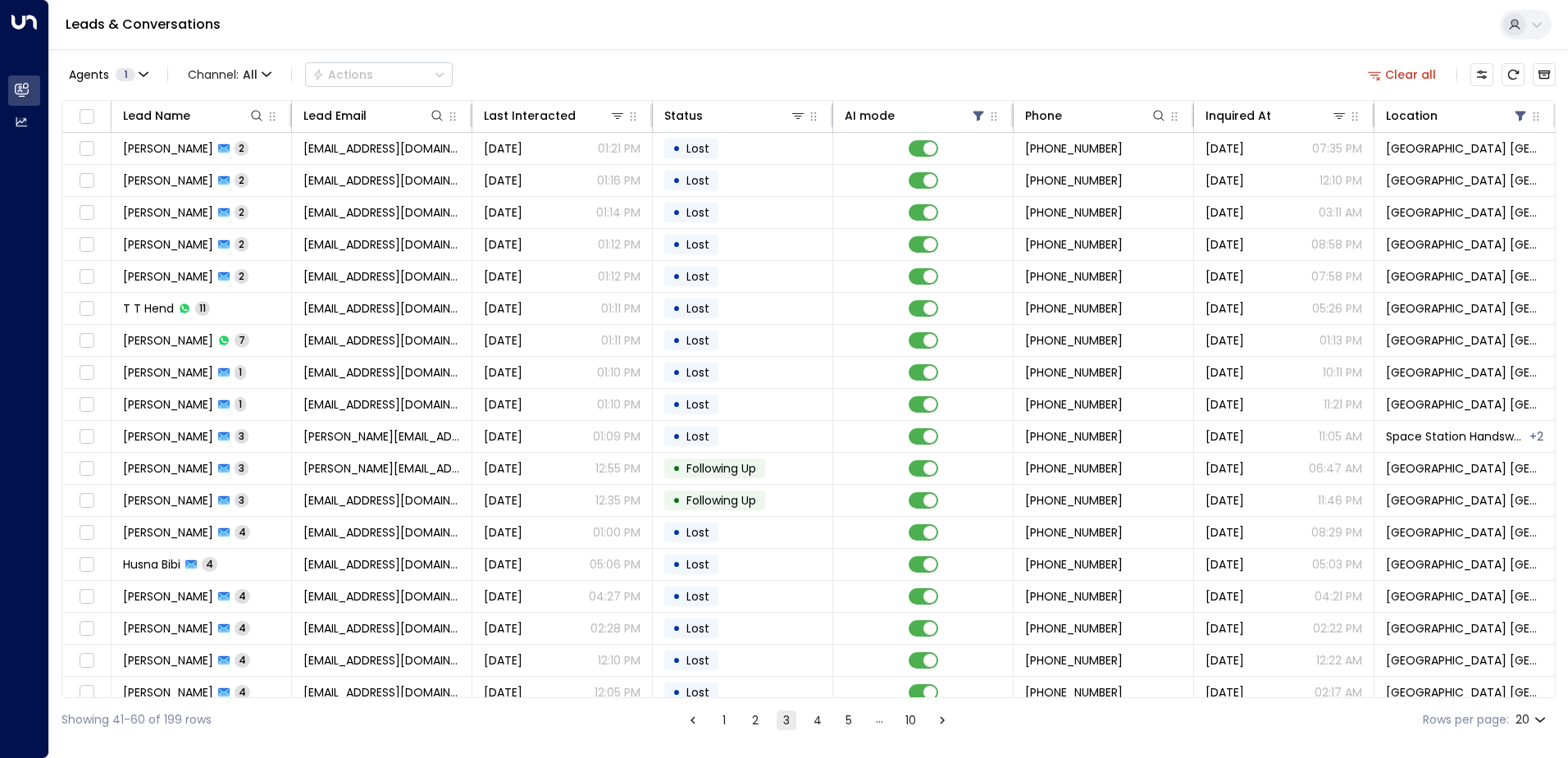
click at [759, 714] on button "2" at bounding box center [755, 720] width 20 height 20
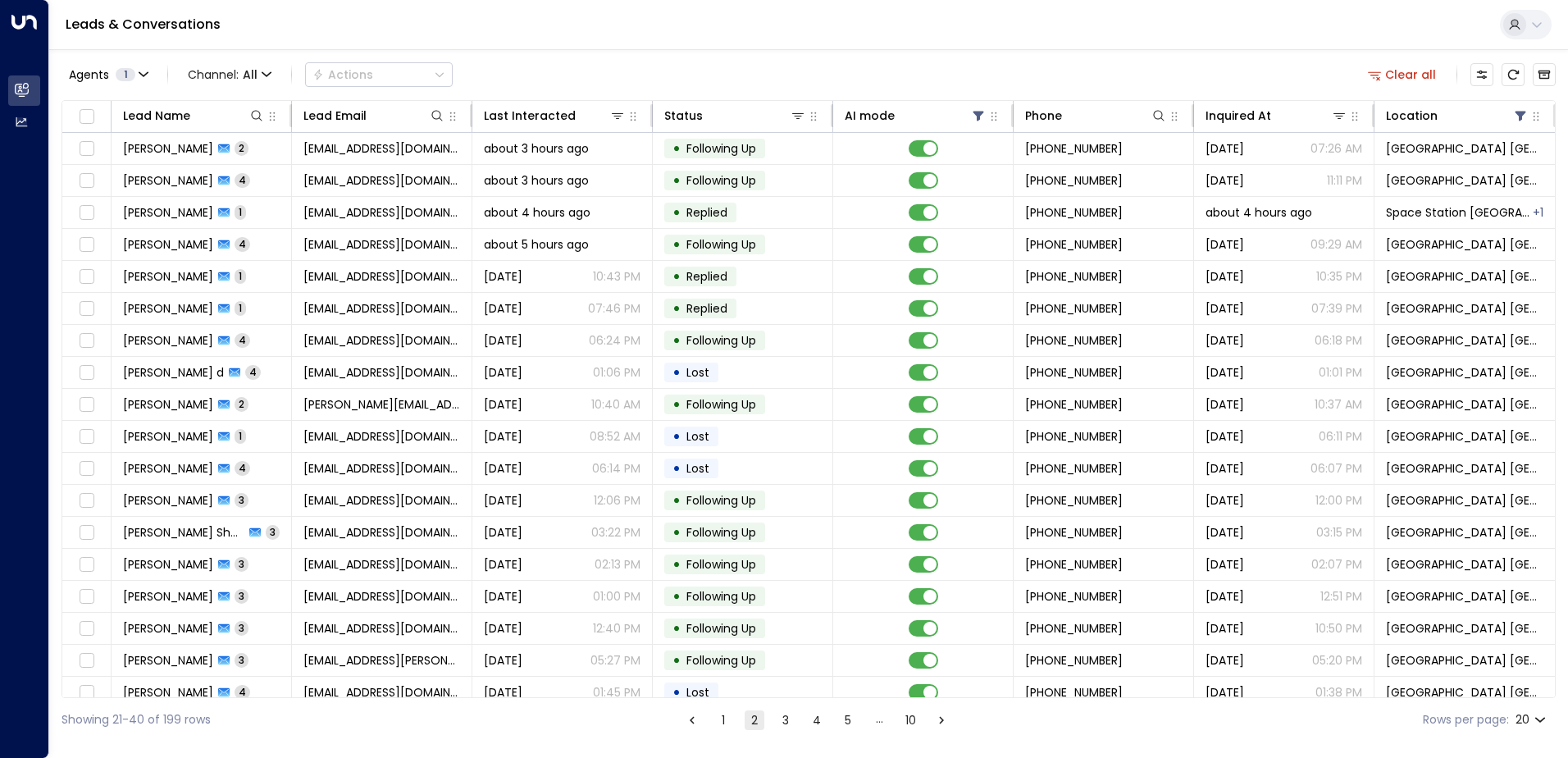
click at [725, 718] on button "1" at bounding box center [723, 720] width 20 height 20
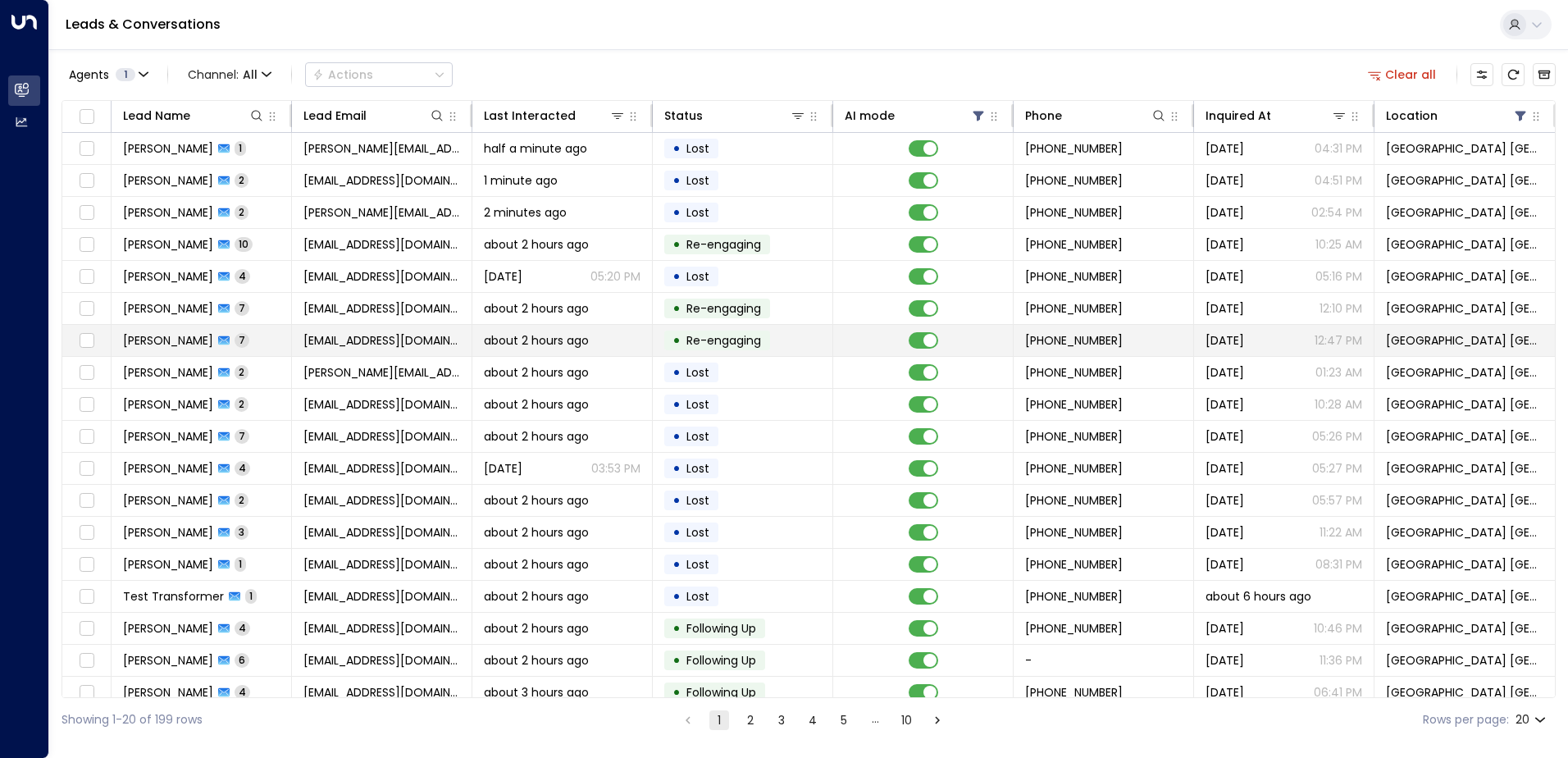
click at [274, 336] on td "[PERSON_NAME] 7" at bounding box center [202, 341] width 181 height 31
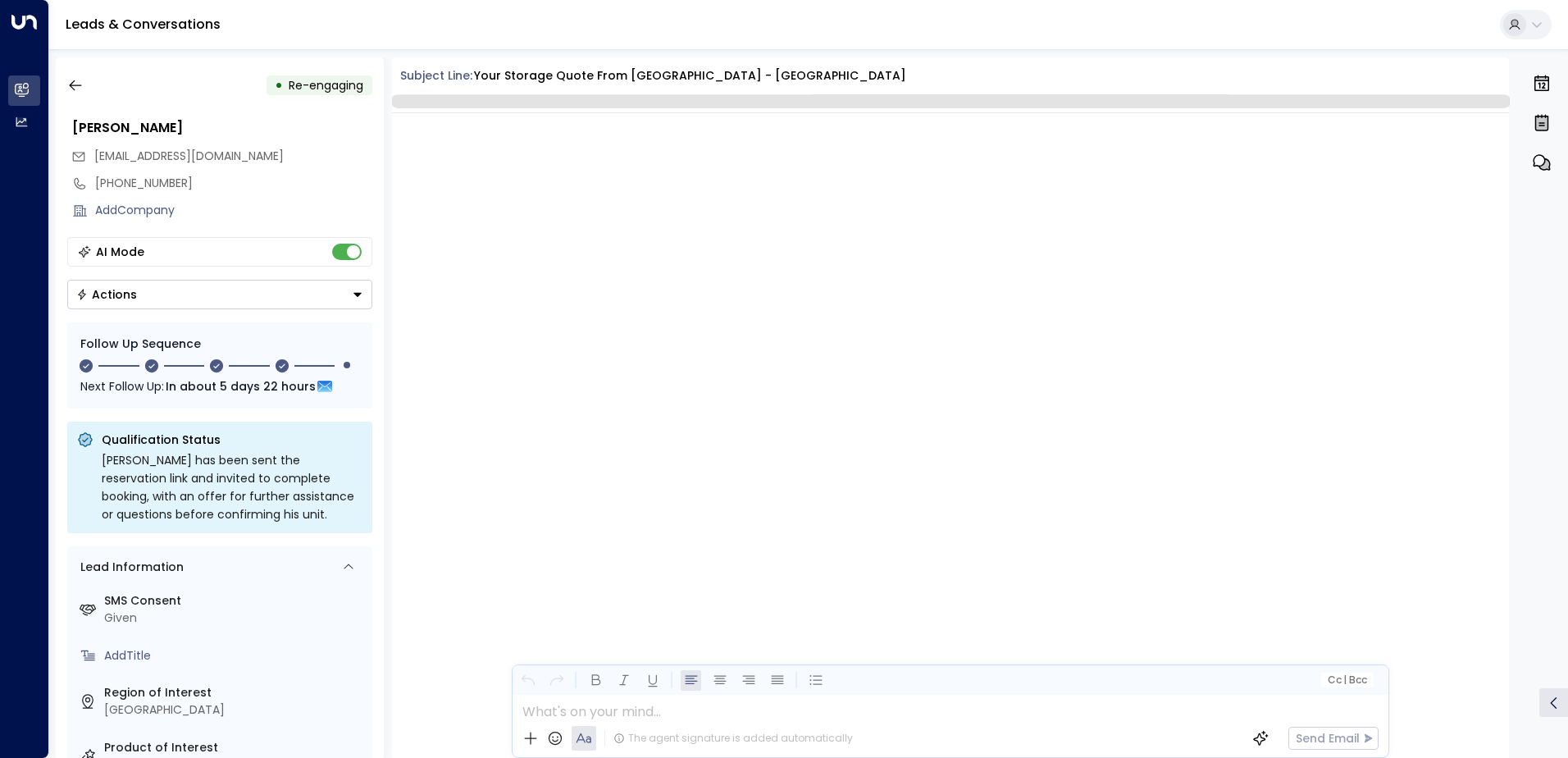
scroll to position [4319, 0]
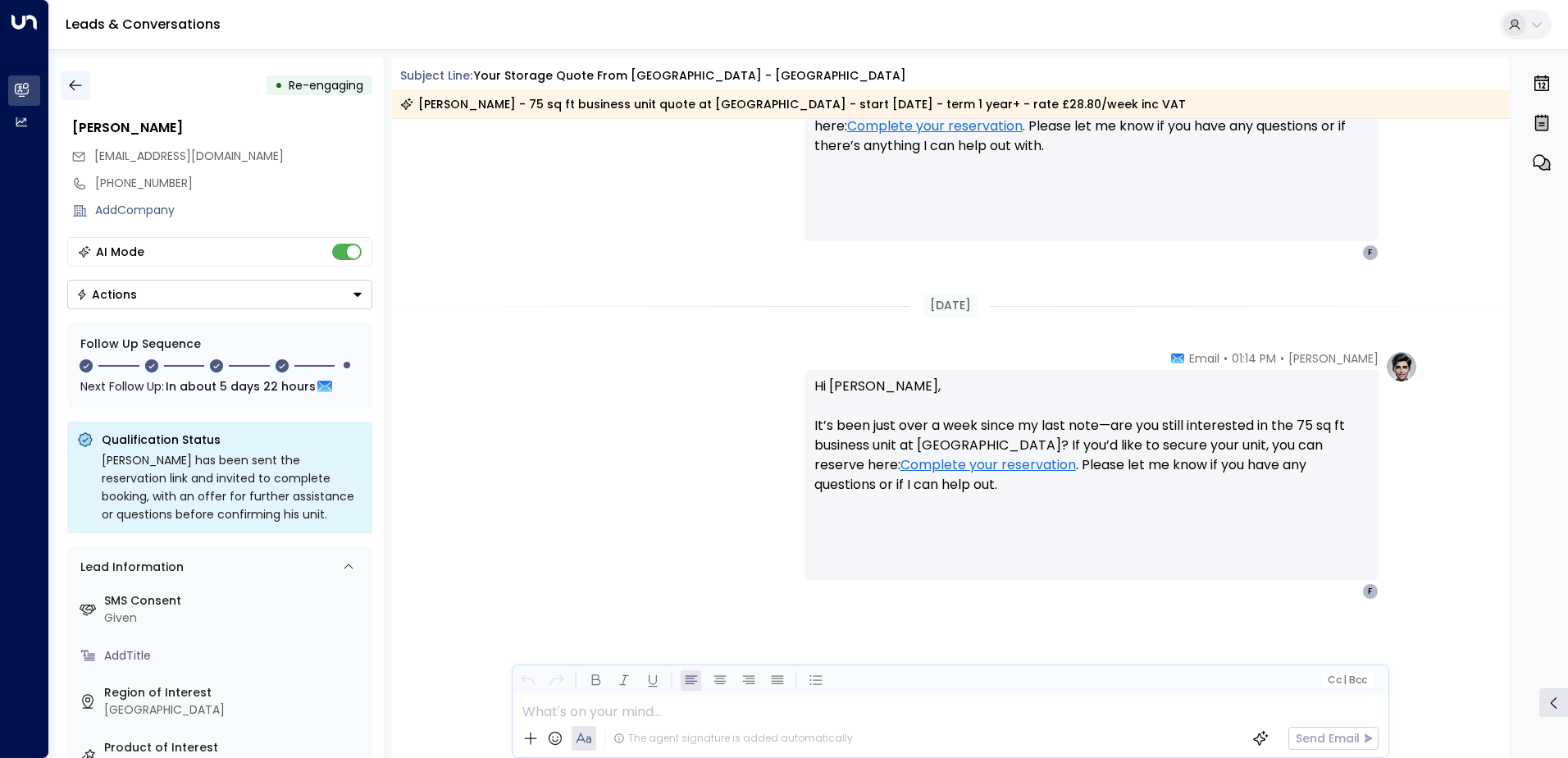
click at [71, 86] on icon "button" at bounding box center [75, 85] width 12 height 10
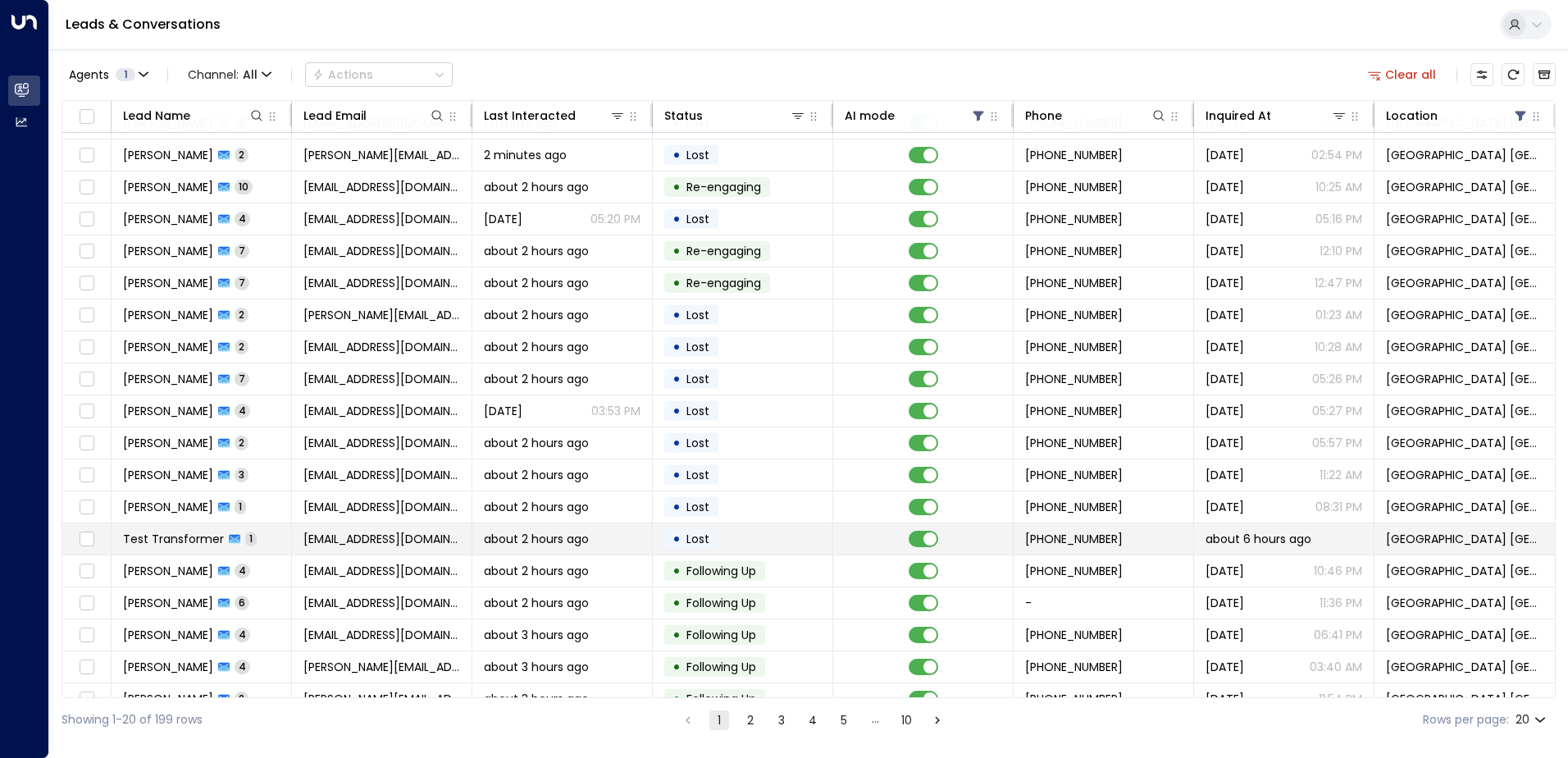
scroll to position [80, 0]
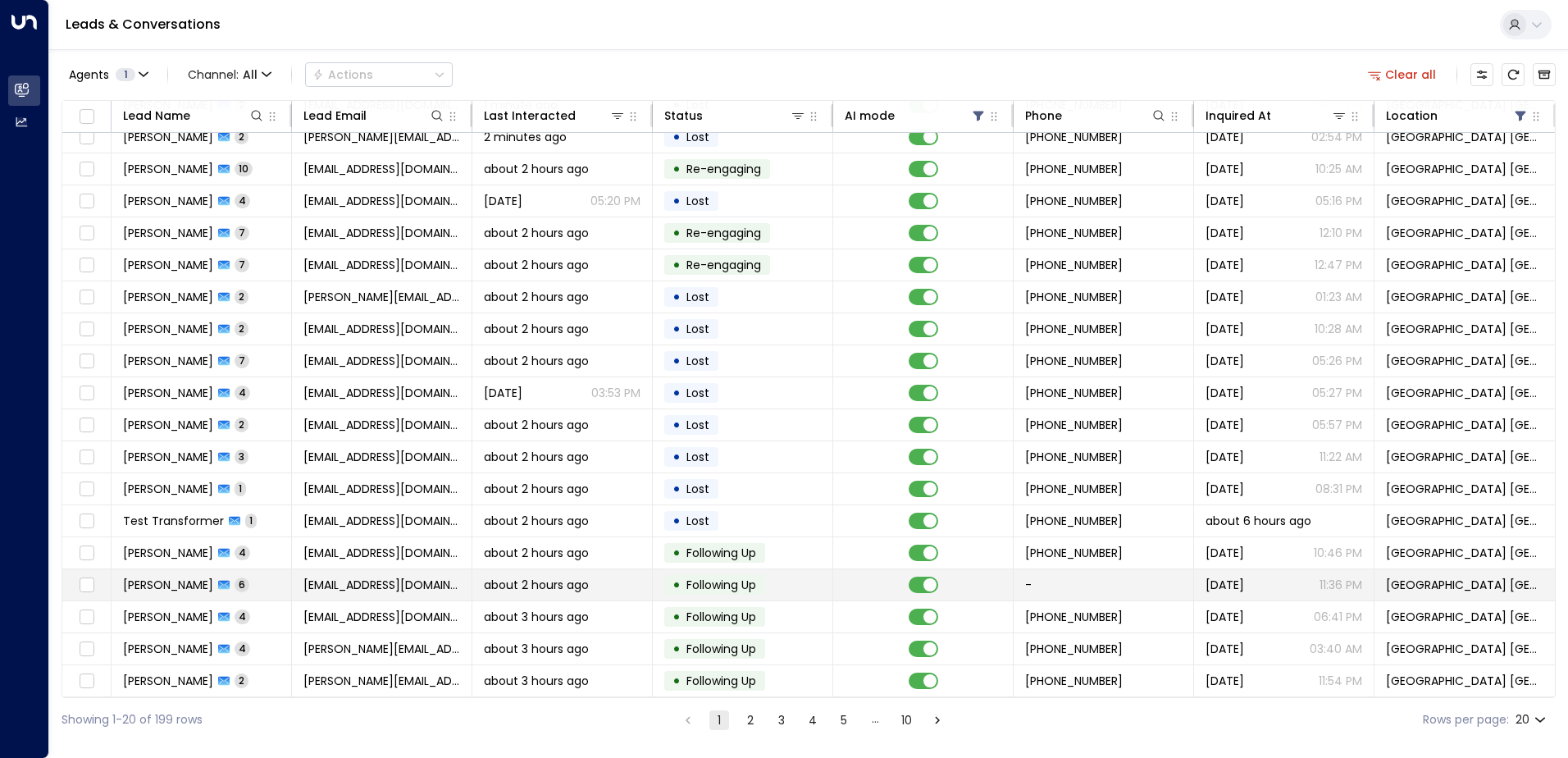
click at [529, 576] on span "about 2 hours ago" at bounding box center [537, 584] width 105 height 16
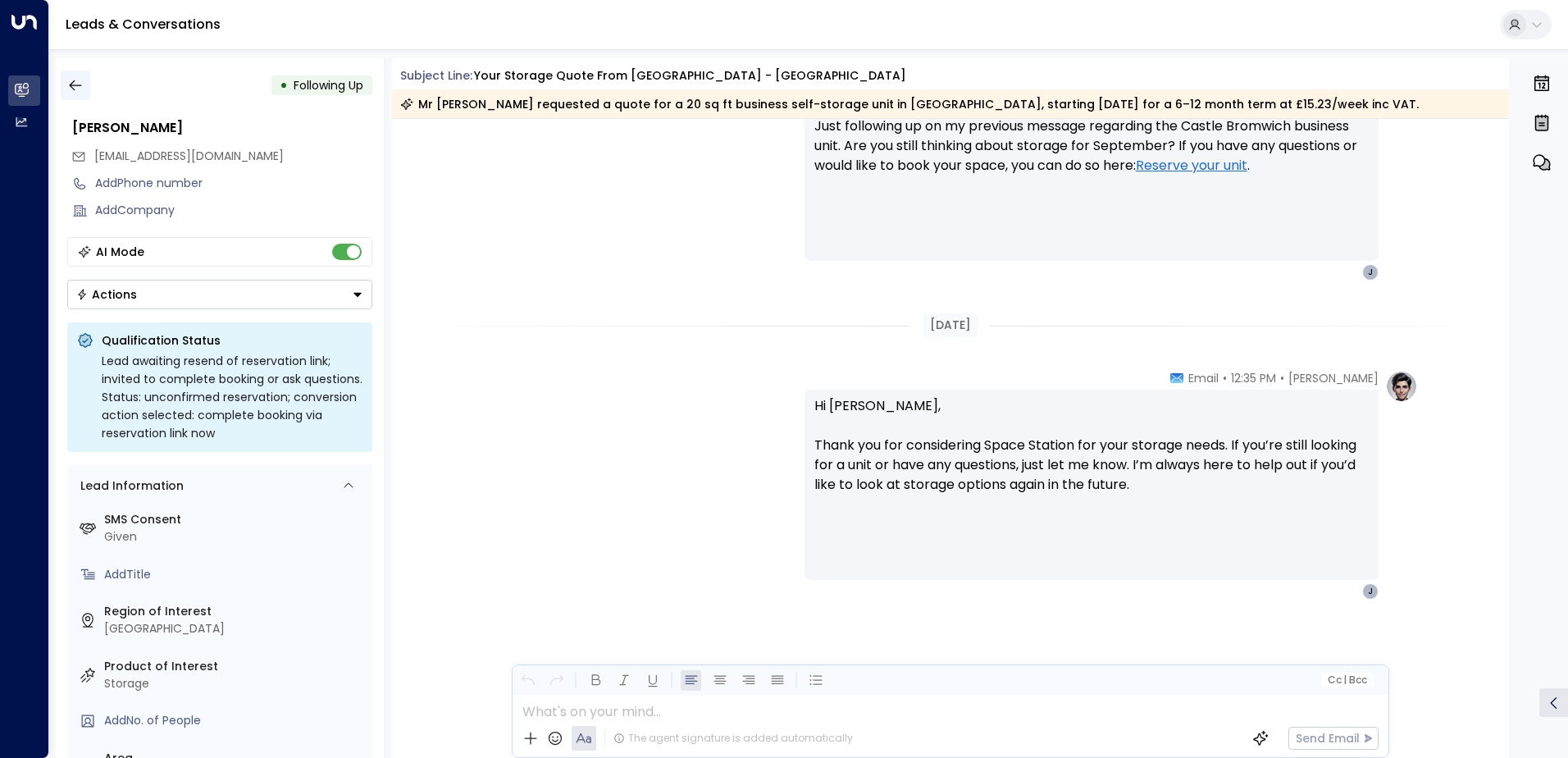
click at [78, 84] on icon "button" at bounding box center [75, 85] width 16 height 16
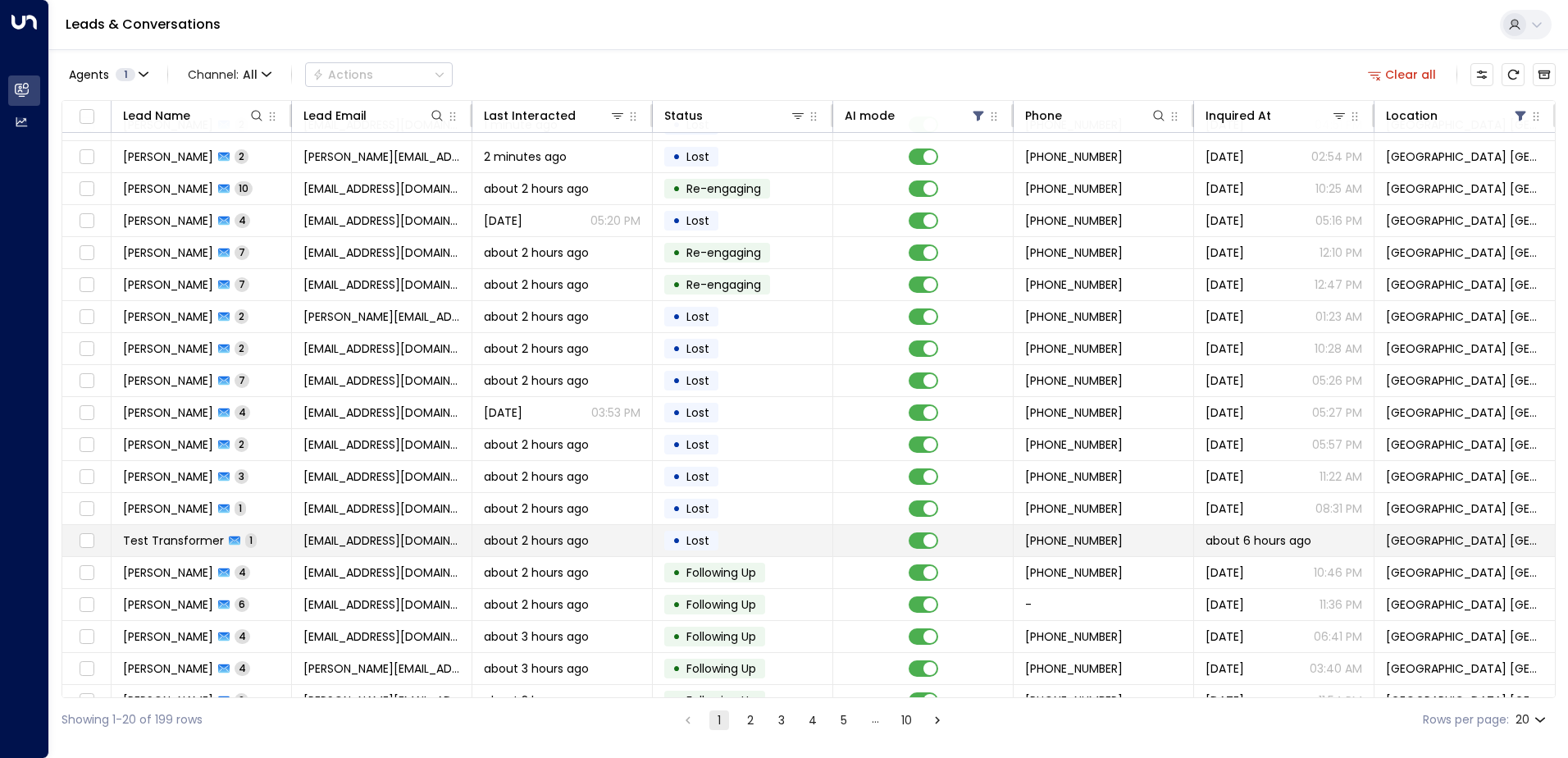
scroll to position [80, 0]
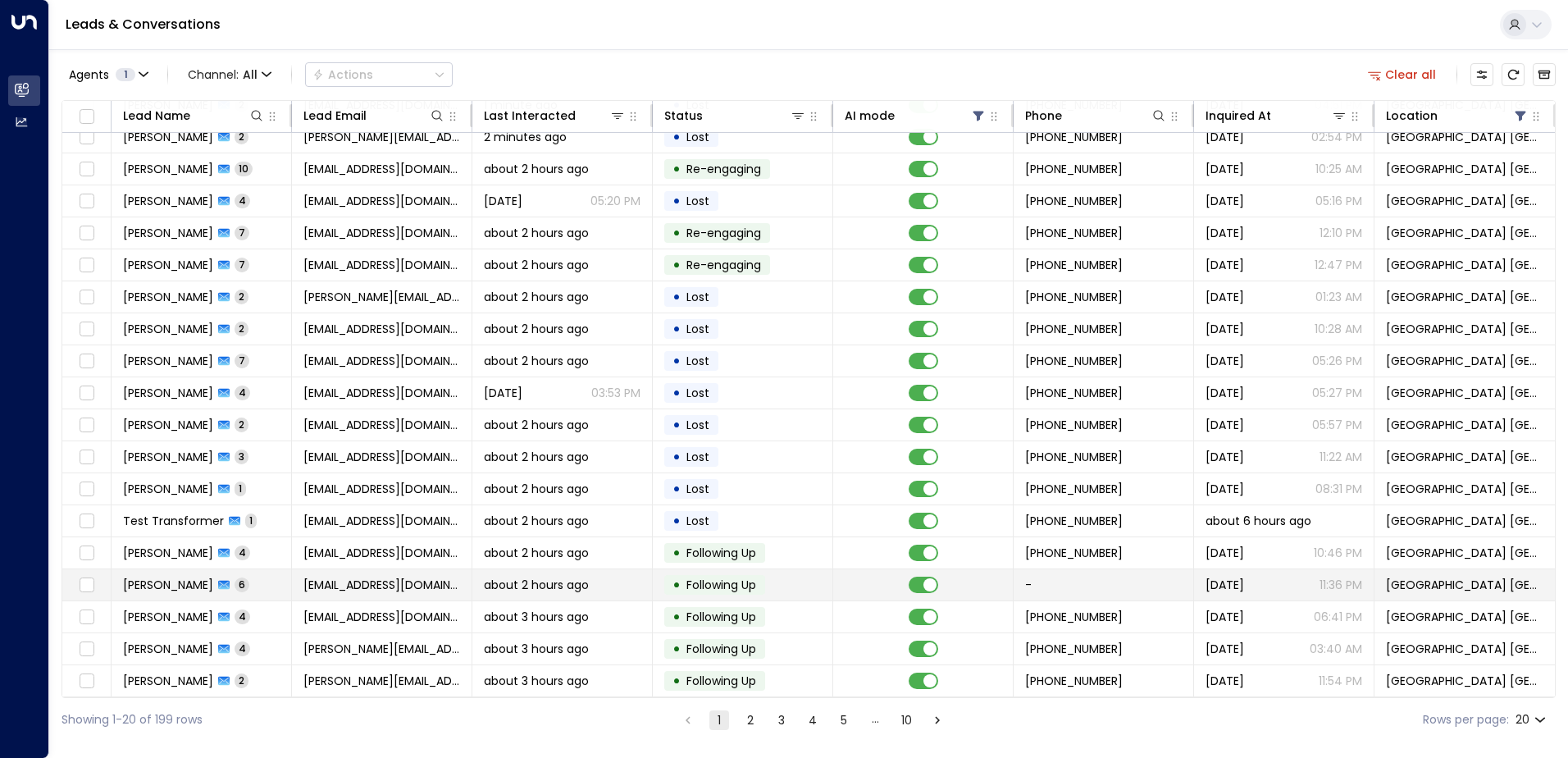
click at [445, 570] on td "[EMAIL_ADDRESS][DOMAIN_NAME]" at bounding box center [382, 585] width 181 height 31
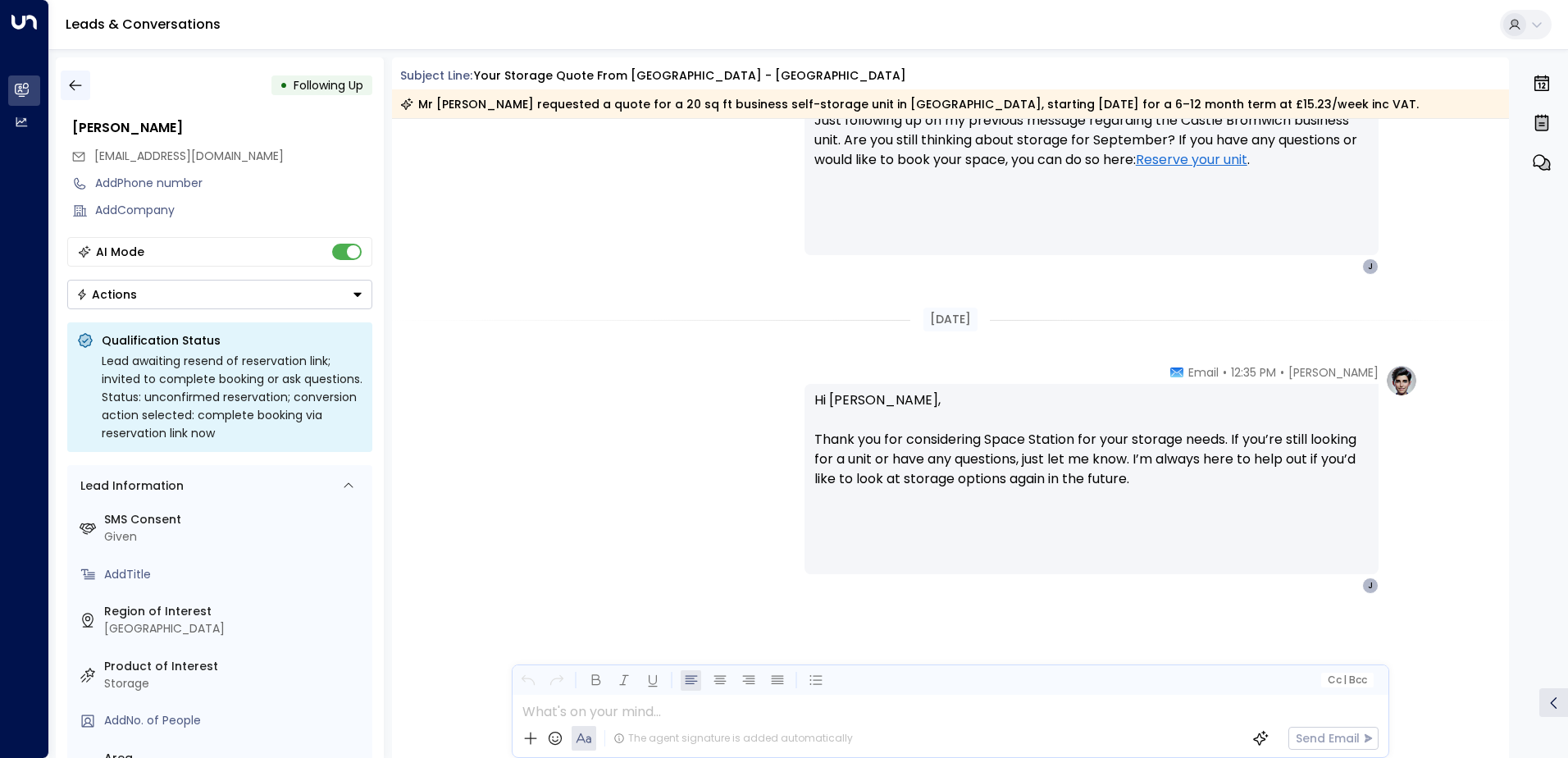
click at [78, 77] on button "button" at bounding box center [76, 85] width 29 height 29
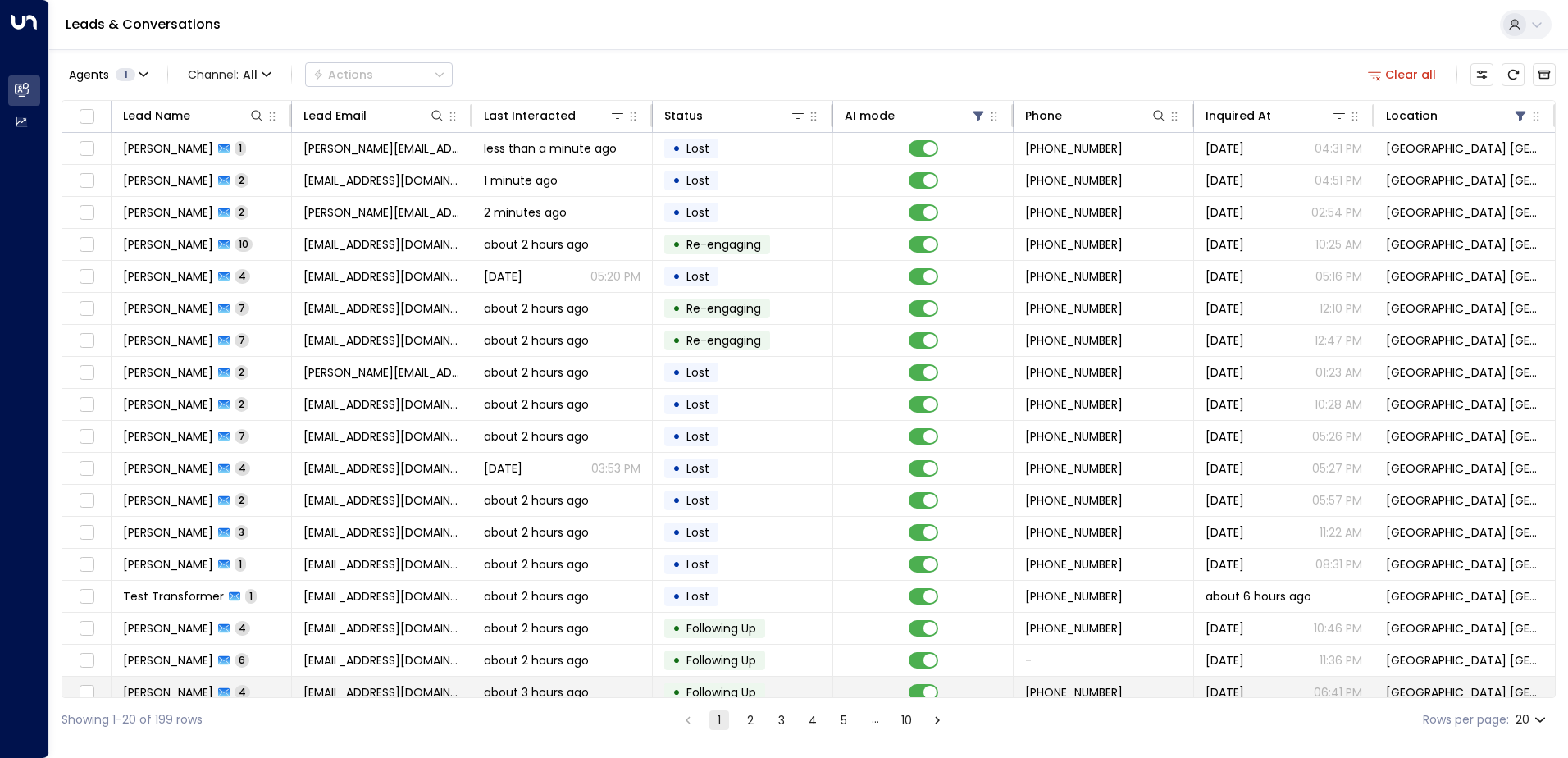
scroll to position [80, 0]
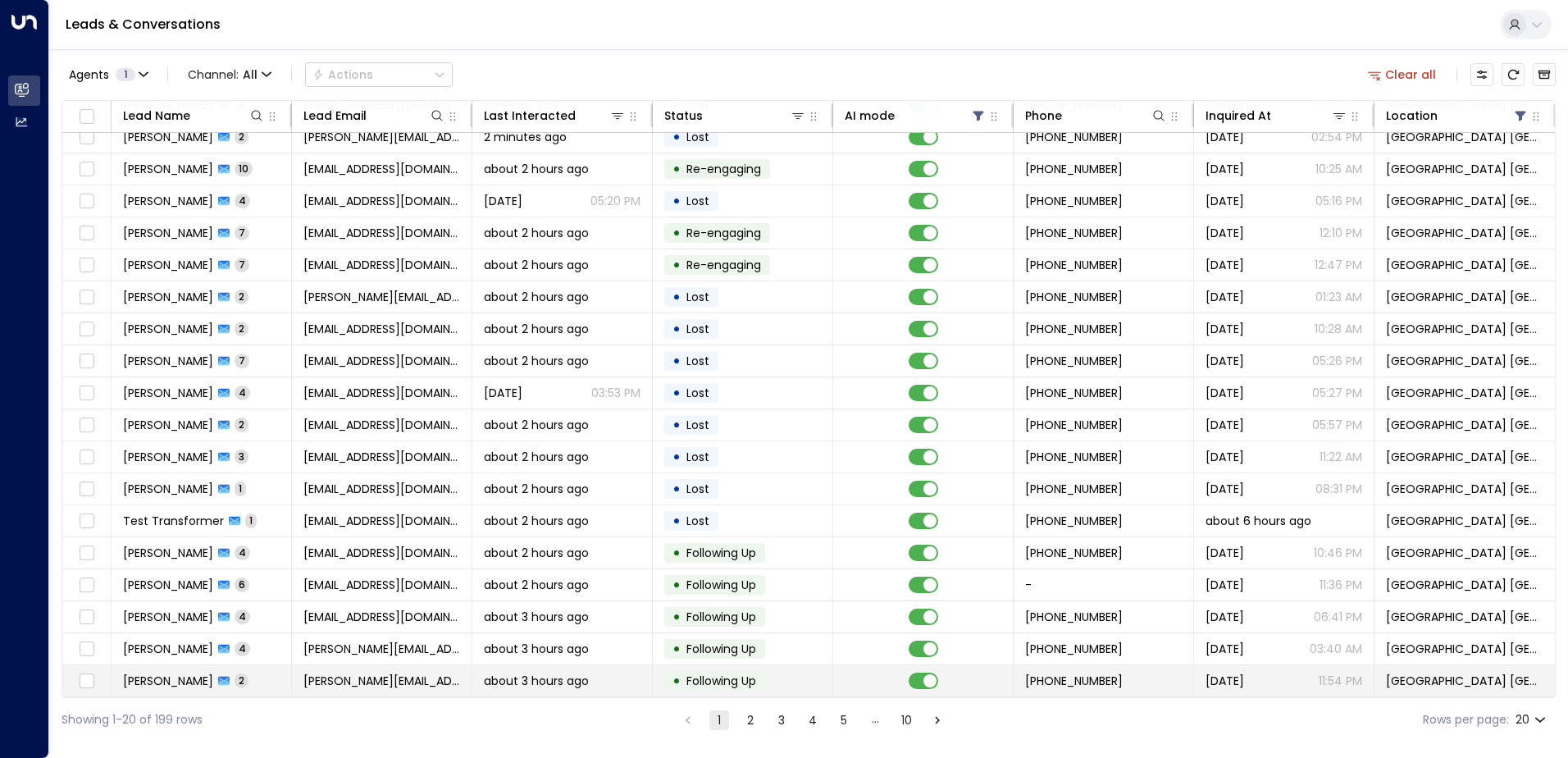
click at [549, 665] on td "about 3 hours ago" at bounding box center [563, 681] width 181 height 31
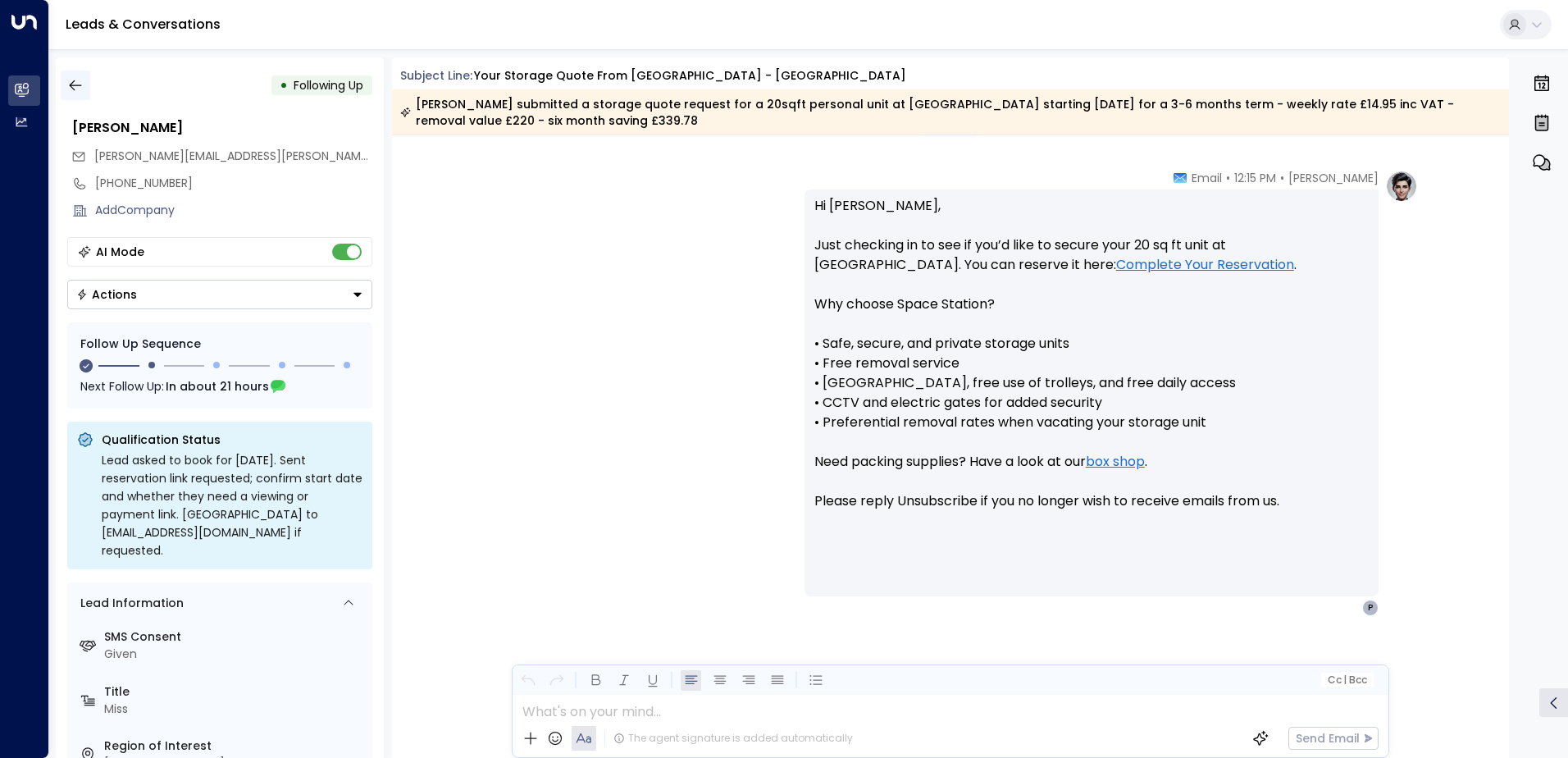
click at [80, 97] on button "button" at bounding box center [76, 85] width 29 height 29
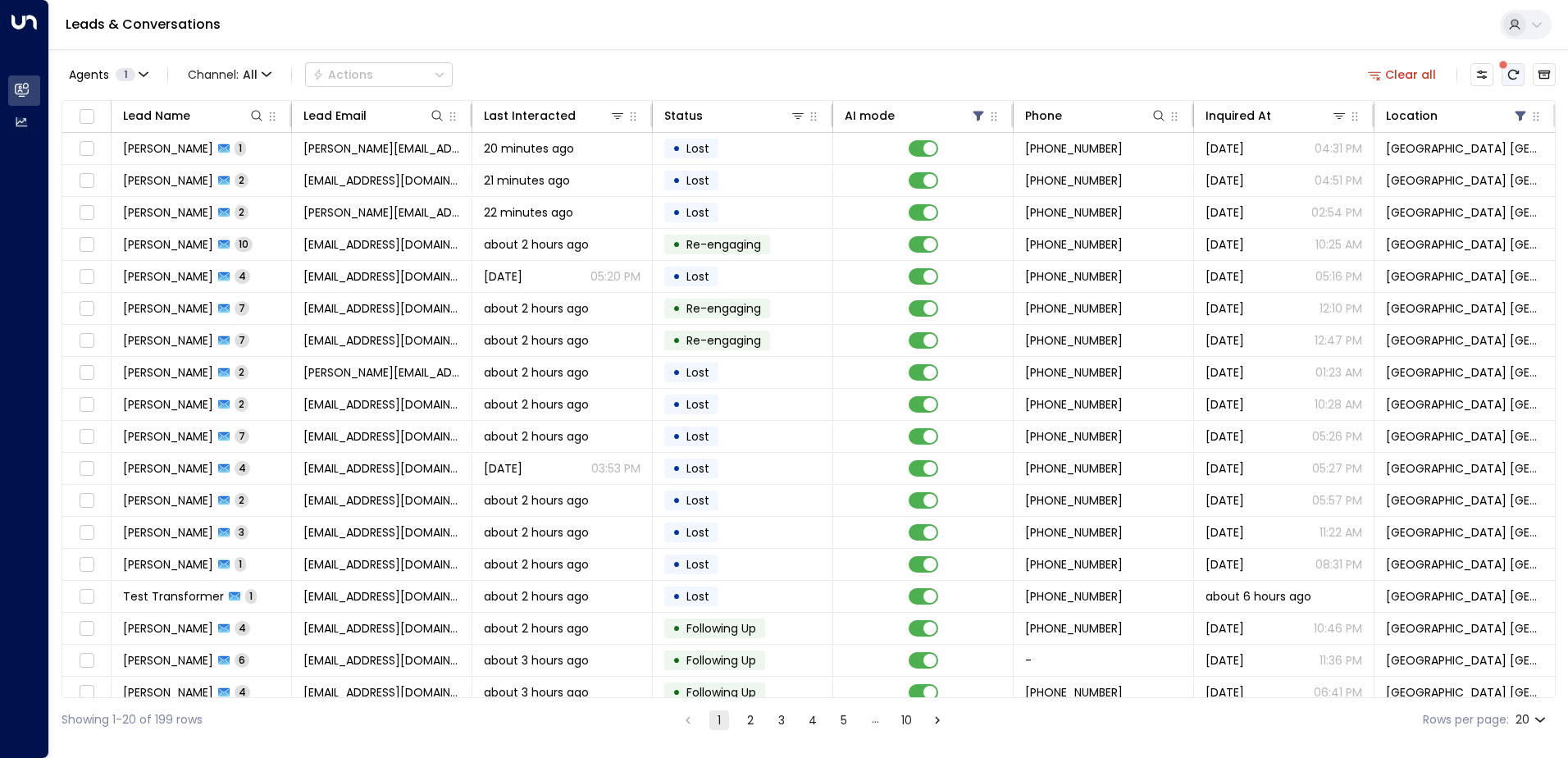
click at [1503, 77] on button "There are new threads available. Refresh the grid to view the latest updates." at bounding box center [1513, 74] width 23 height 23
